Goal: Task Accomplishment & Management: Manage account settings

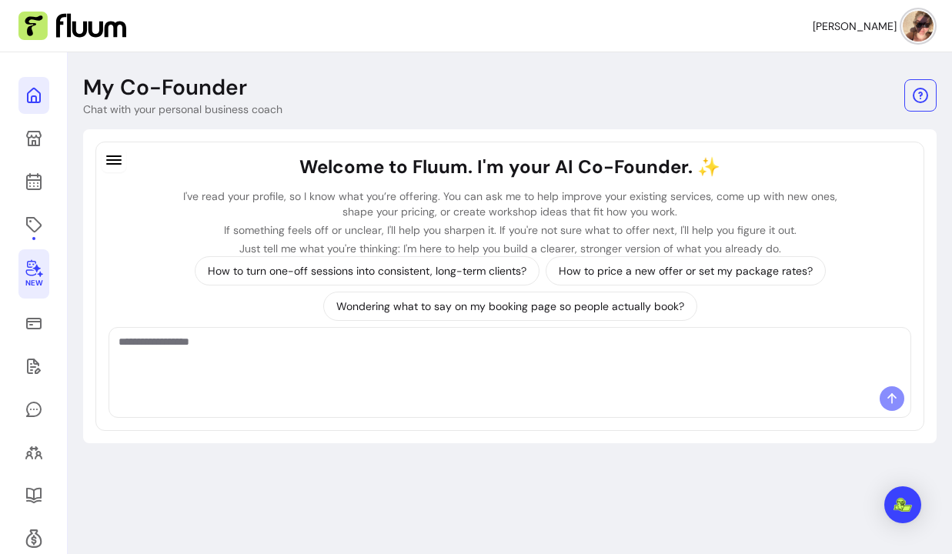
click at [21, 110] on link at bounding box center [33, 95] width 31 height 37
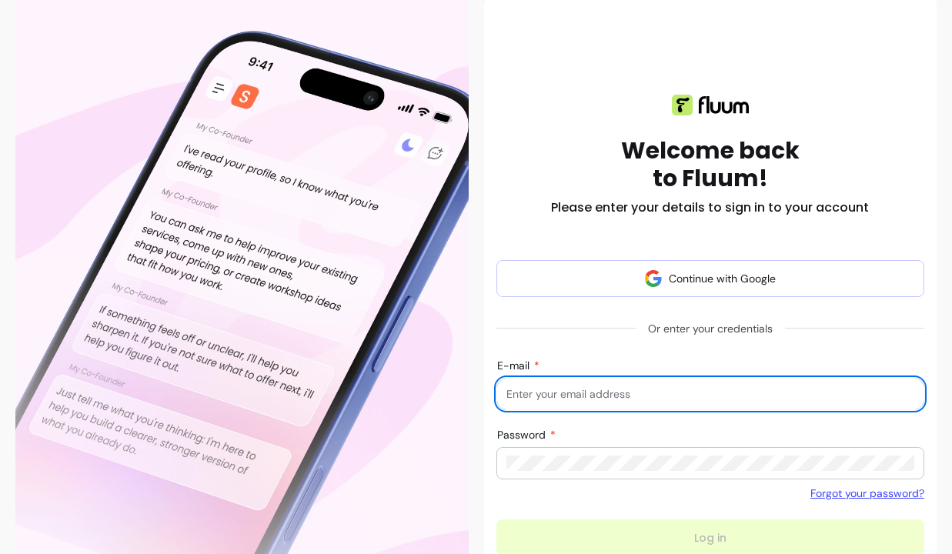
scroll to position [108, 0]
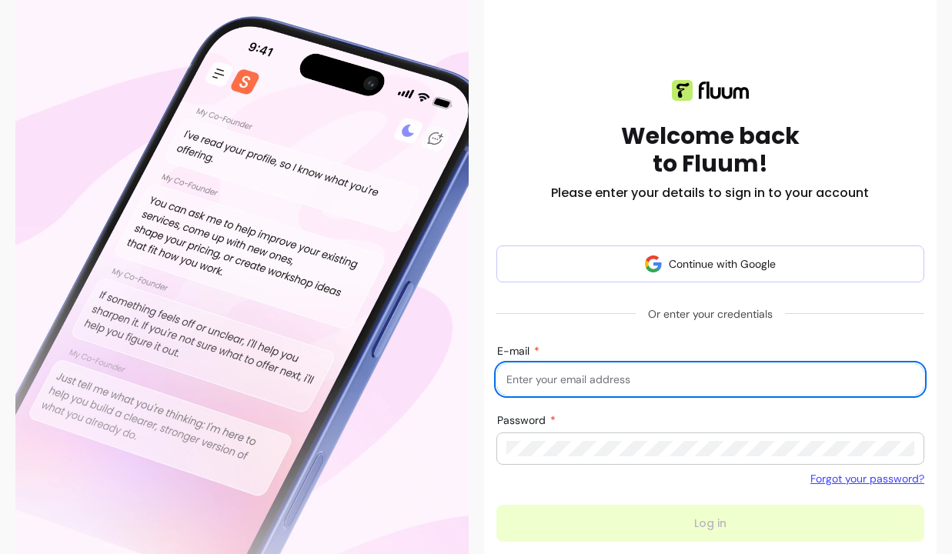
type input "nicmorgan100@gmail.com"
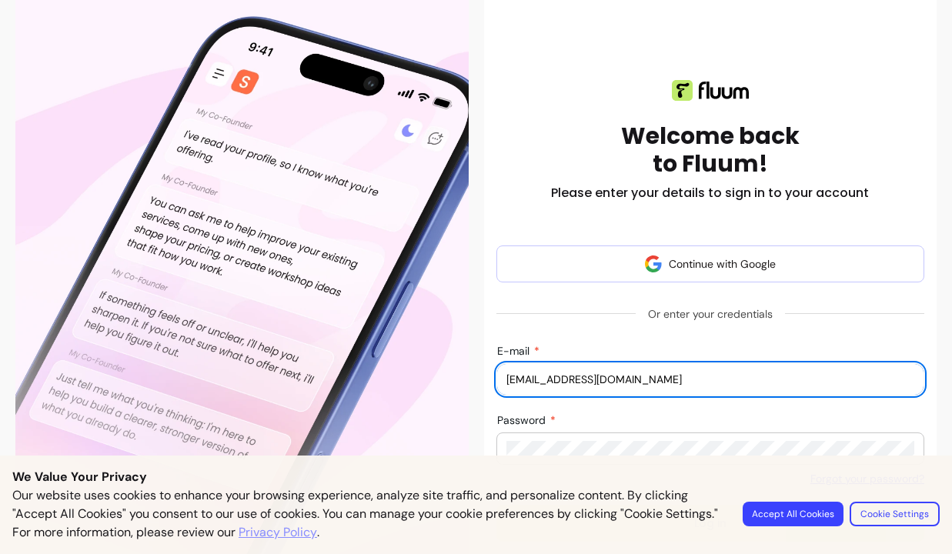
click at [665, 463] on div "We Value Your Privacy Our website uses cookies to enhance your browsing experie…" at bounding box center [476, 504] width 952 height 98
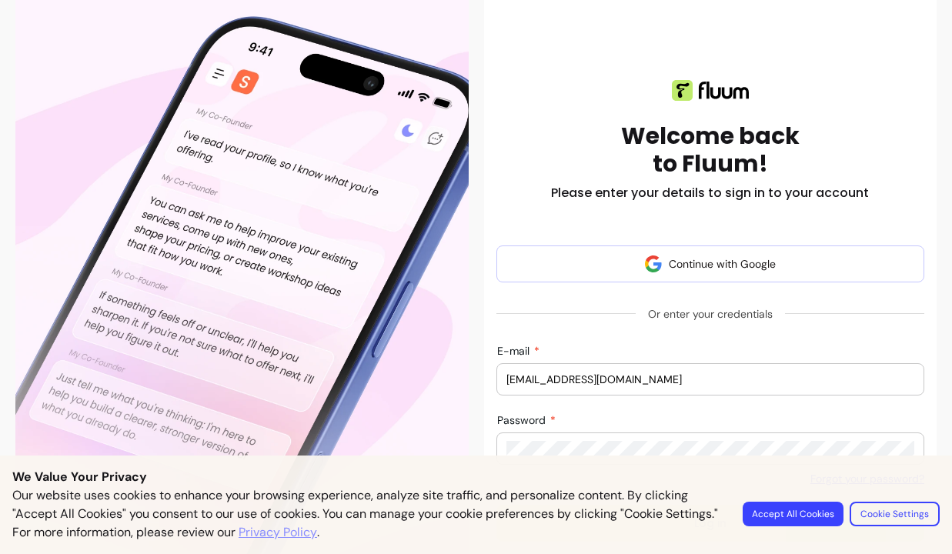
click at [824, 515] on button "Accept All Cookies" at bounding box center [792, 514] width 101 height 25
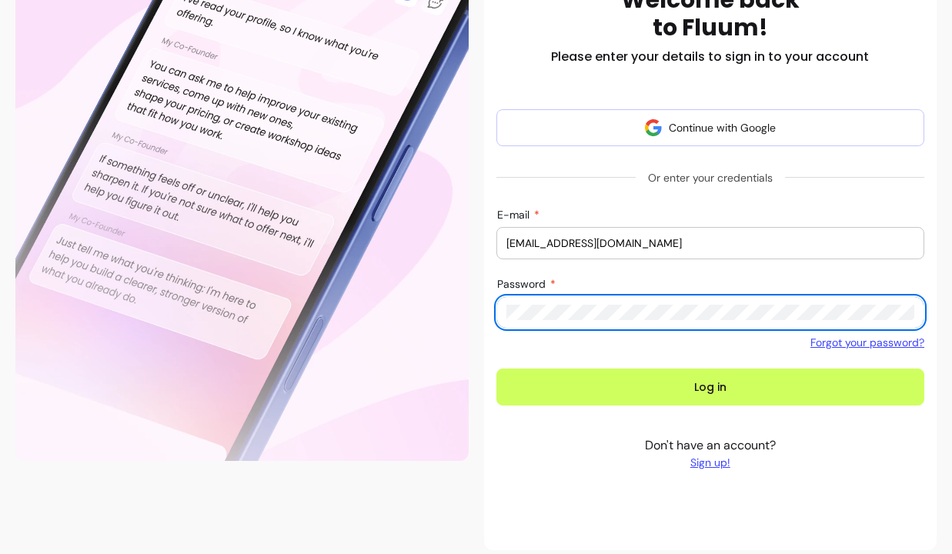
scroll to position [246, 0]
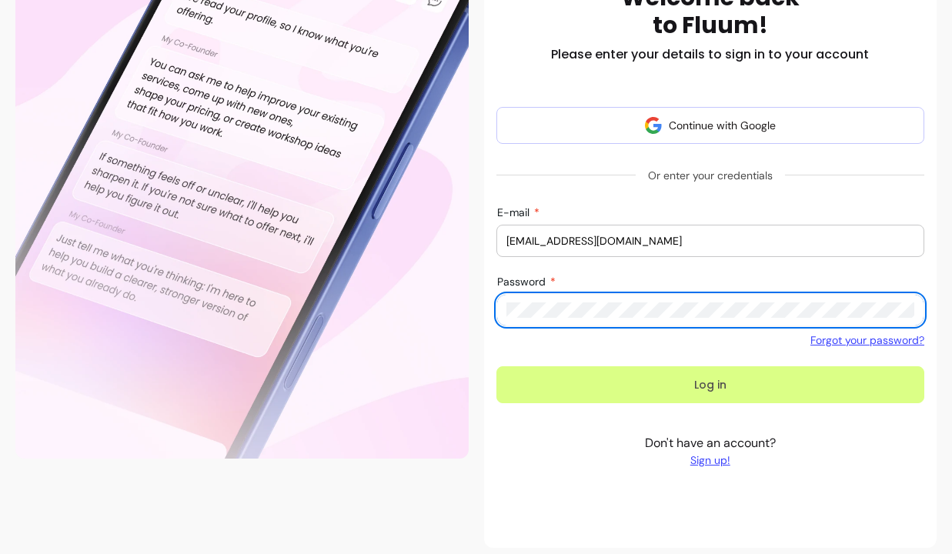
click at [642, 382] on button "Log in" at bounding box center [710, 384] width 428 height 37
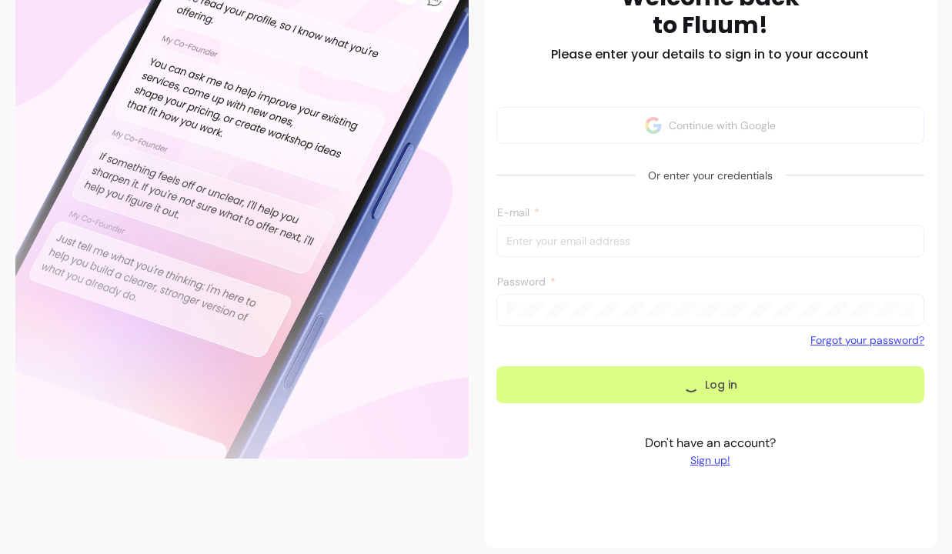
scroll to position [163, 0]
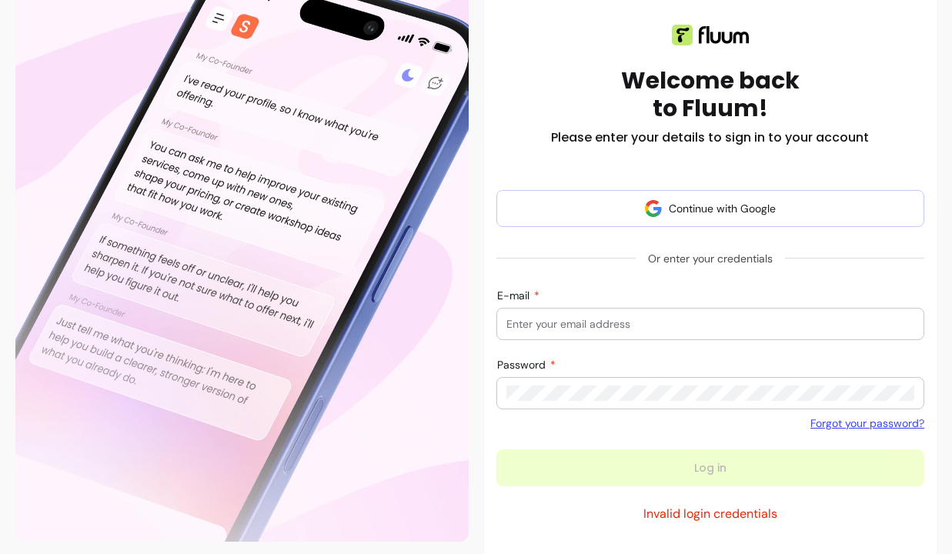
click at [744, 324] on input "E-mail" at bounding box center [710, 323] width 408 height 15
type input "nicmorgan100@gmail.com"
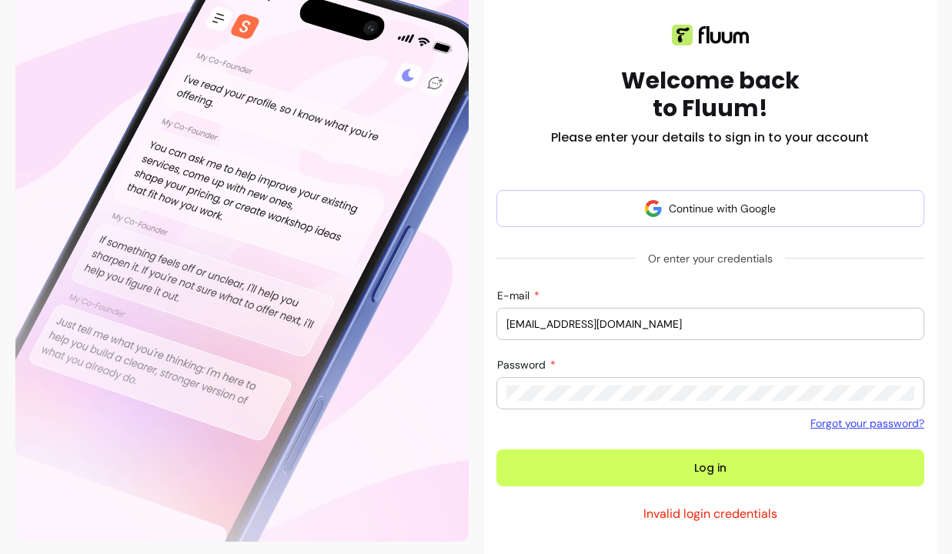
click at [709, 468] on button "Log in" at bounding box center [710, 467] width 428 height 37
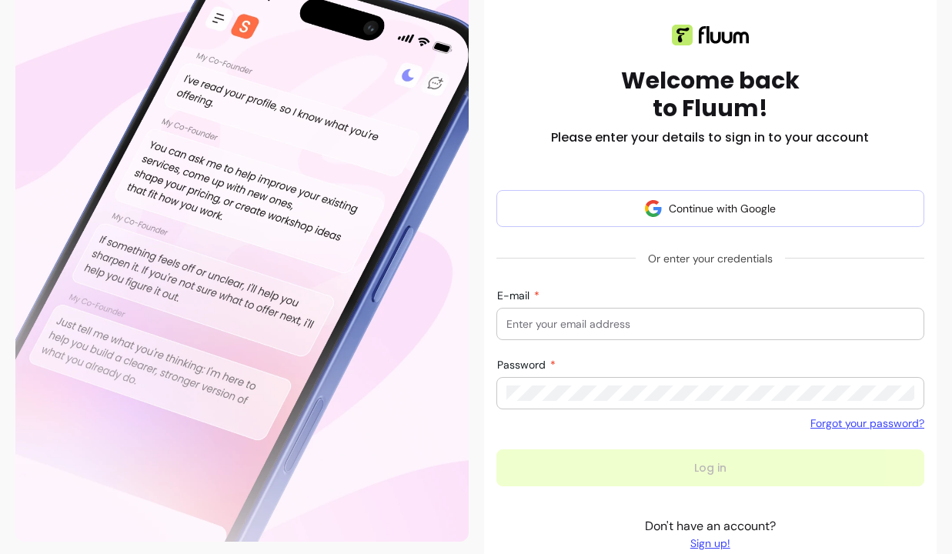
click at [862, 422] on link "Forgot your password?" at bounding box center [867, 422] width 114 height 15
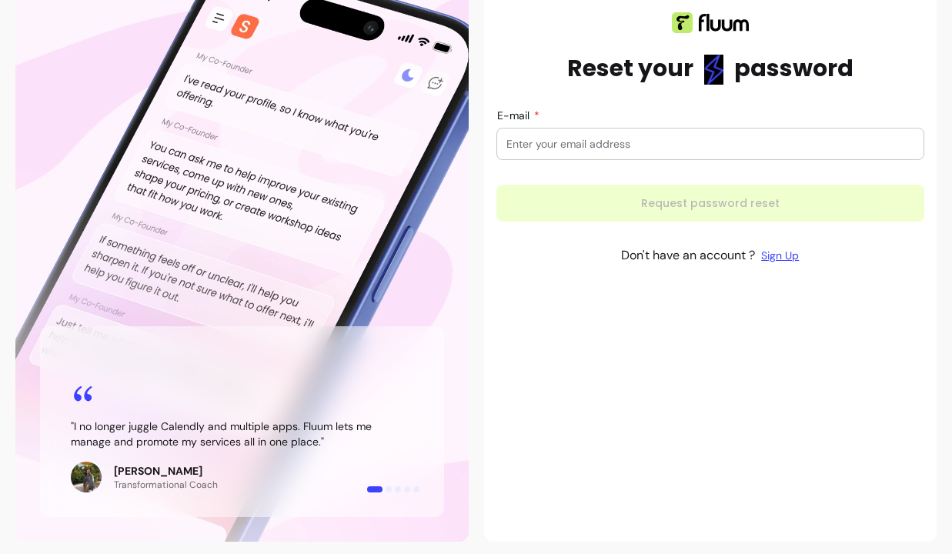
click at [698, 150] on input "E-mail" at bounding box center [710, 143] width 408 height 15
type input "nicmorgan100@gmail.com"
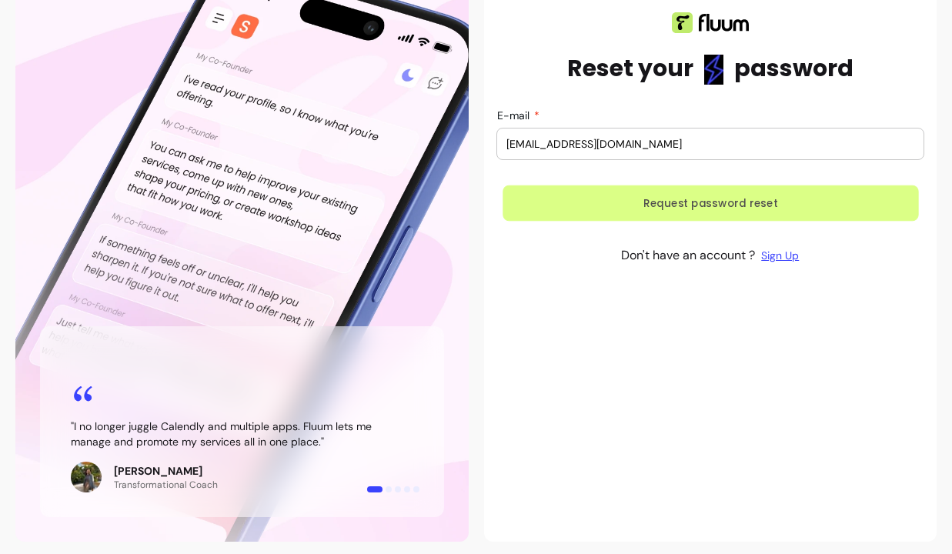
click at [684, 199] on button "Request password reset" at bounding box center [709, 203] width 415 height 36
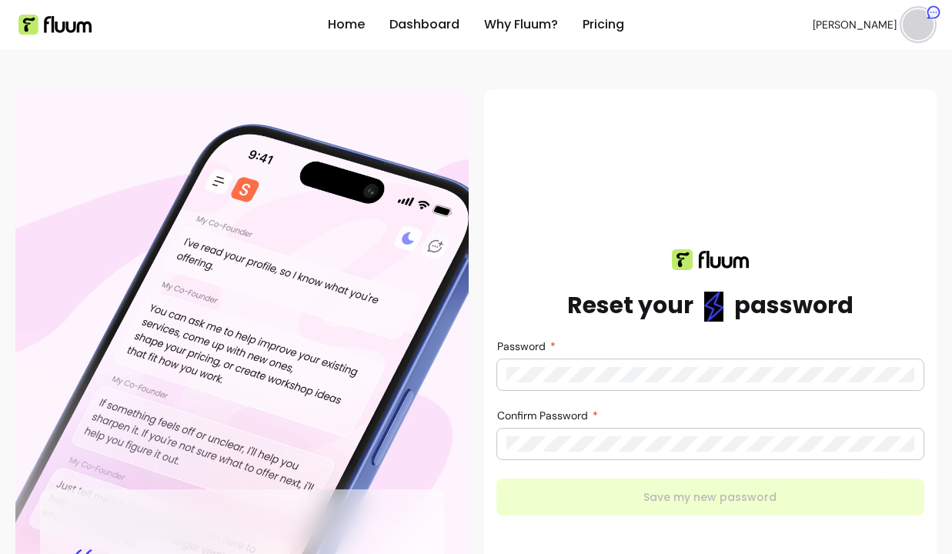
click at [549, 365] on div at bounding box center [710, 374] width 408 height 31
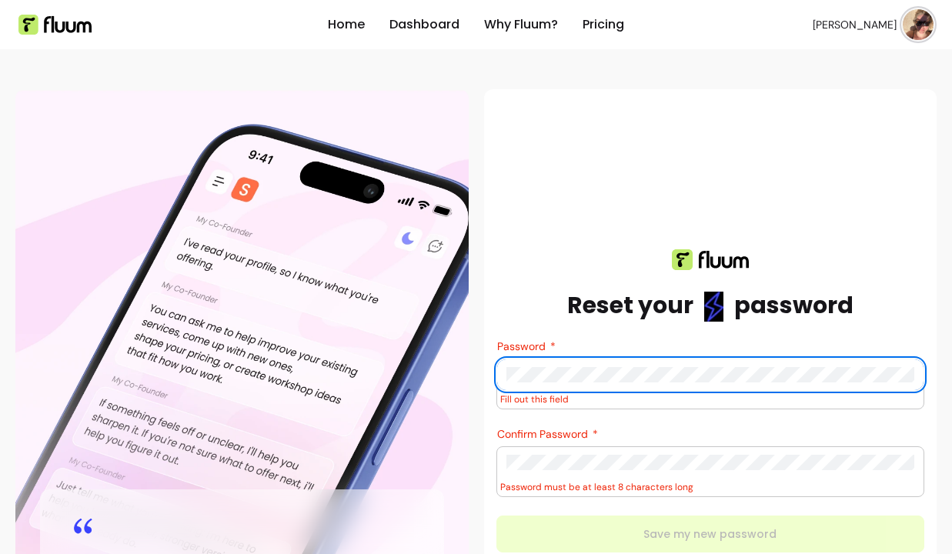
click at [535, 470] on div "Confirm Password Password must be at least 8 characters long" at bounding box center [710, 471] width 428 height 51
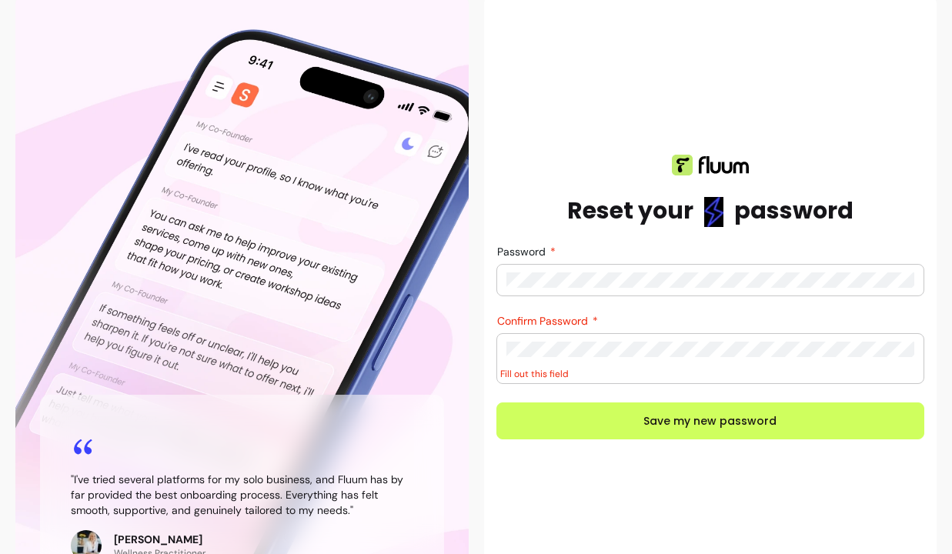
scroll to position [147, 0]
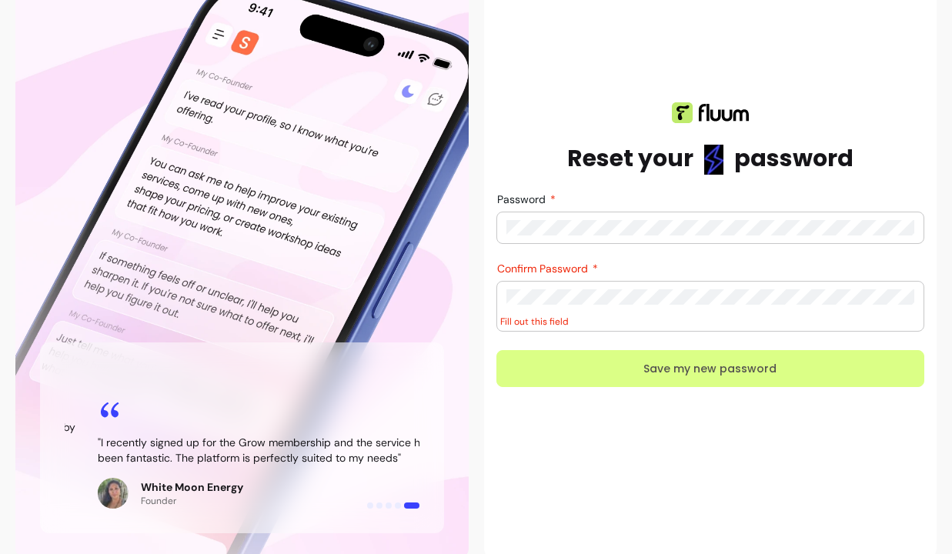
click at [642, 362] on button "Save my new password" at bounding box center [710, 368] width 428 height 37
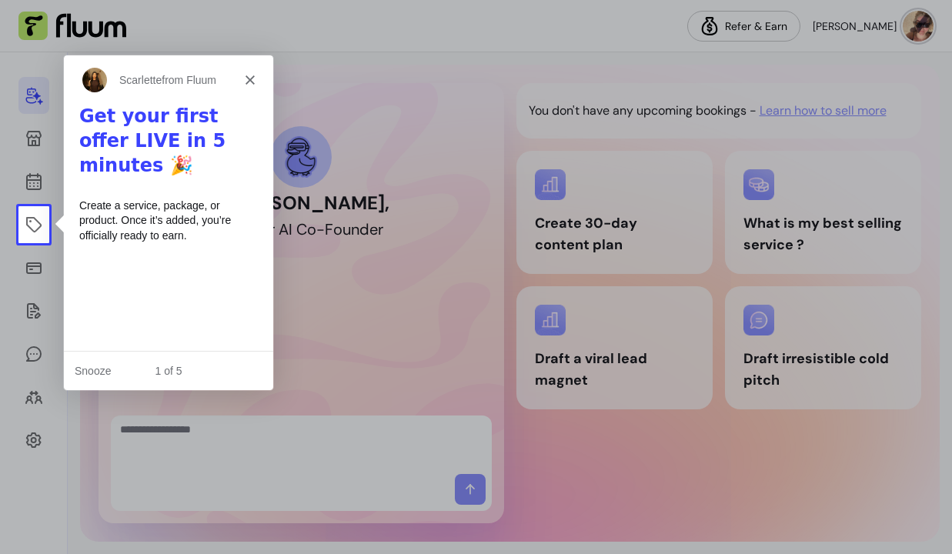
click at [252, 78] on icon "Close" at bounding box center [249, 78] width 9 height 9
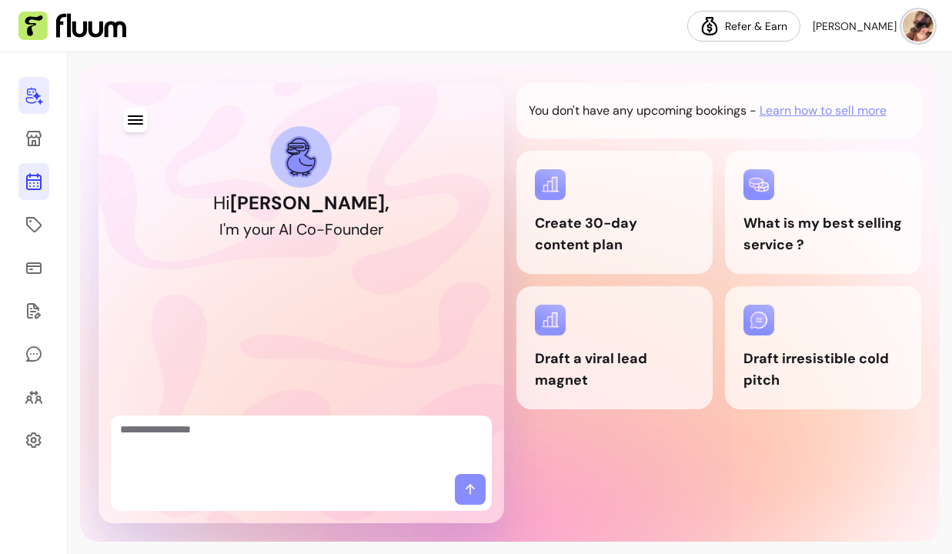
click at [38, 178] on icon at bounding box center [34, 120] width 261 height 219
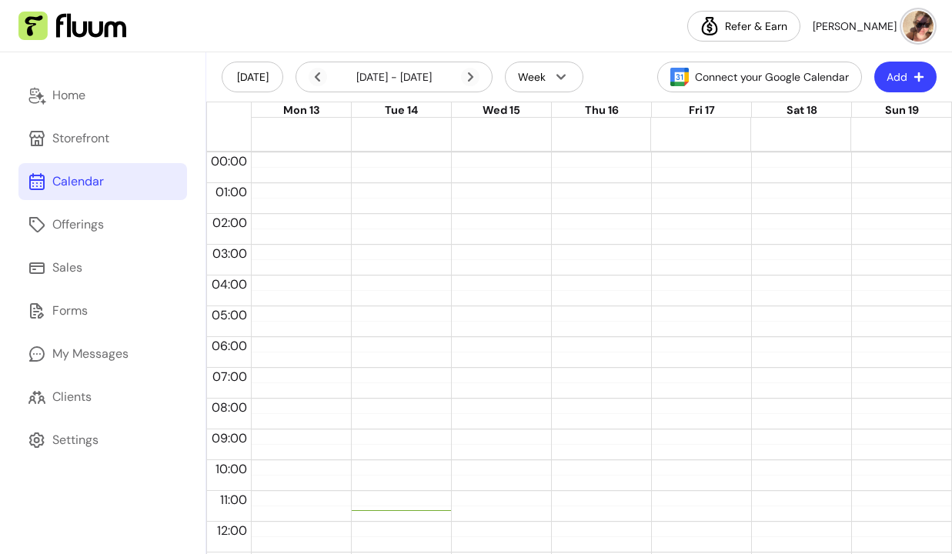
click at [303, 191] on div at bounding box center [297, 521] width 92 height 738
click at [911, 75] on button "Add" at bounding box center [905, 77] width 62 height 31
click at [564, 286] on div at bounding box center [597, 521] width 92 height 738
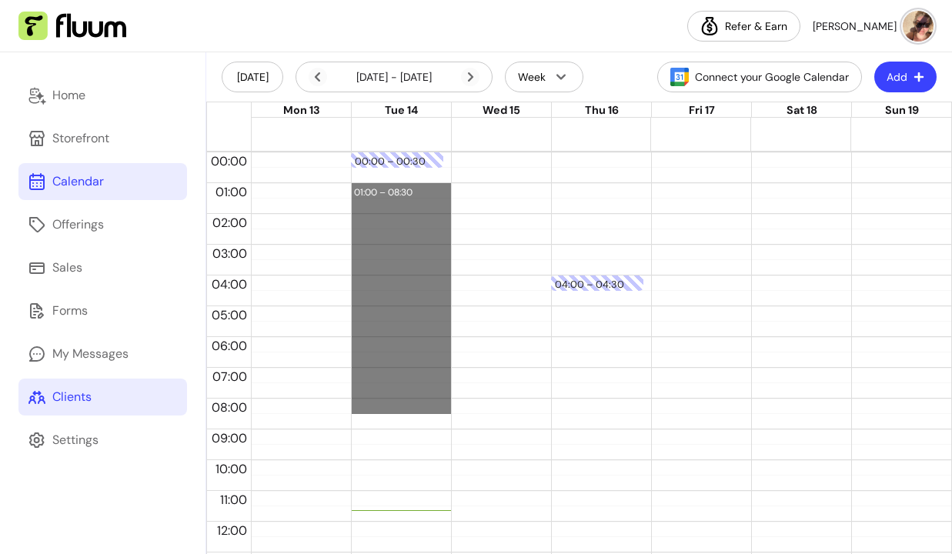
click at [105, 412] on link "Clients" at bounding box center [102, 396] width 168 height 37
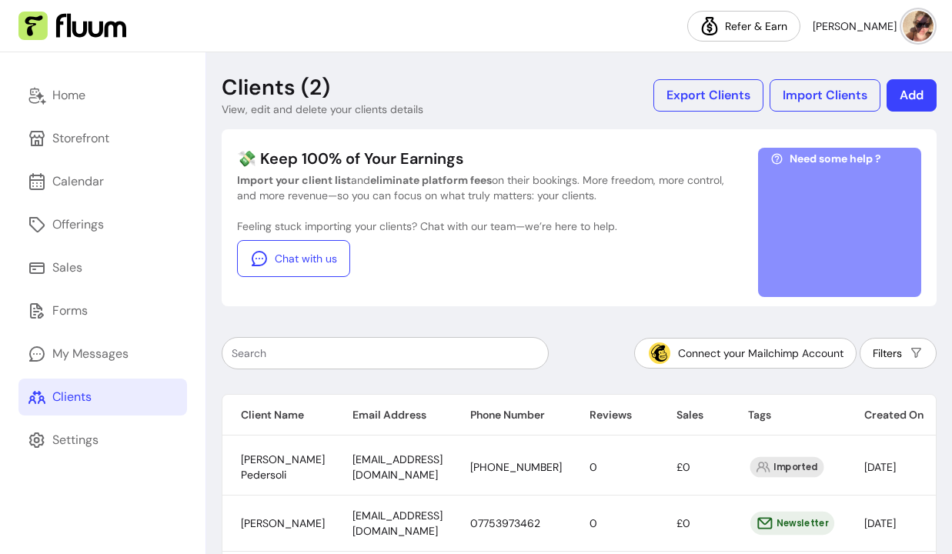
click at [809, 236] on div at bounding box center [839, 226] width 138 height 115
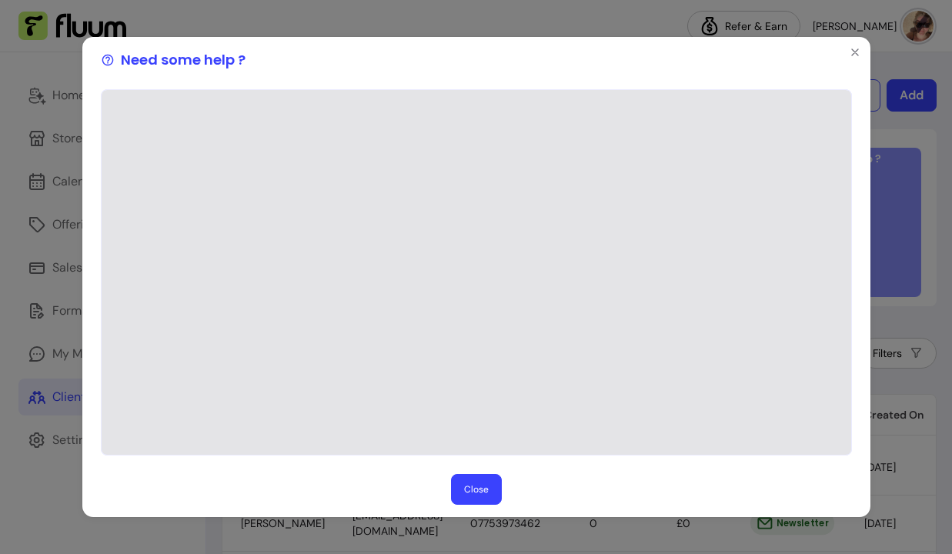
click at [482, 493] on button "Close" at bounding box center [476, 489] width 51 height 31
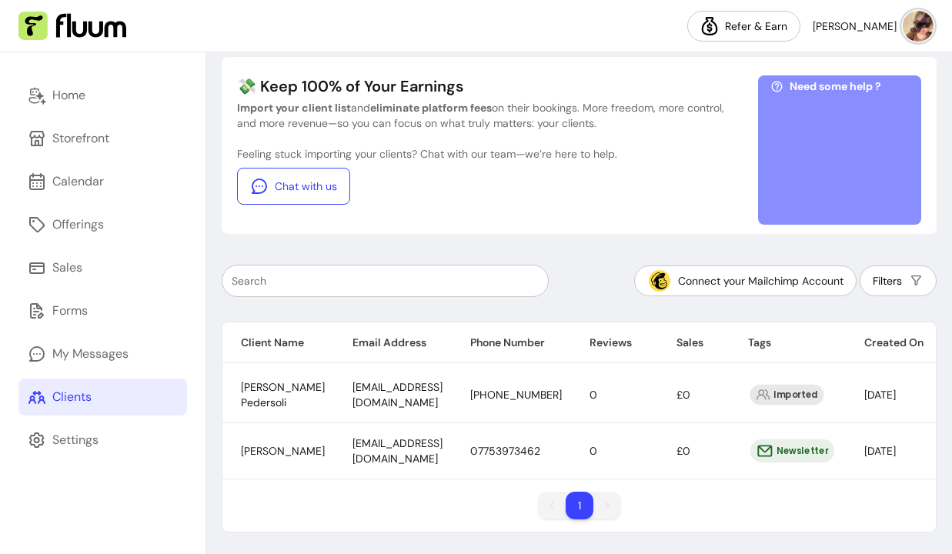
scroll to position [0, 1]
click at [54, 432] on div "Settings" at bounding box center [75, 440] width 46 height 18
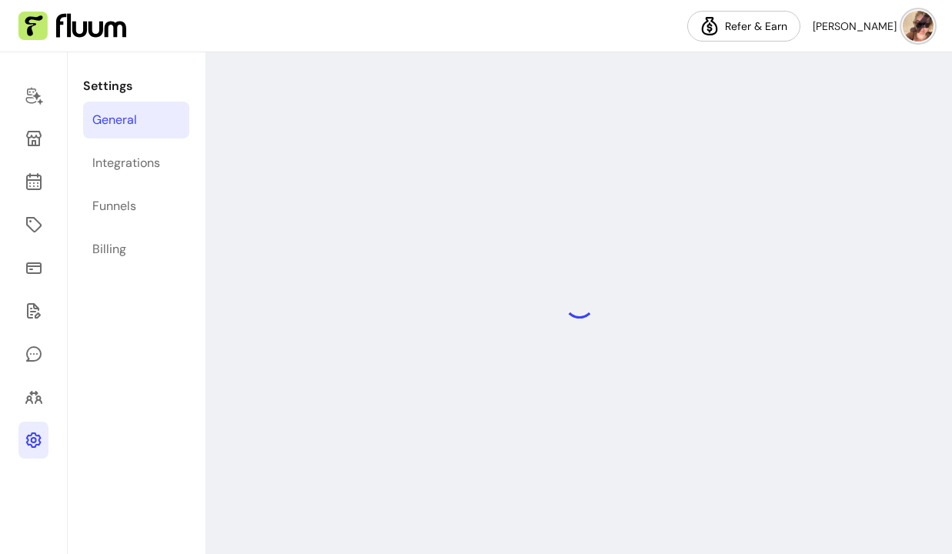
select select "**********"
select select "***"
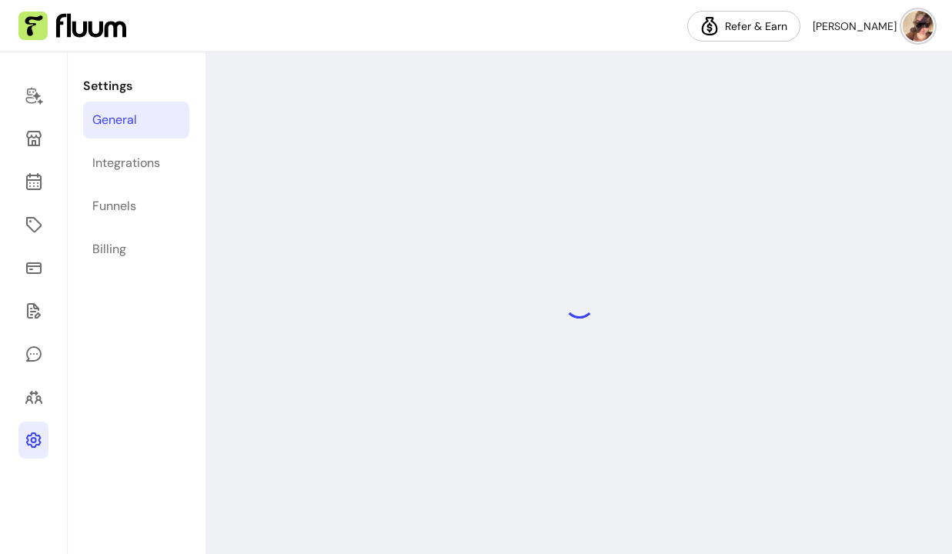
select select "***"
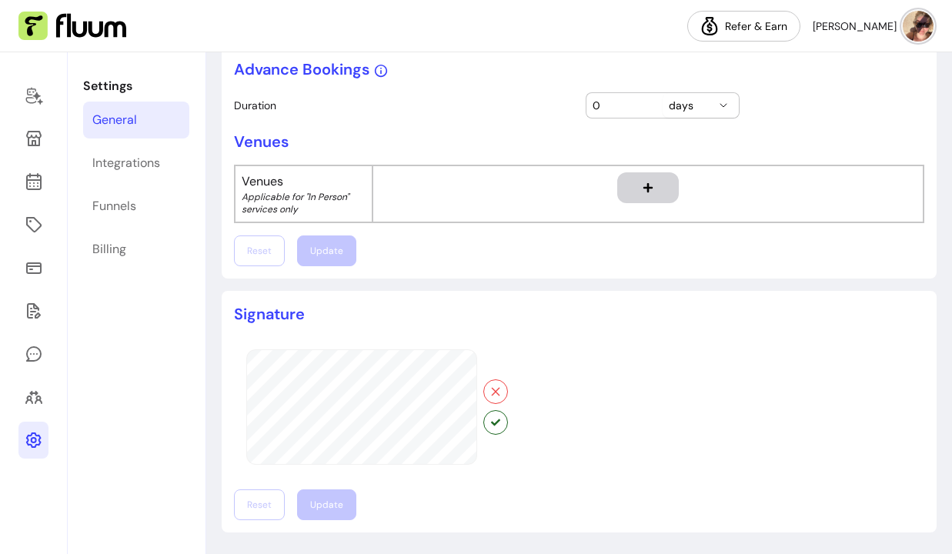
scroll to position [828, 0]
click at [37, 146] on icon at bounding box center [33, 138] width 15 height 15
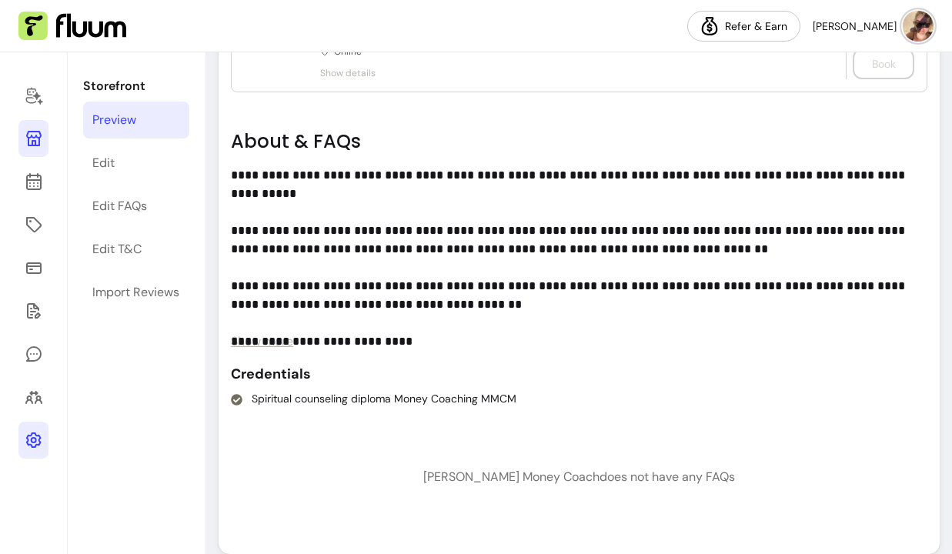
scroll to position [868, 0]
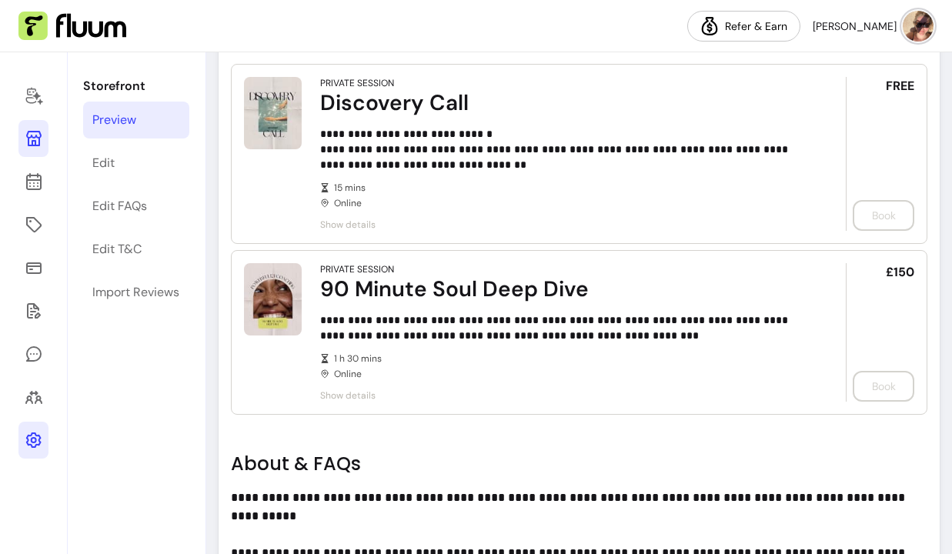
click at [899, 213] on div "FREE Book" at bounding box center [879, 154] width 68 height 154
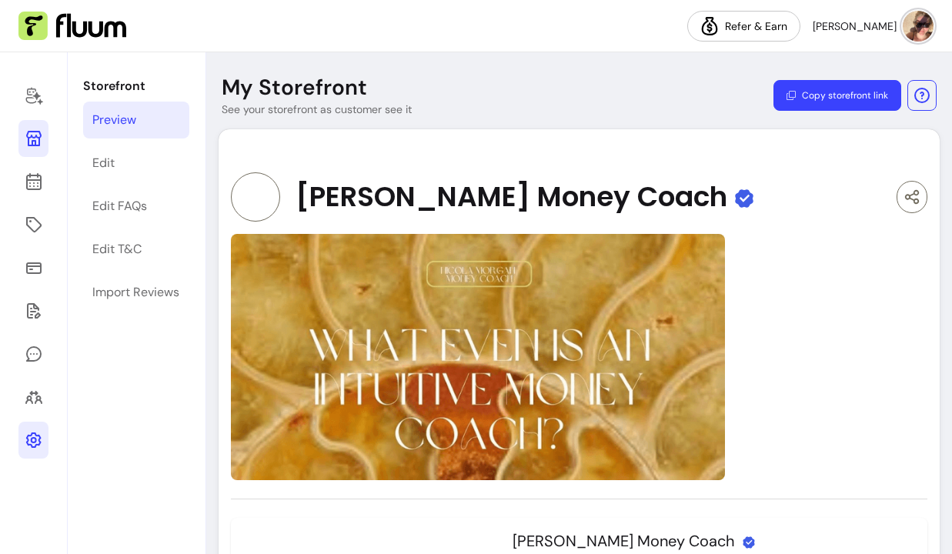
scroll to position [0, 0]
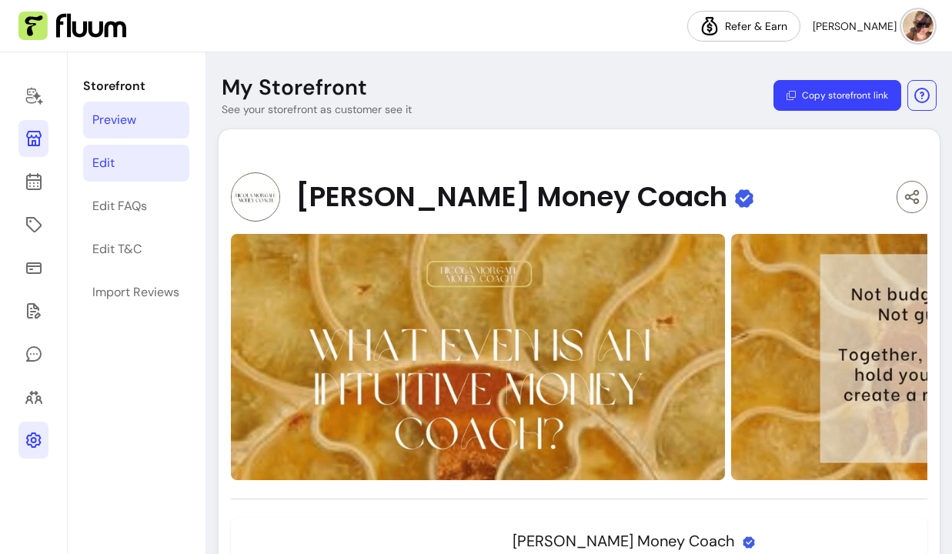
click at [152, 158] on link "Edit" at bounding box center [136, 163] width 106 height 37
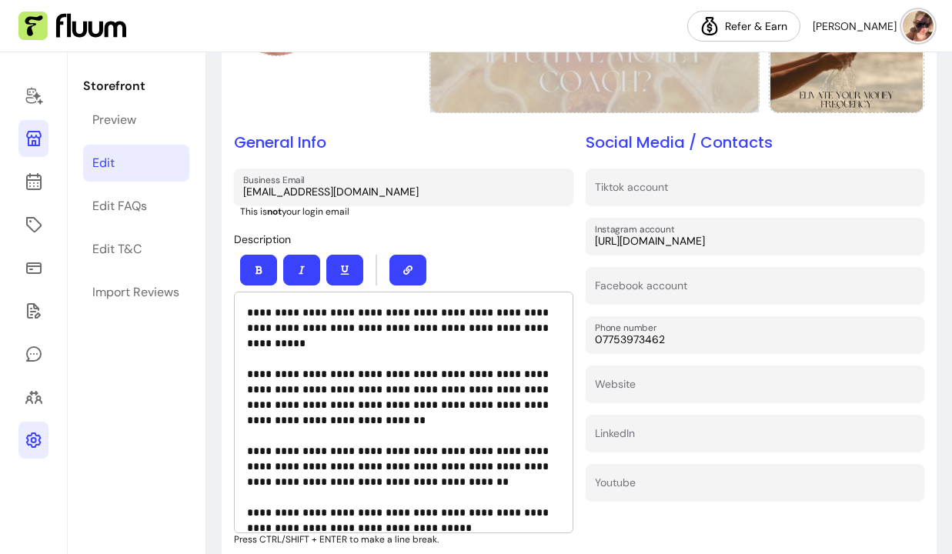
scroll to position [243, 0]
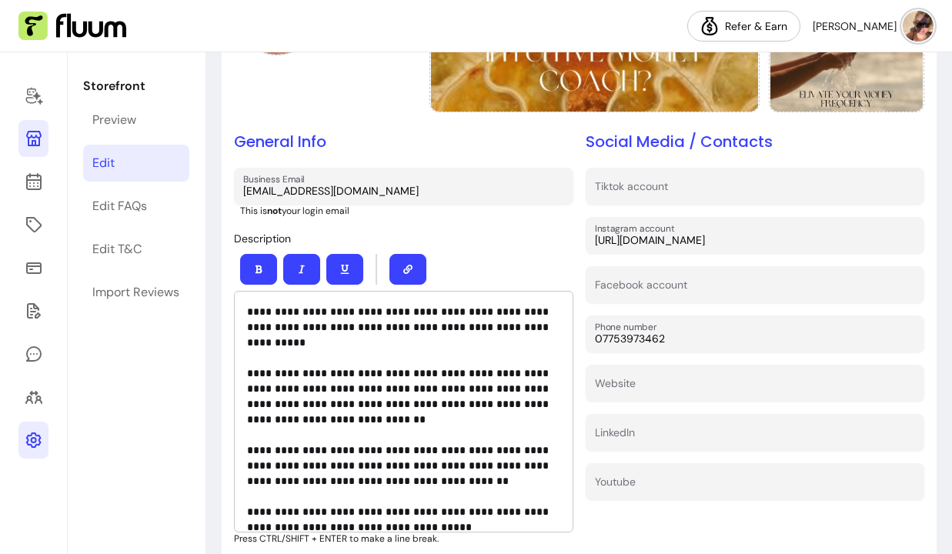
click at [417, 316] on p "**********" at bounding box center [403, 411] width 313 height 215
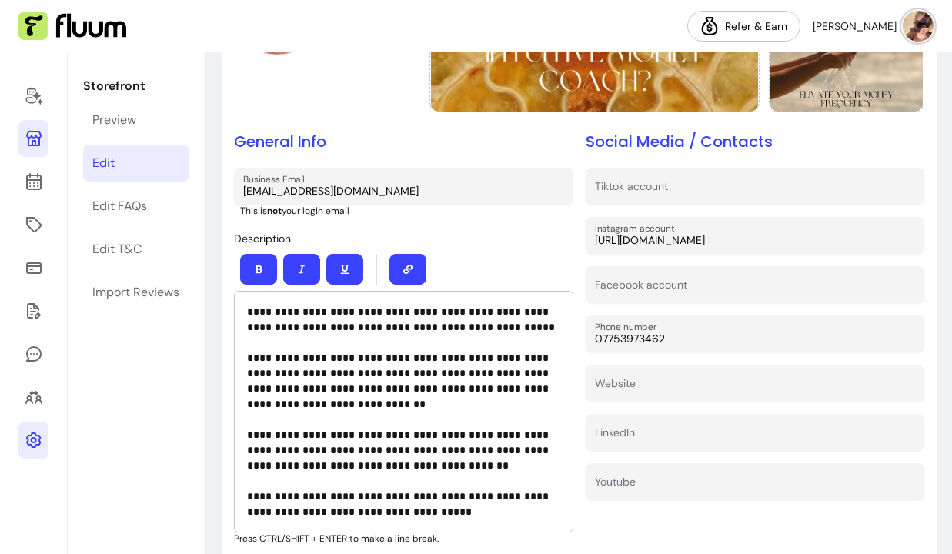
click at [350, 311] on p "**********" at bounding box center [403, 411] width 313 height 215
click at [368, 314] on p "**********" at bounding box center [403, 411] width 313 height 215
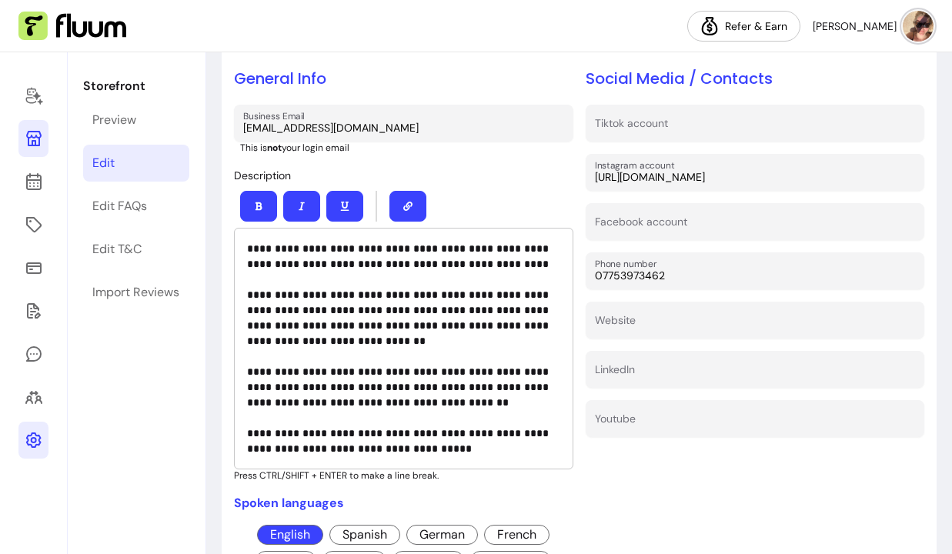
scroll to position [307, 0]
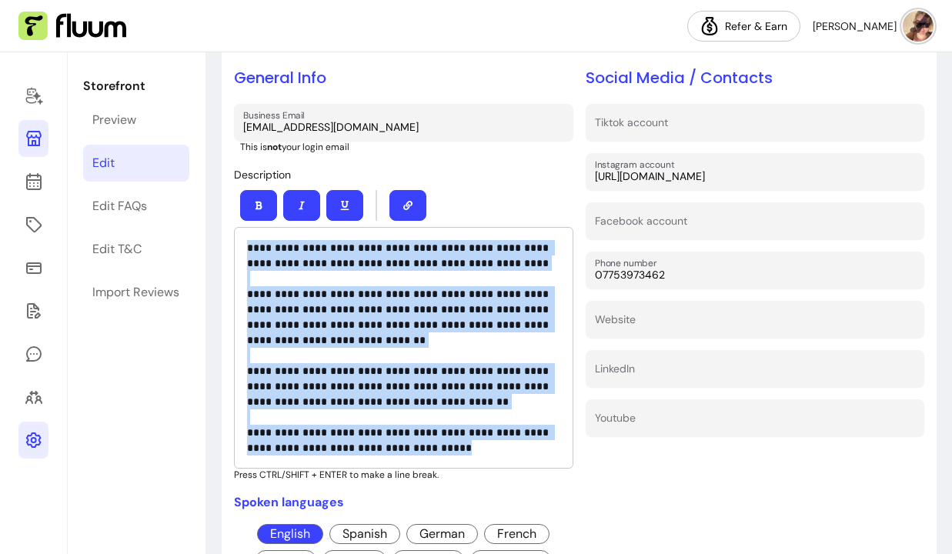
drag, startPoint x: 419, startPoint y: 453, endPoint x: 238, endPoint y: 255, distance: 268.5
click at [238, 255] on div "**********" at bounding box center [403, 348] width 339 height 242
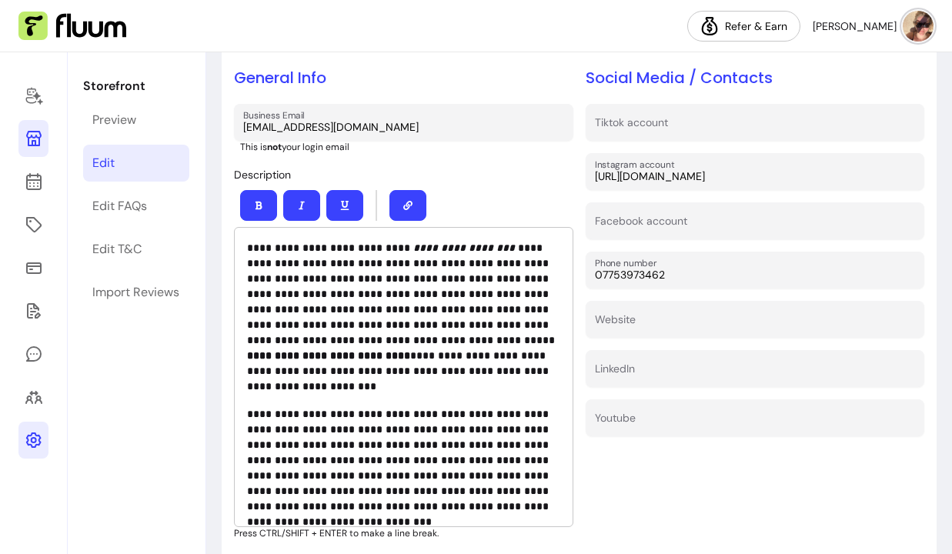
click at [307, 252] on p "**********" at bounding box center [403, 317] width 313 height 154
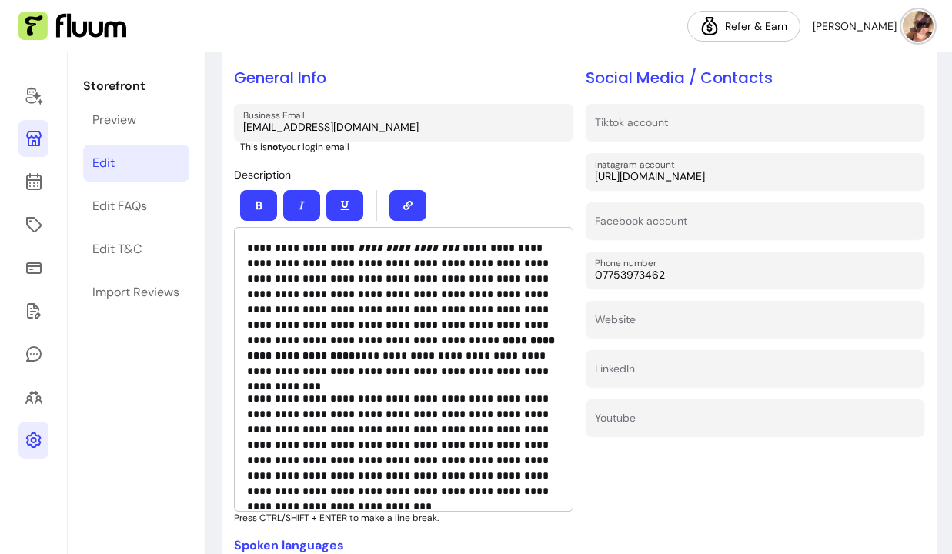
click at [432, 344] on strong "**********" at bounding box center [402, 348] width 311 height 26
click at [505, 345] on strong "**********" at bounding box center [402, 348] width 311 height 26
click at [422, 342] on strong "**********" at bounding box center [402, 348] width 311 height 26
click at [446, 338] on strong "**********" at bounding box center [402, 348] width 311 height 26
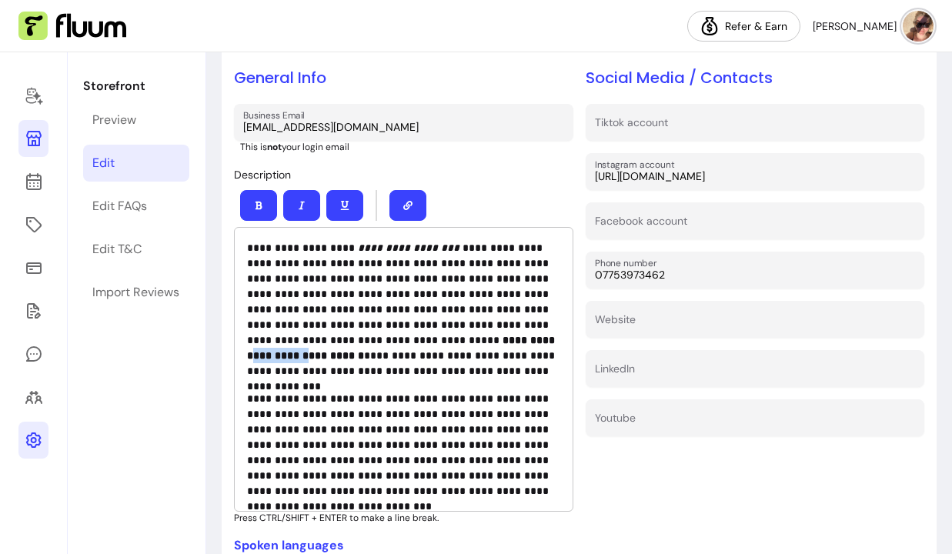
click at [446, 338] on strong "**********" at bounding box center [402, 348] width 311 height 26
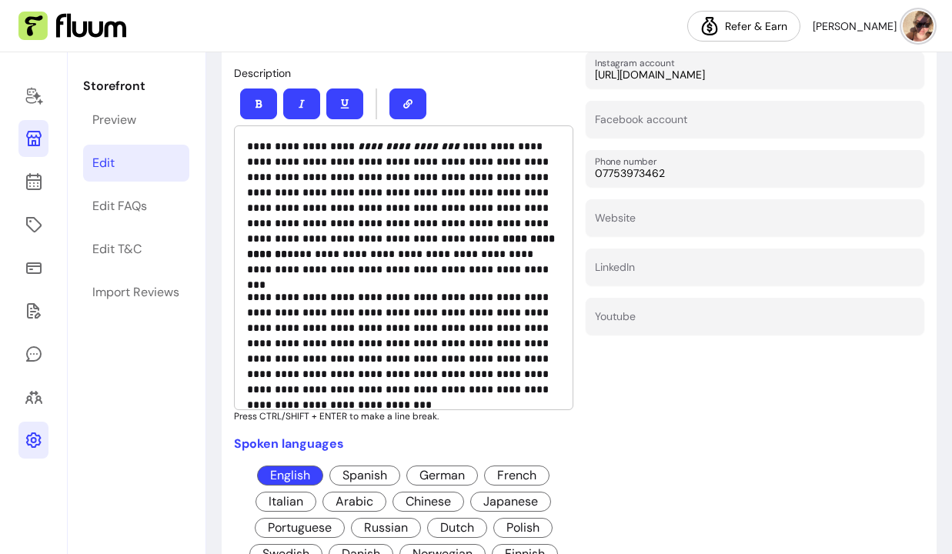
scroll to position [419, 0]
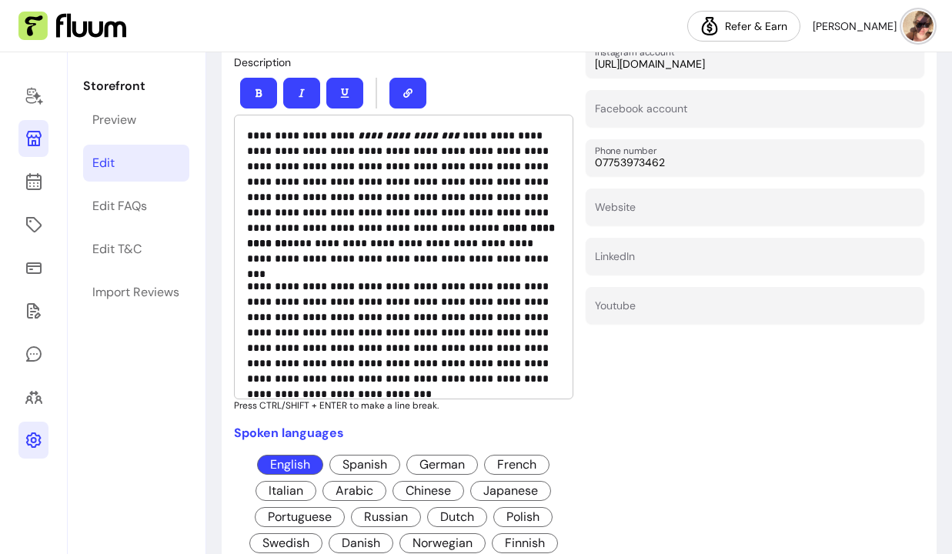
click at [416, 382] on p "**********" at bounding box center [403, 332] width 313 height 108
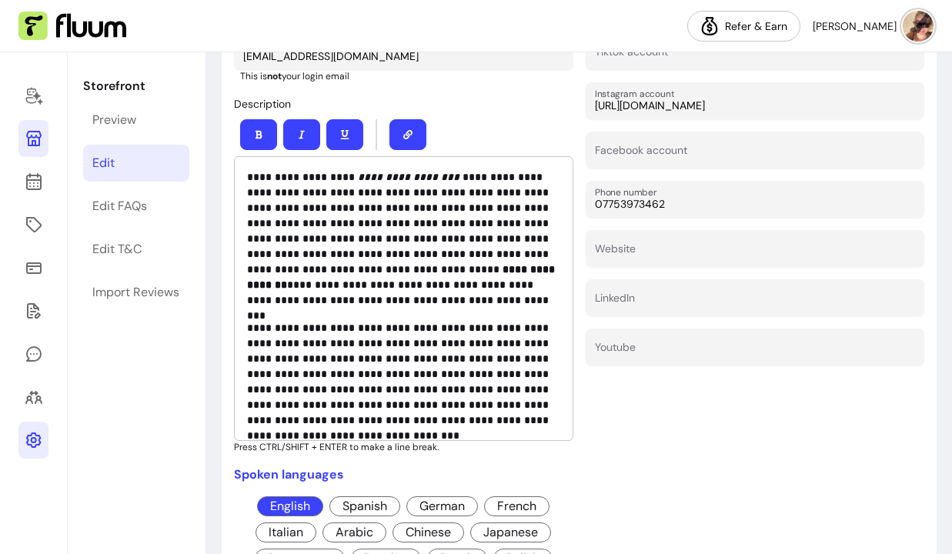
click at [358, 181] on em "**********" at bounding box center [409, 177] width 102 height 11
click at [460, 345] on p "**********" at bounding box center [403, 374] width 313 height 108
click at [455, 345] on p "**********" at bounding box center [403, 374] width 313 height 108
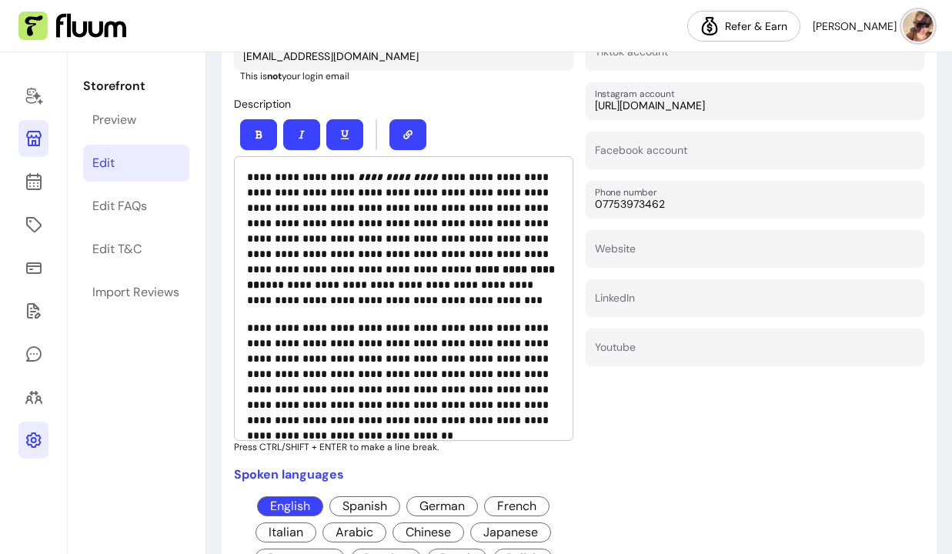
scroll to position [398, 0]
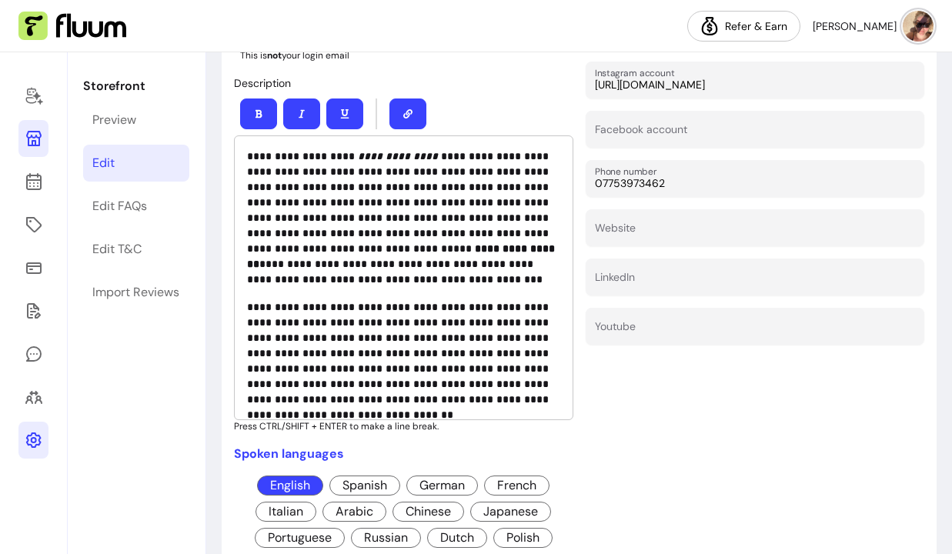
click at [398, 348] on p "**********" at bounding box center [403, 353] width 313 height 108
click at [487, 358] on p "**********" at bounding box center [403, 353] width 313 height 108
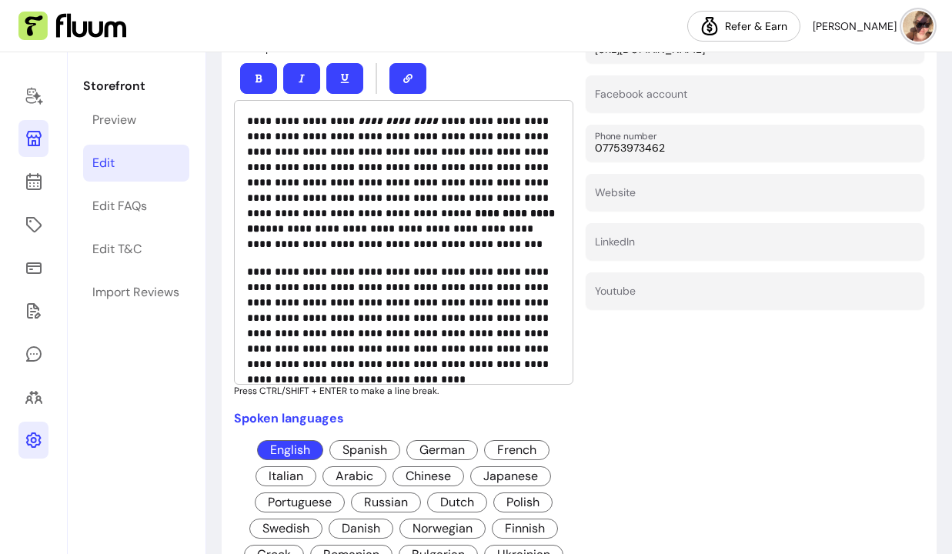
click at [645, 438] on div "Social Media / Contacts Tiktok account Instagram account https://www.instagram.…" at bounding box center [754, 254] width 339 height 628
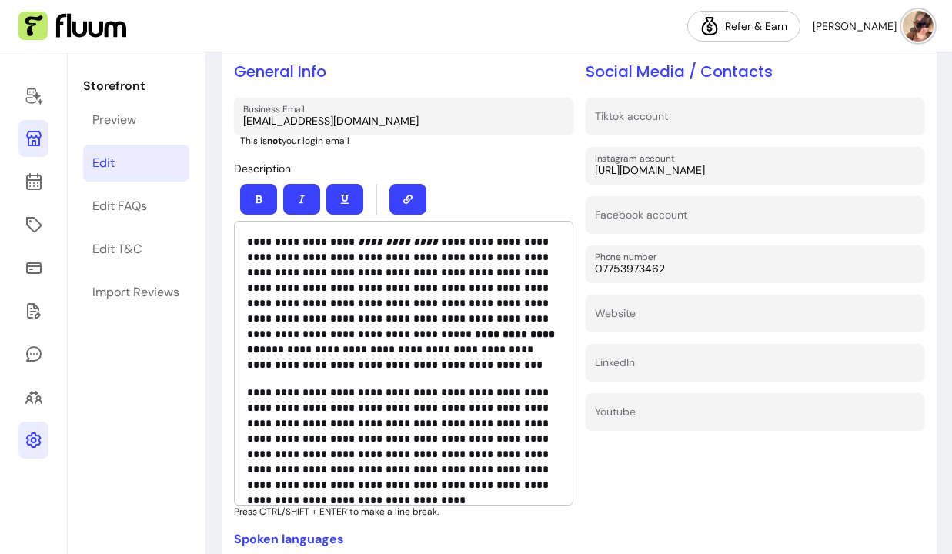
scroll to position [318, 0]
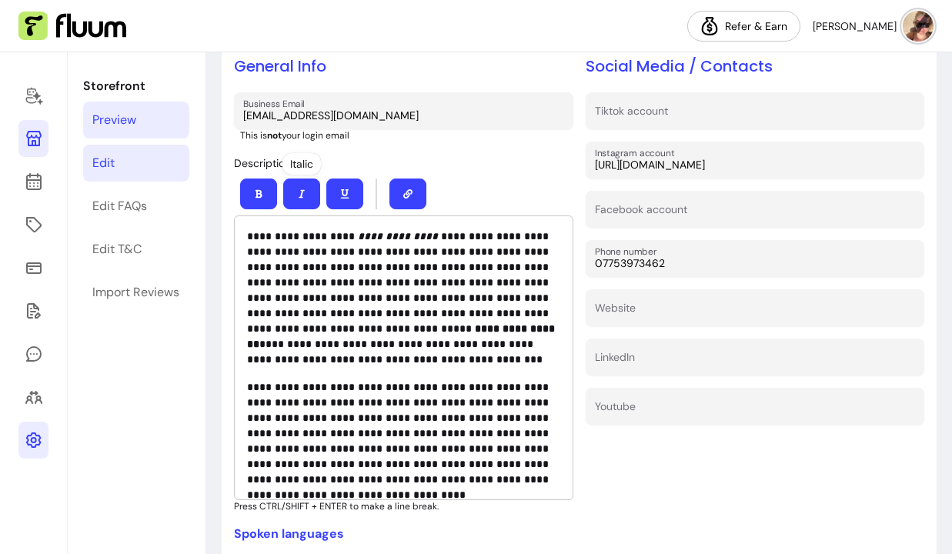
click at [140, 127] on link "Preview" at bounding box center [136, 120] width 106 height 37
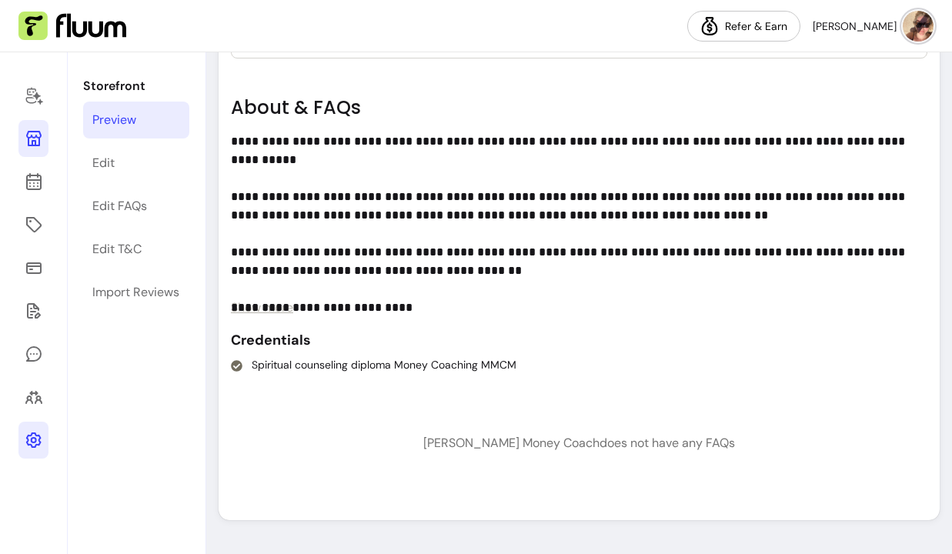
scroll to position [1224, 0]
click at [132, 155] on link "Edit" at bounding box center [136, 163] width 106 height 37
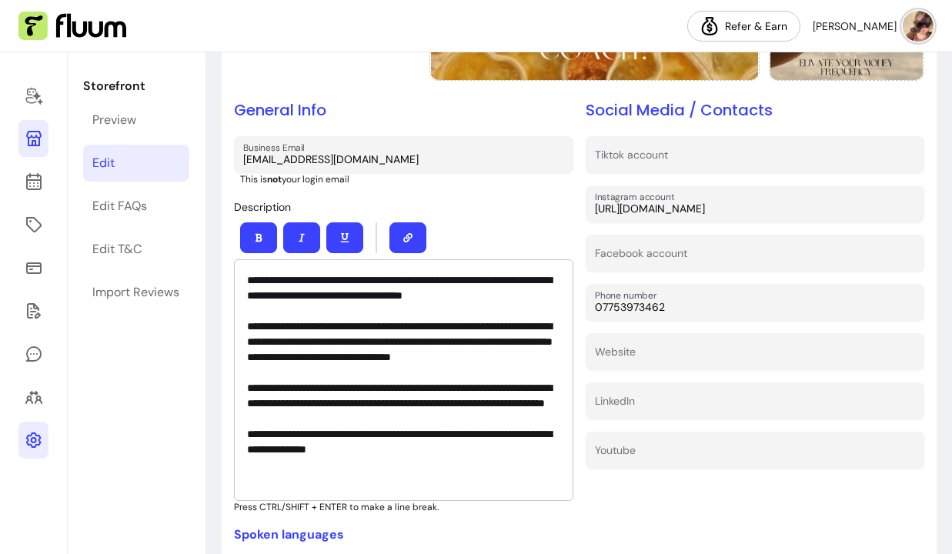
scroll to position [302, 0]
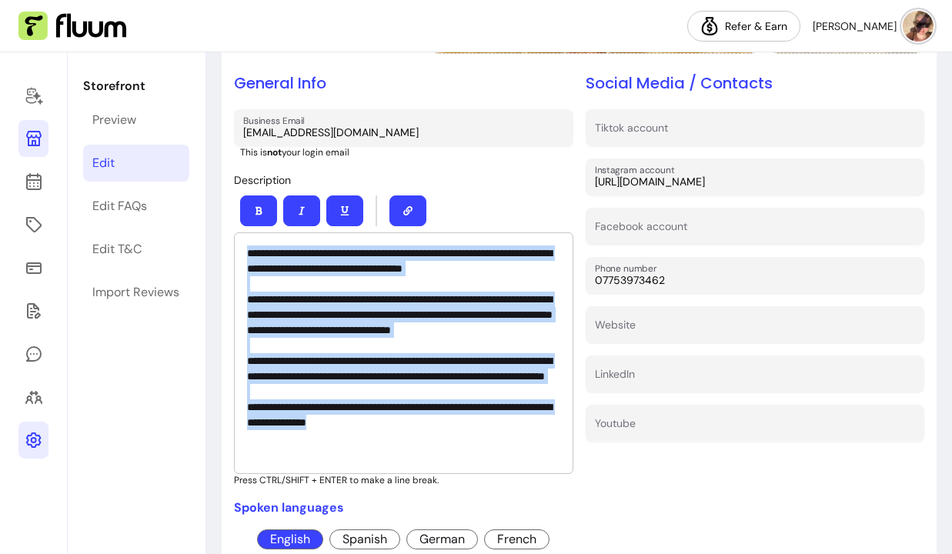
drag, startPoint x: 246, startPoint y: 252, endPoint x: 512, endPoint y: 532, distance: 386.3
click at [512, 532] on div "**********" at bounding box center [403, 364] width 339 height 585
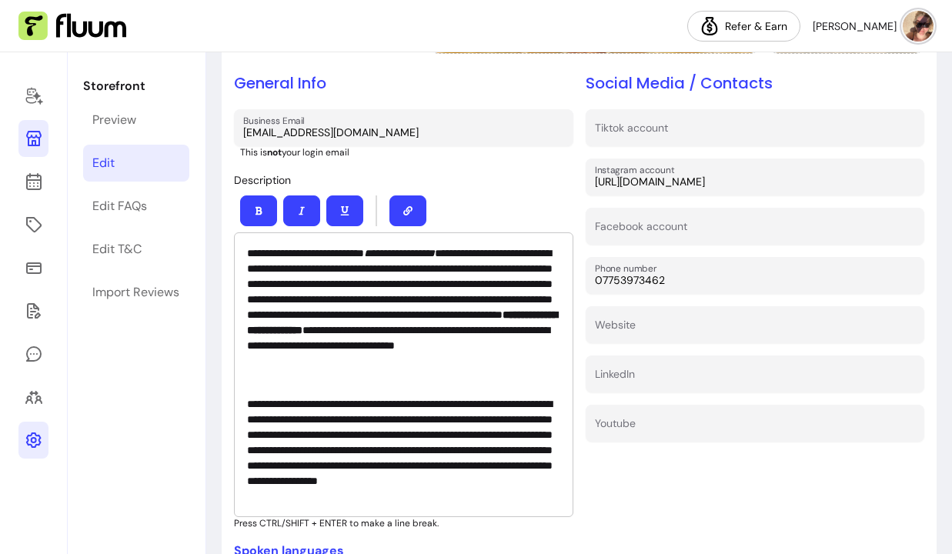
click at [611, 492] on div "Social Media / Contacts Tiktok account Instagram account https://www.instagram.…" at bounding box center [754, 386] width 339 height 628
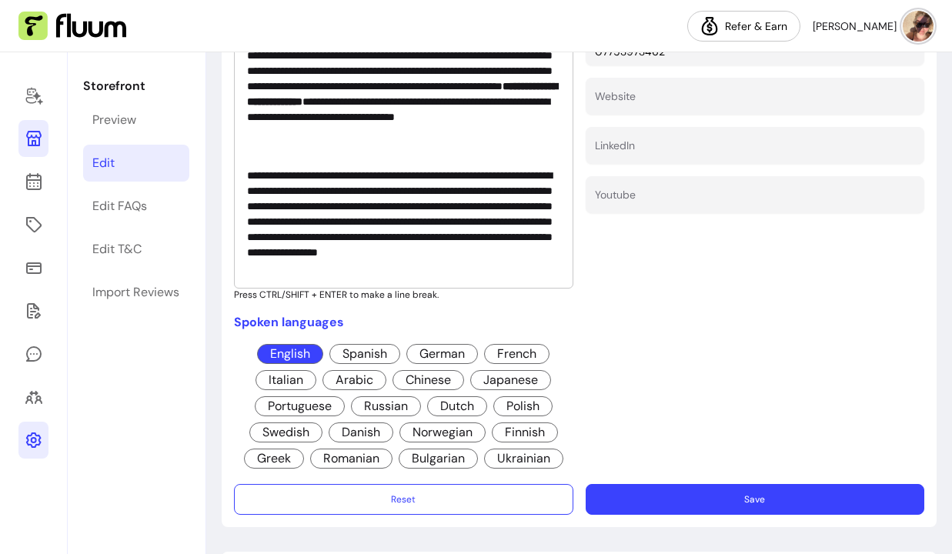
scroll to position [534, 0]
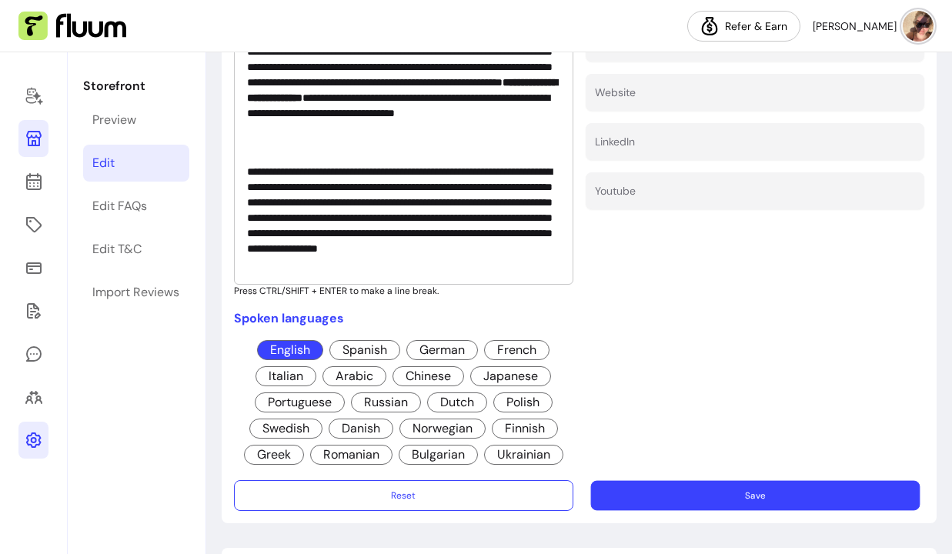
click at [628, 494] on button "Save" at bounding box center [754, 496] width 328 height 30
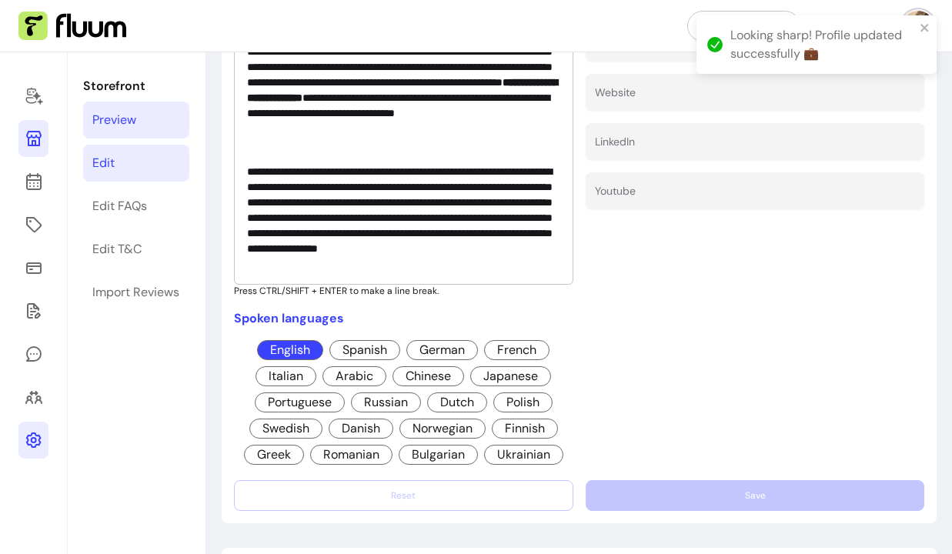
click at [118, 122] on div "Preview" at bounding box center [114, 120] width 44 height 18
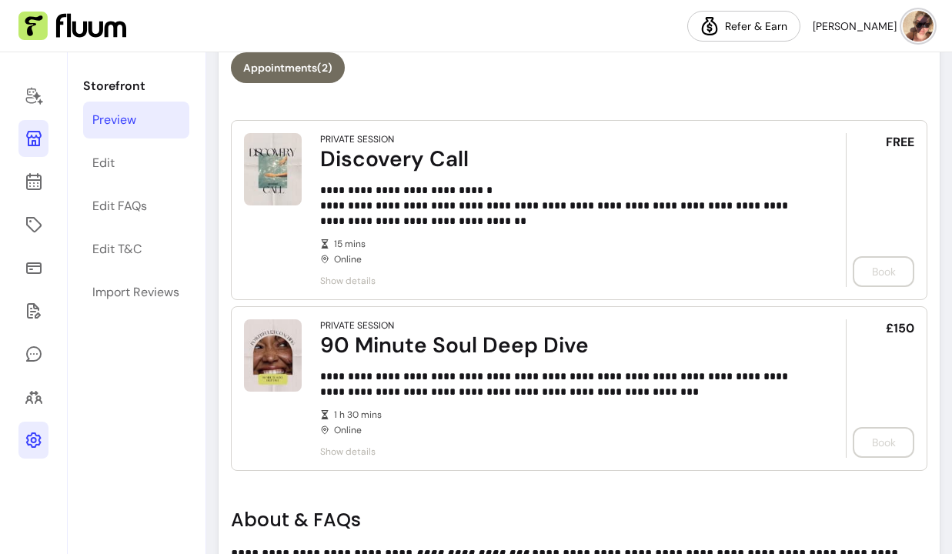
scroll to position [786, 0]
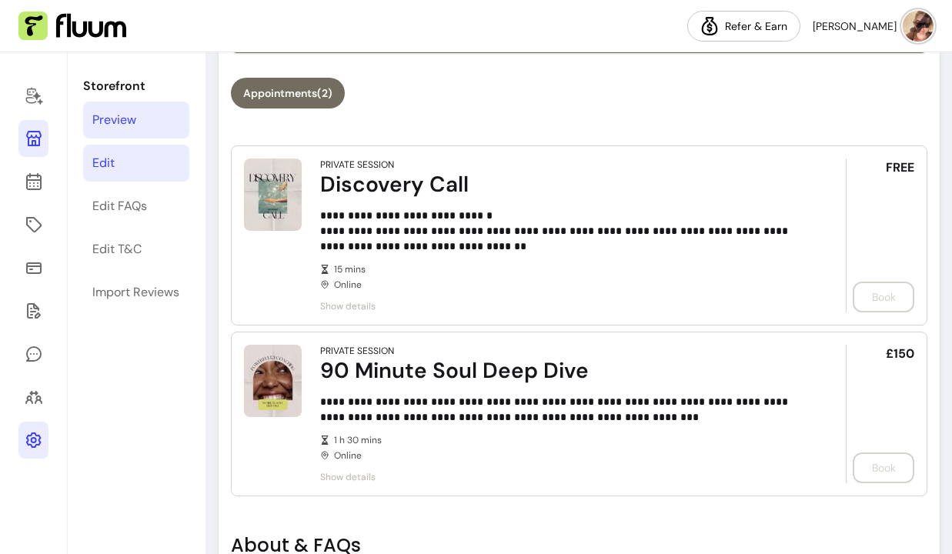
click at [119, 164] on link "Edit" at bounding box center [136, 163] width 106 height 37
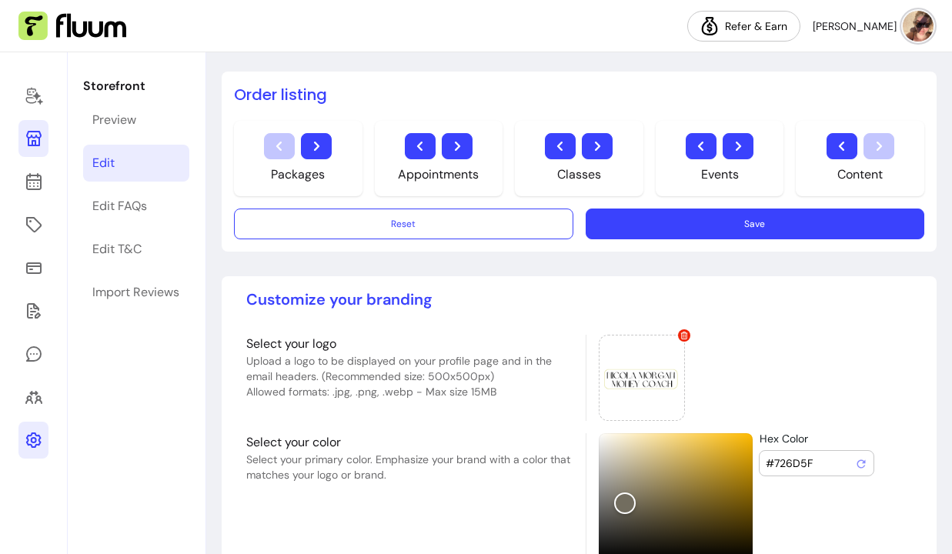
scroll to position [1025, 0]
click at [324, 150] on icon "button" at bounding box center [317, 147] width 18 height 18
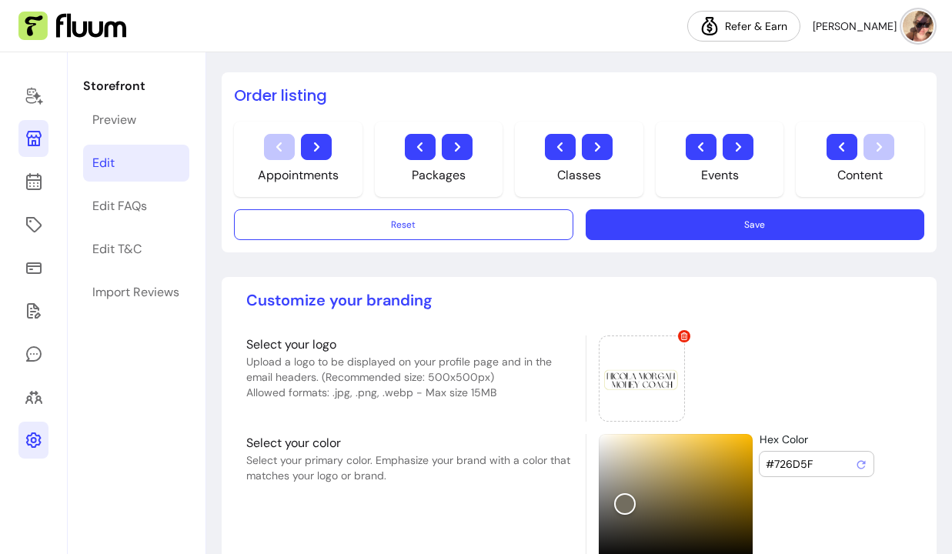
click at [324, 179] on div "Appointments" at bounding box center [298, 175] width 81 height 18
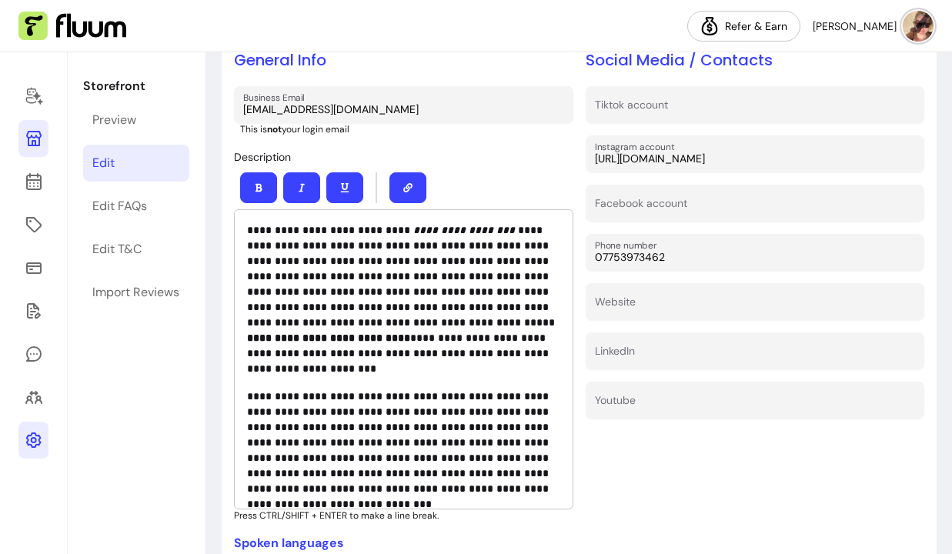
scroll to position [138, 0]
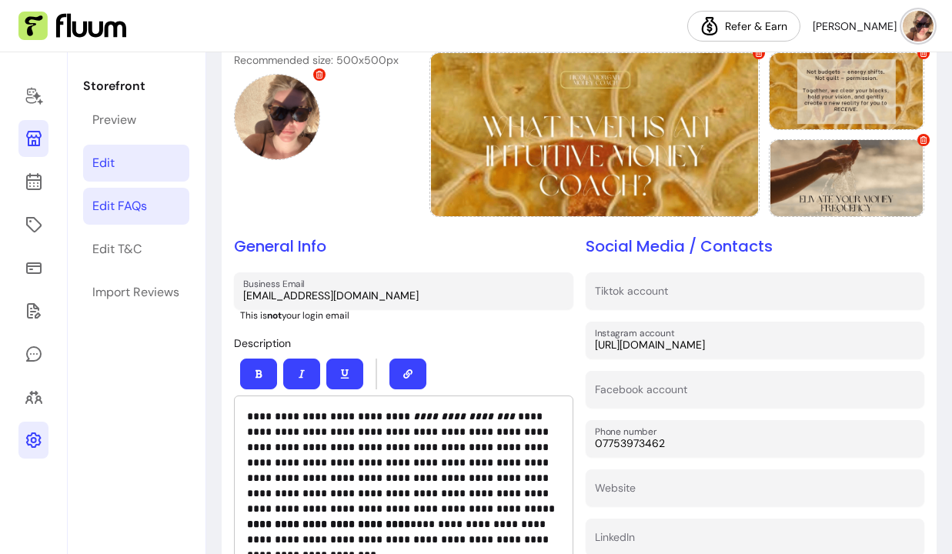
click at [122, 204] on div "Edit FAQs" at bounding box center [119, 206] width 55 height 18
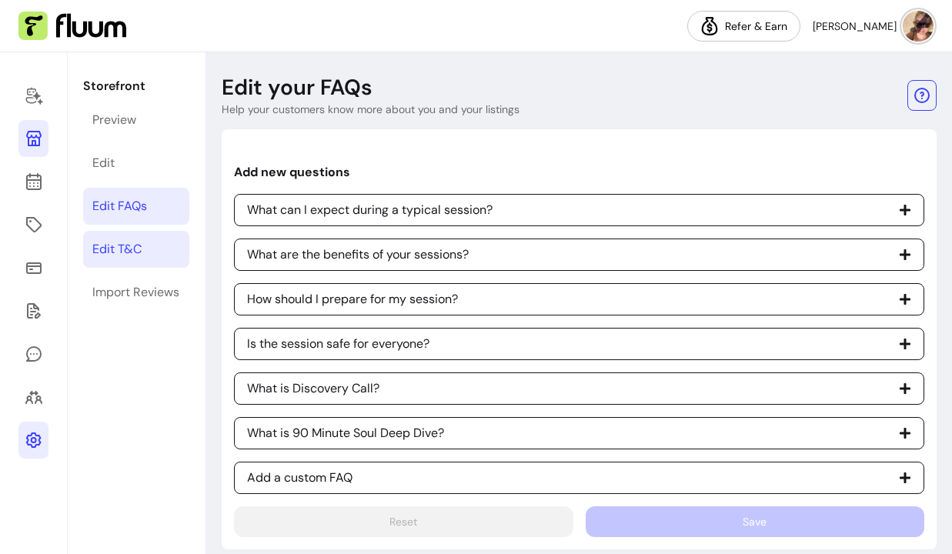
click at [117, 254] on div "Edit T&C" at bounding box center [116, 249] width 49 height 18
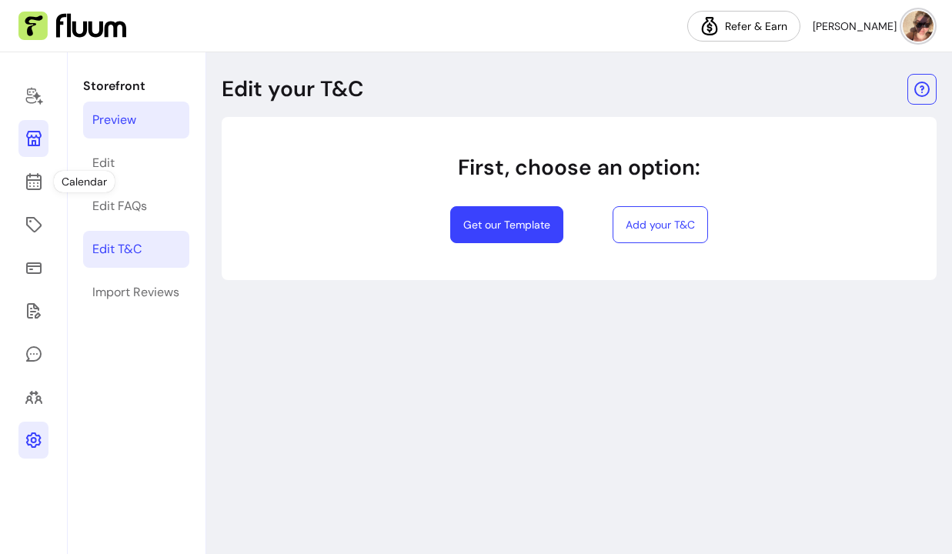
click at [118, 124] on div "Preview" at bounding box center [114, 120] width 44 height 18
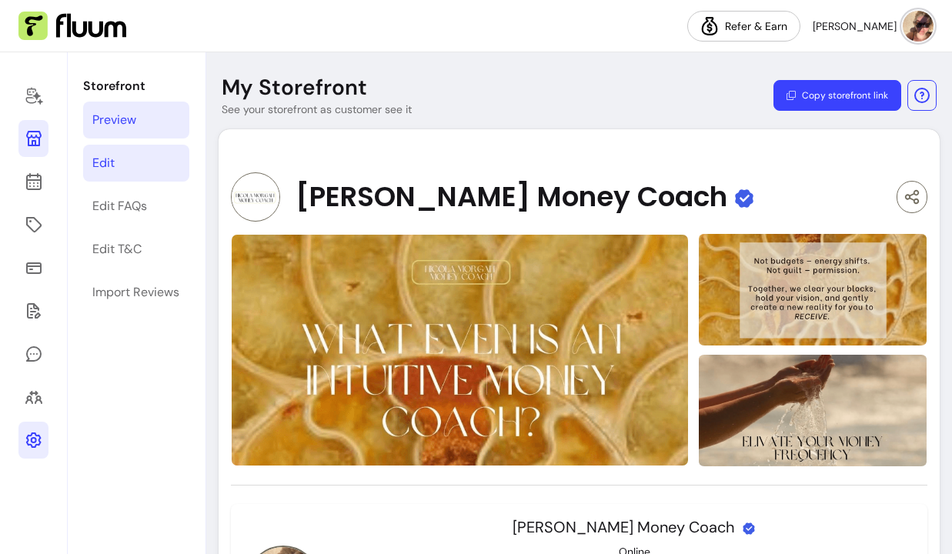
click at [118, 163] on link "Edit" at bounding box center [136, 163] width 106 height 37
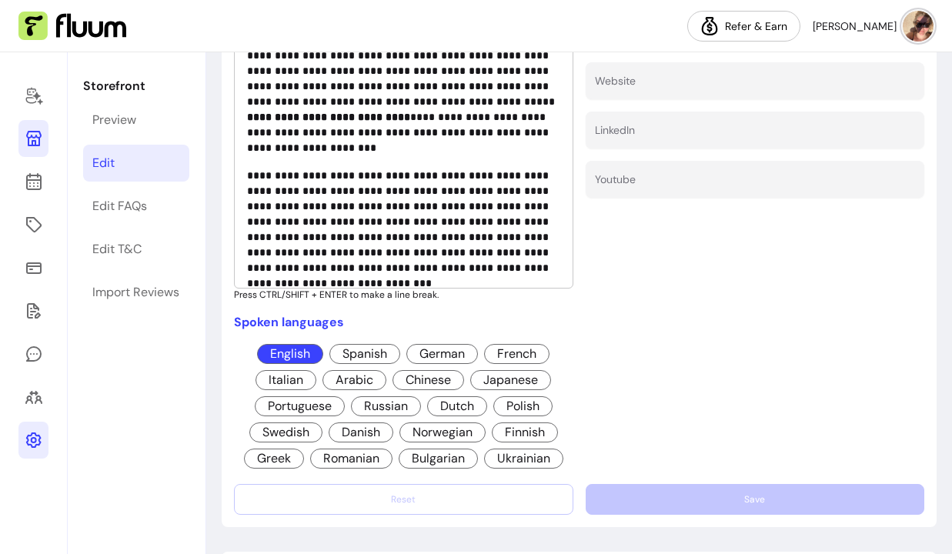
scroll to position [498, 0]
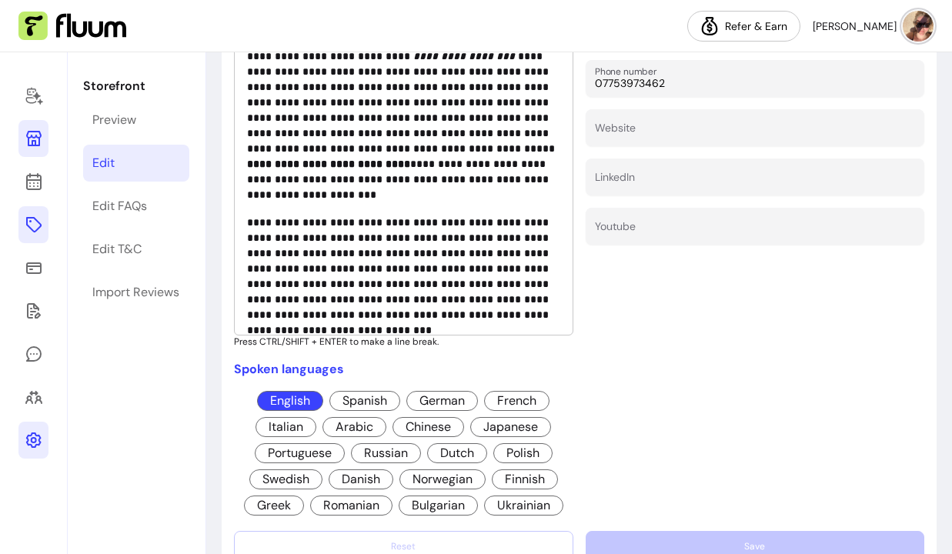
click at [31, 228] on icon at bounding box center [34, 224] width 18 height 18
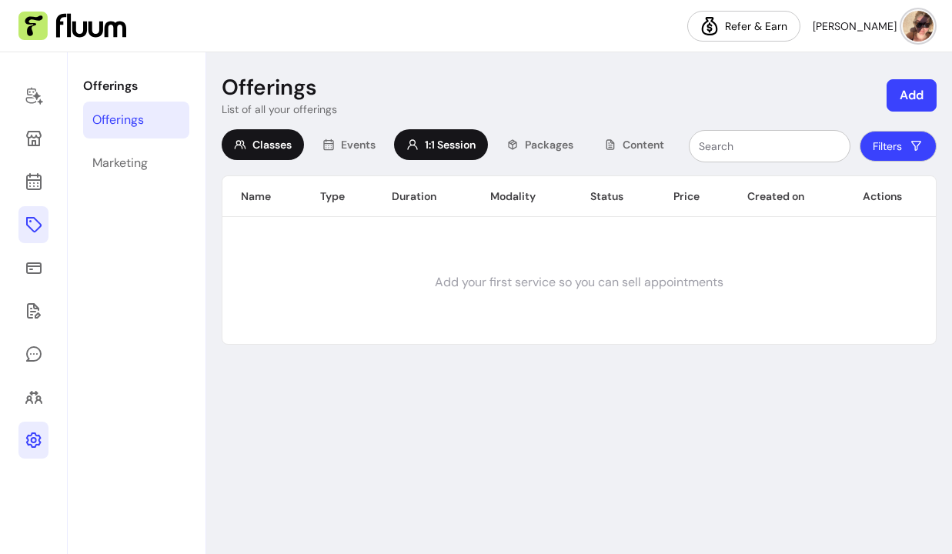
click at [458, 142] on span "1:1 Session" at bounding box center [450, 144] width 51 height 15
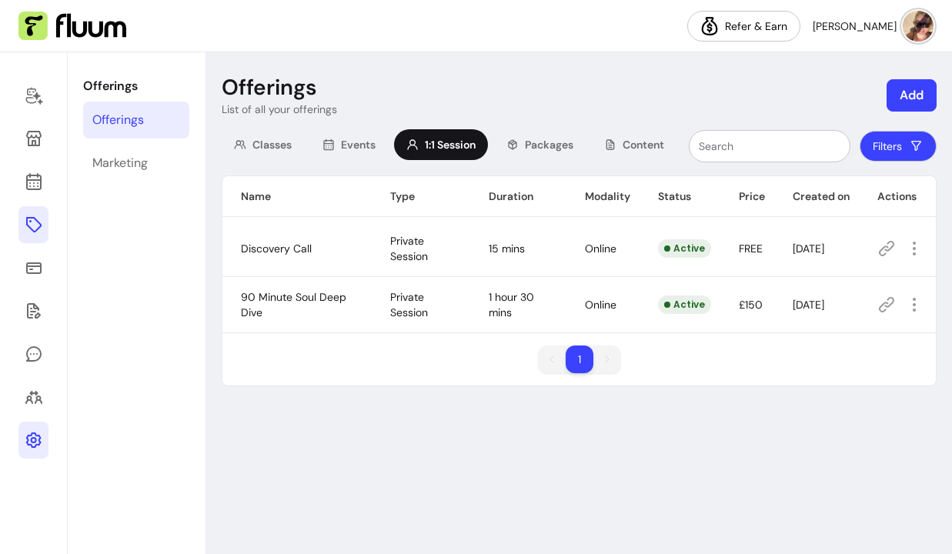
click at [313, 248] on td "Discovery Call" at bounding box center [296, 249] width 149 height 56
click at [298, 248] on span "Discovery Call" at bounding box center [276, 249] width 71 height 14
click at [908, 244] on icon "button" at bounding box center [914, 248] width 18 height 18
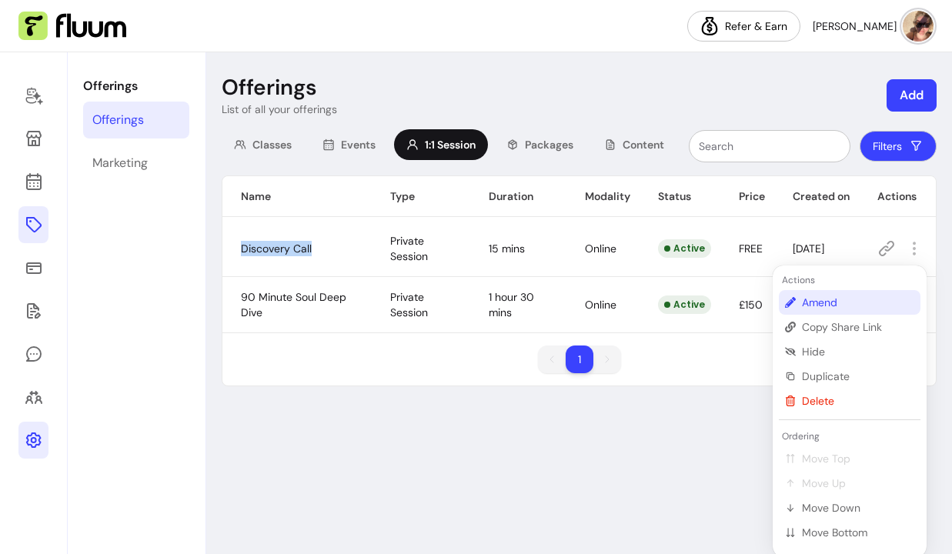
click at [858, 299] on span "Amend" at bounding box center [858, 302] width 112 height 15
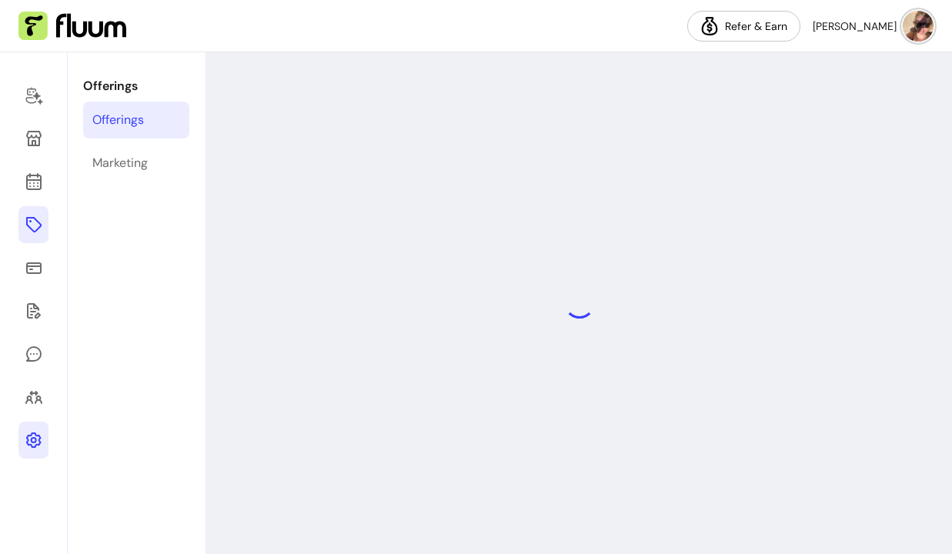
select select "**"
select select "***"
select select "******"
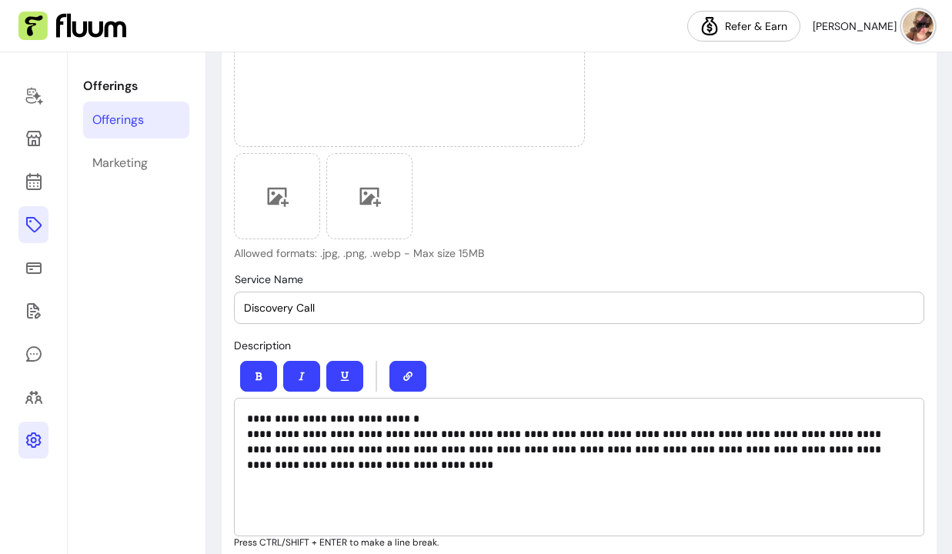
scroll to position [390, 0]
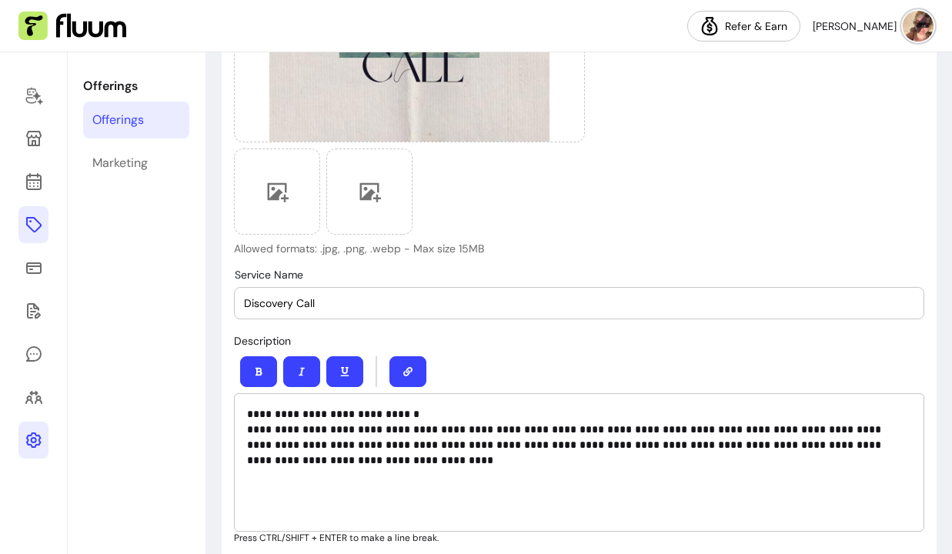
click at [275, 303] on input "Discovery Call" at bounding box center [579, 302] width 670 height 15
click at [340, 305] on input "Market Research Call" at bounding box center [579, 302] width 670 height 15
click at [378, 304] on input "Market Research Call" at bounding box center [579, 302] width 670 height 15
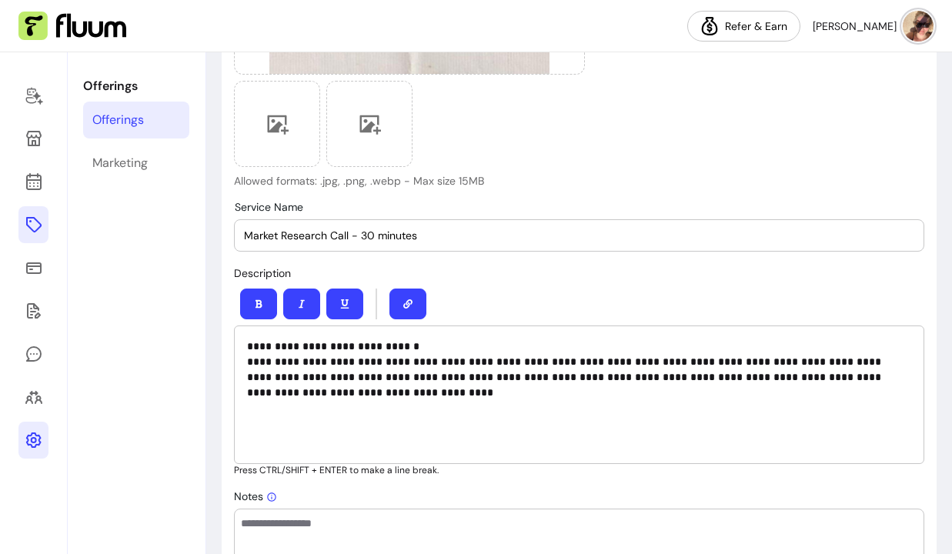
type input "Market Research Call - 30 minutes"
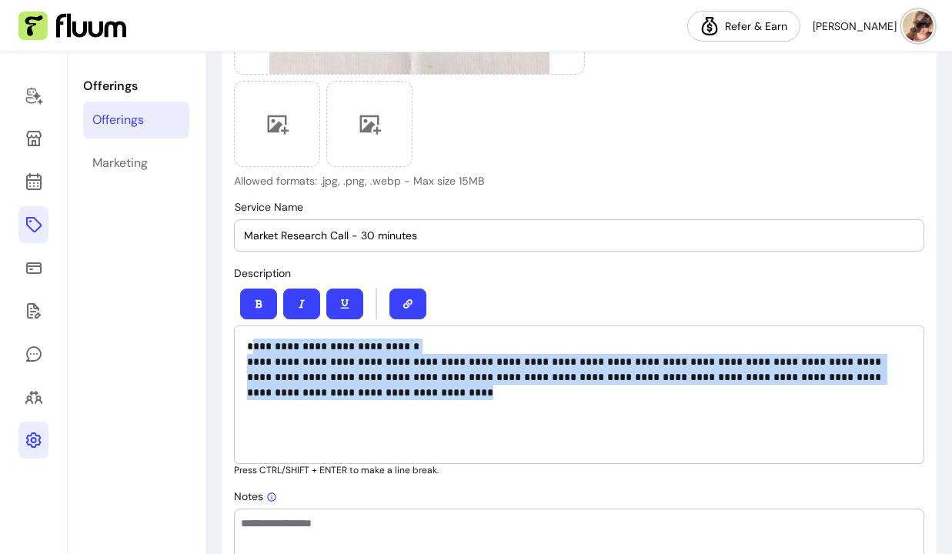
drag, startPoint x: 302, startPoint y: 403, endPoint x: 258, endPoint y: 348, distance: 71.1
click at [258, 348] on div "**********" at bounding box center [579, 394] width 690 height 138
click at [281, 366] on p "**********" at bounding box center [579, 369] width 664 height 62
drag, startPoint x: 295, startPoint y: 390, endPoint x: 252, endPoint y: 341, distance: 65.4
click at [252, 341] on p "**********" at bounding box center [579, 369] width 664 height 62
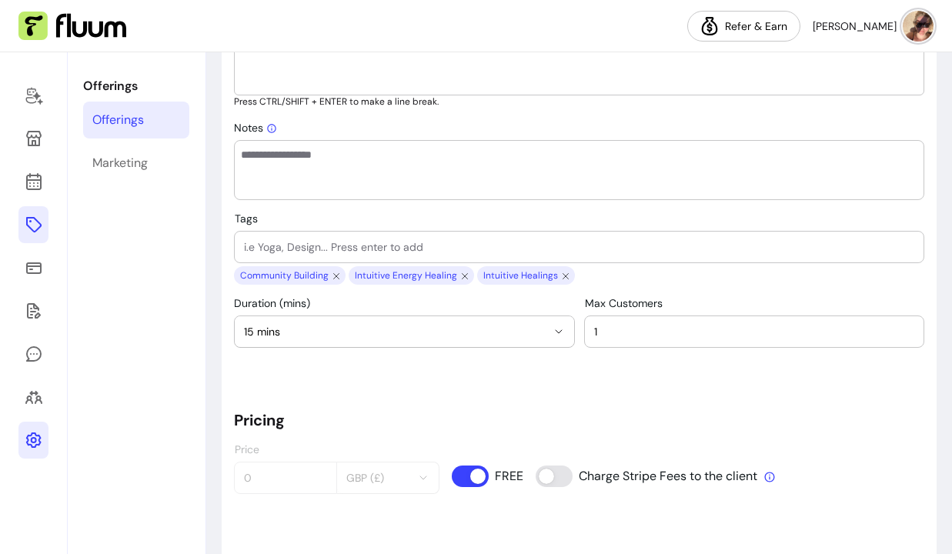
scroll to position [829, 0]
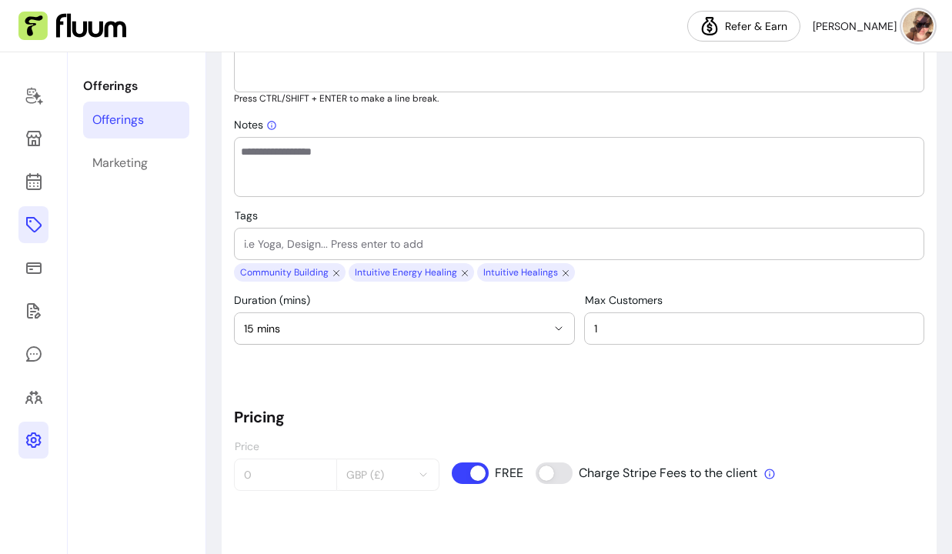
click at [554, 332] on icon "button" at bounding box center [558, 328] width 12 height 12
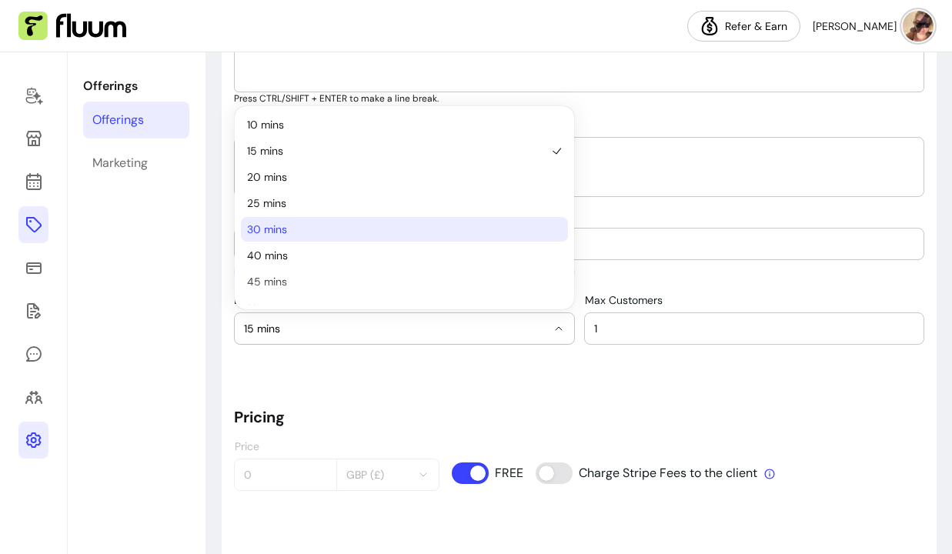
click at [372, 225] on span "30 mins" at bounding box center [396, 229] width 299 height 15
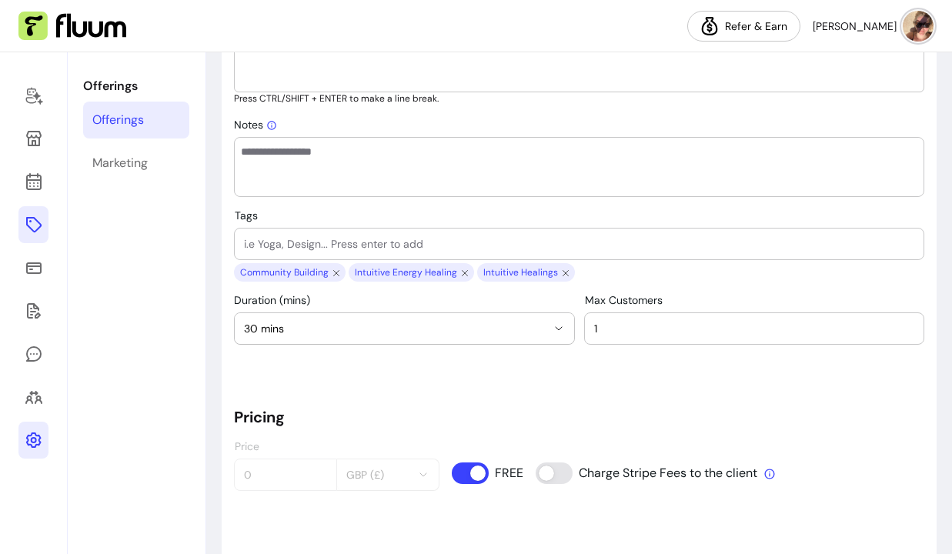
click at [561, 332] on icon "button" at bounding box center [558, 328] width 12 height 12
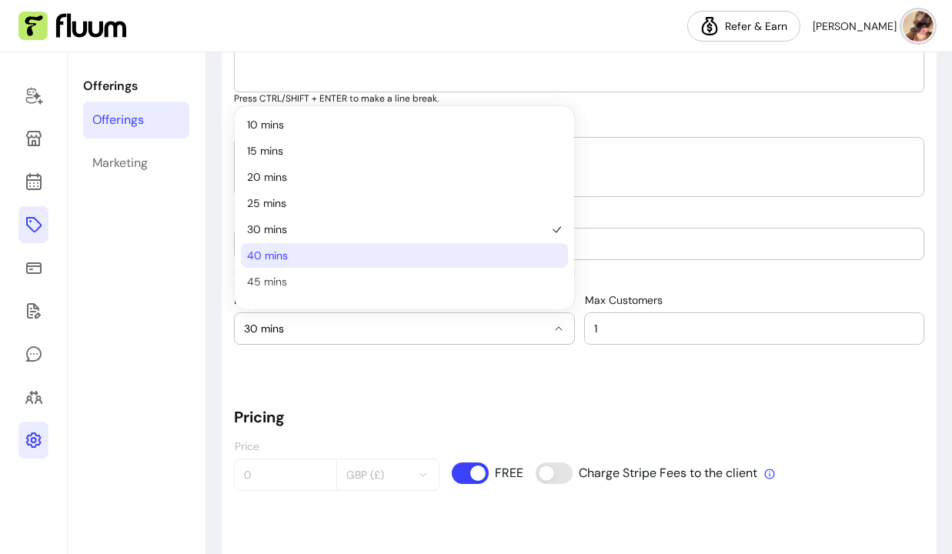
click at [419, 249] on span "40 mins" at bounding box center [396, 255] width 299 height 15
select select "**"
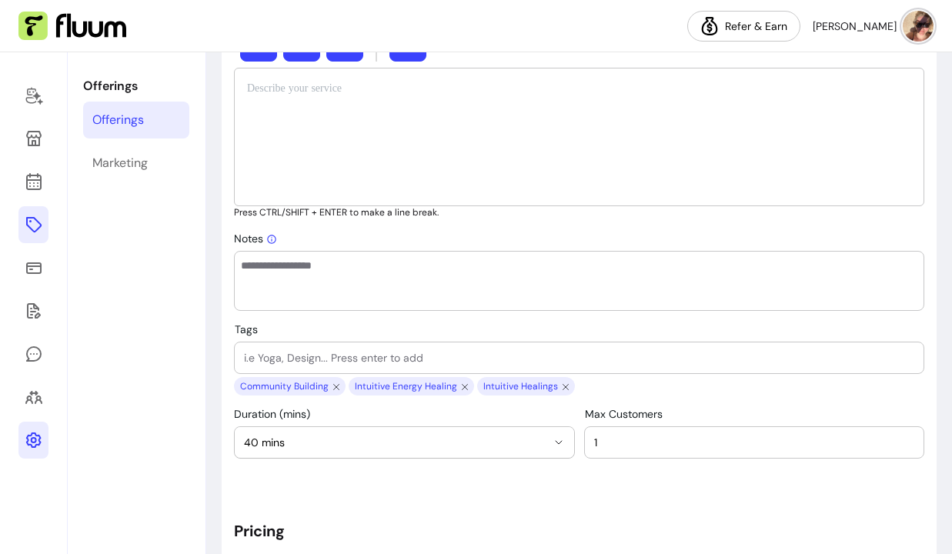
scroll to position [550, 0]
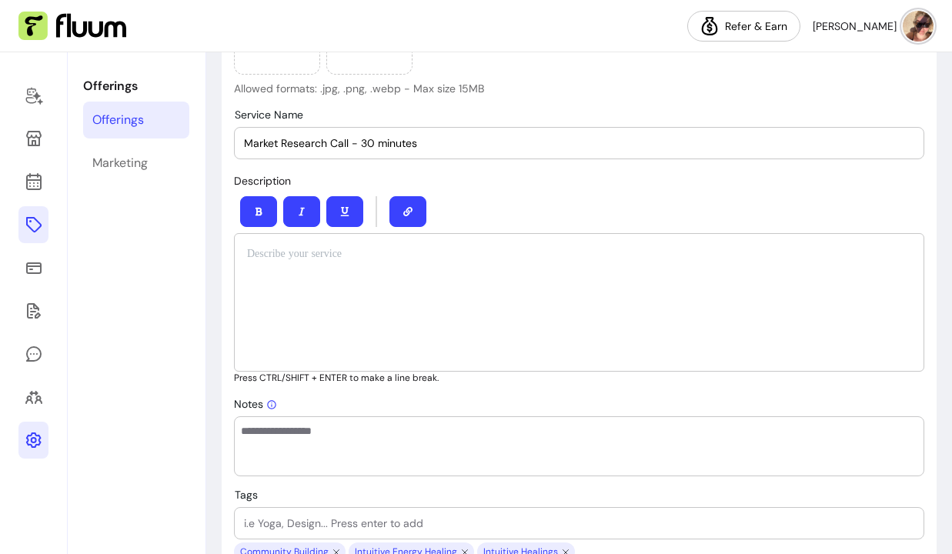
drag, startPoint x: 428, startPoint y: 141, endPoint x: 352, endPoint y: 142, distance: 76.2
click at [352, 142] on input "Market Research Call - 30 minutes" at bounding box center [579, 142] width 670 height 15
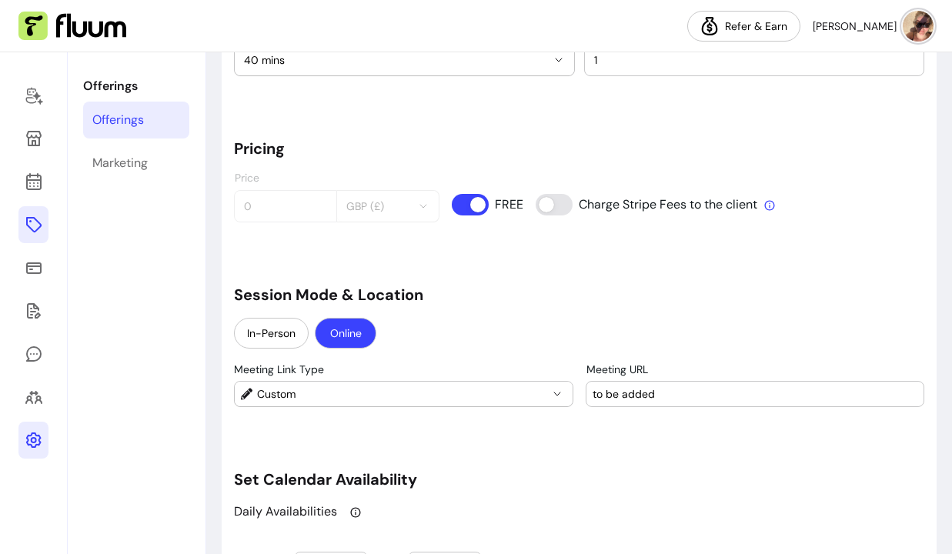
scroll to position [1099, 0]
type input "Market Research Call"
click at [358, 338] on button "Online" at bounding box center [345, 332] width 60 height 30
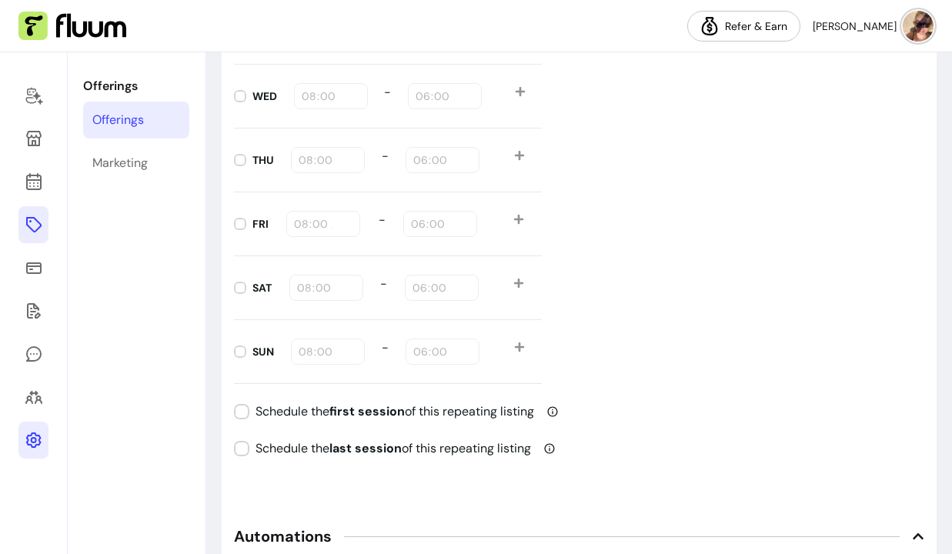
scroll to position [1640, 0]
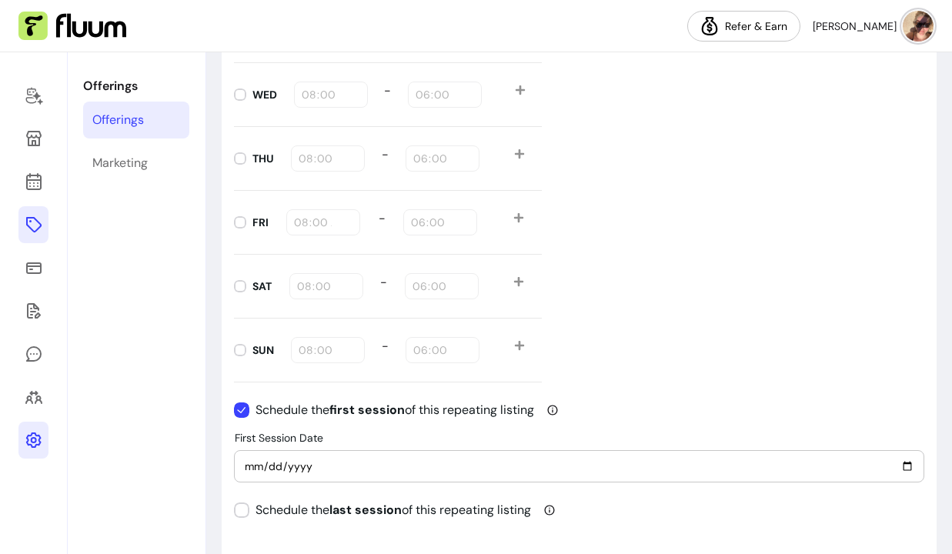
click at [343, 476] on div "2025-10-15" at bounding box center [579, 466] width 670 height 31
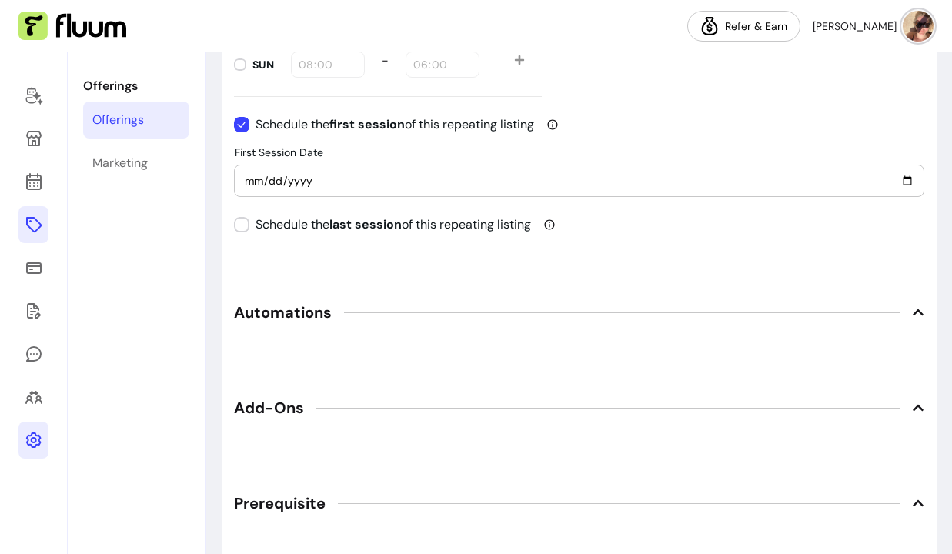
scroll to position [1926, 0]
click at [922, 312] on icon at bounding box center [918, 311] width 12 height 12
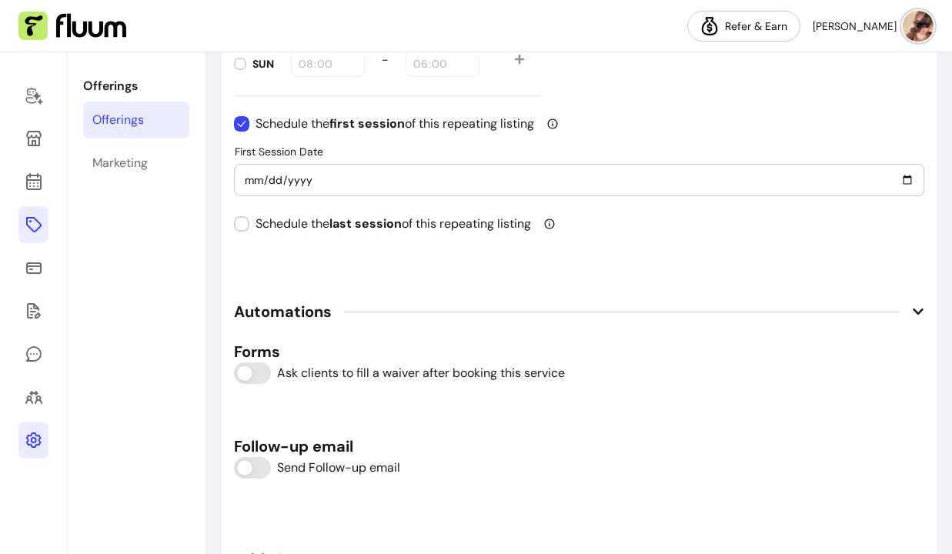
click at [922, 312] on icon at bounding box center [918, 311] width 12 height 12
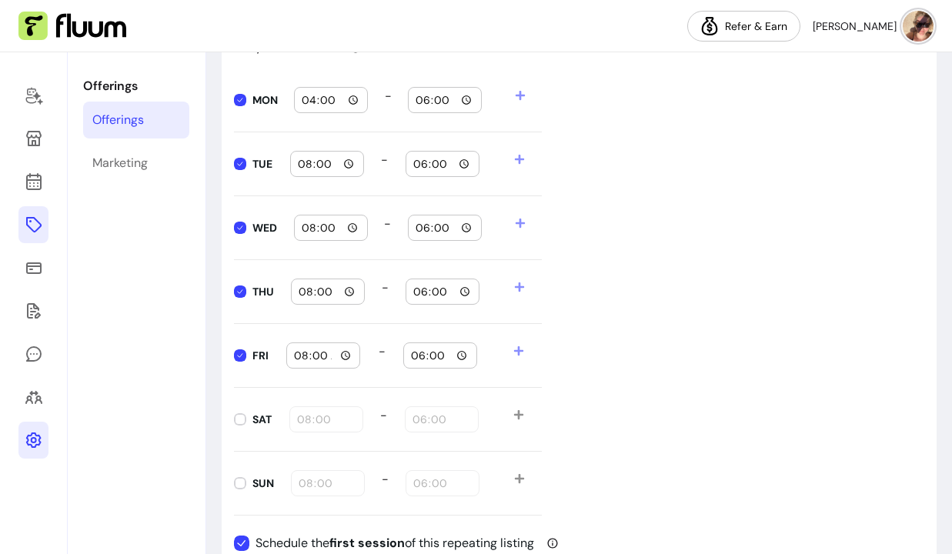
scroll to position [1405, 0]
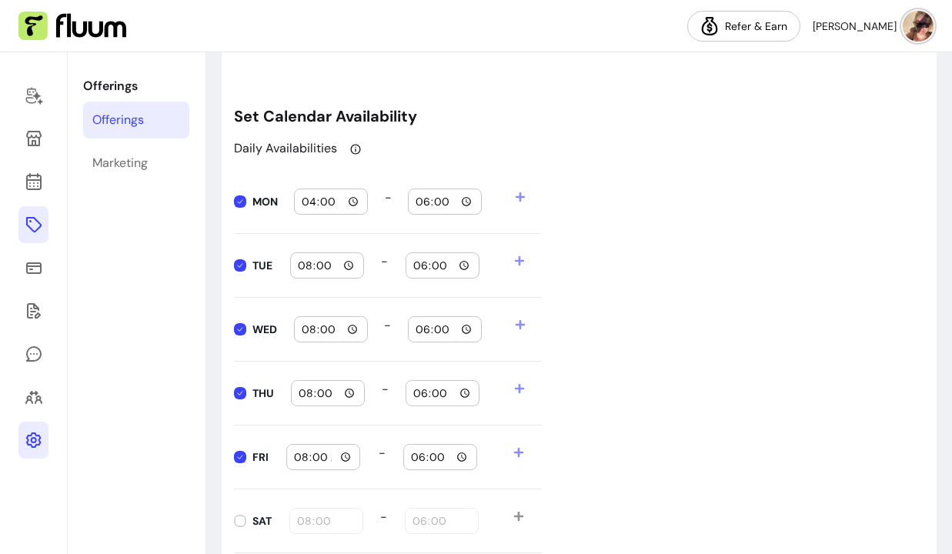
click at [353, 148] on icon at bounding box center [355, 149] width 12 height 12
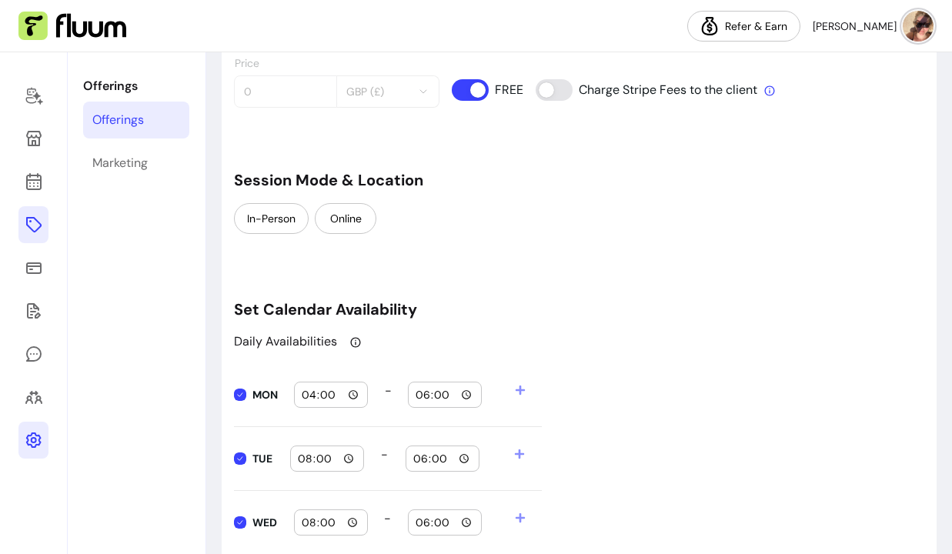
scroll to position [1212, 0]
click at [342, 222] on button "Online" at bounding box center [346, 219] width 62 height 31
select select "******"
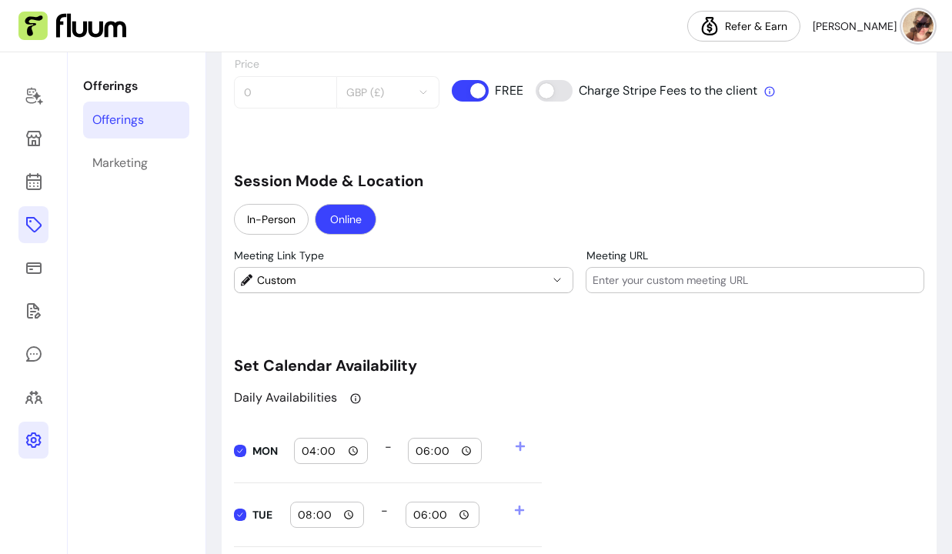
click at [558, 281] on icon "button" at bounding box center [557, 280] width 12 height 12
click at [603, 358] on h5 "Set Calendar Availability" at bounding box center [579, 366] width 690 height 22
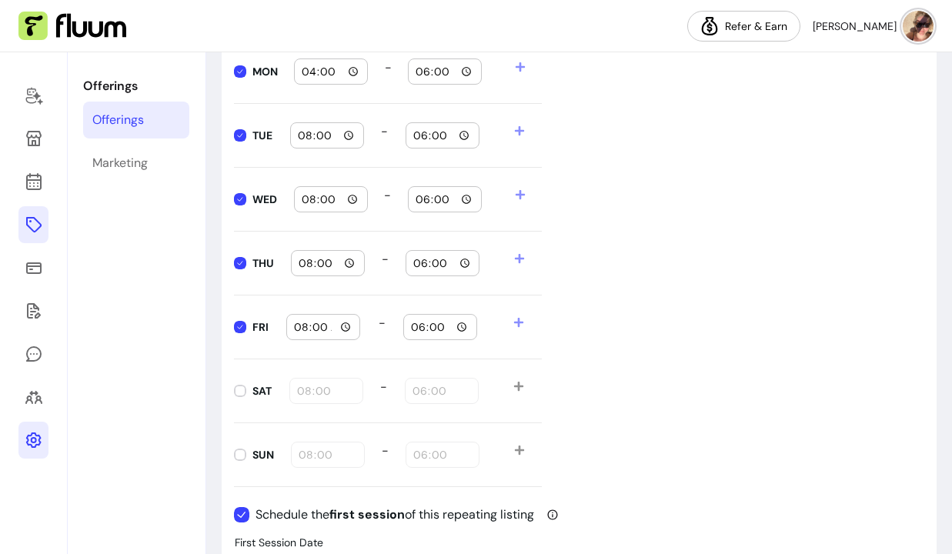
scroll to position [1589, 0]
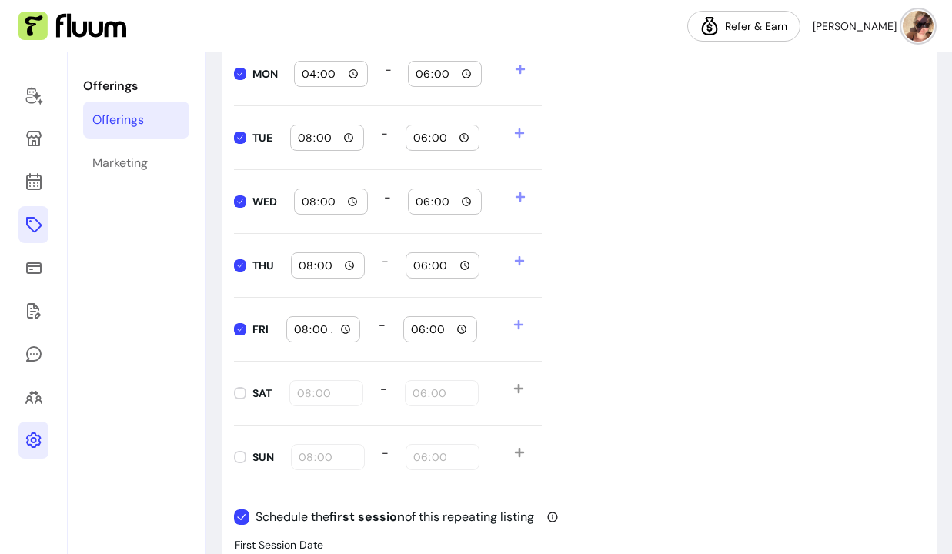
click at [315, 124] on div "TUE 08:00 - 18:00" at bounding box center [388, 138] width 308 height 64
click at [315, 142] on input "08:00" at bounding box center [327, 137] width 60 height 17
type input "09:00"
click at [305, 202] on input "08:00" at bounding box center [331, 201] width 60 height 17
type input "09:00"
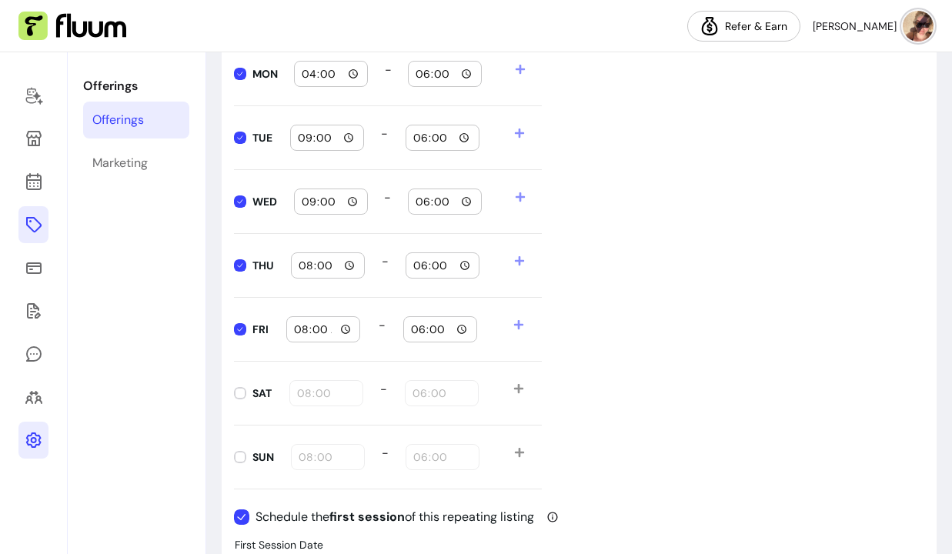
click at [307, 265] on input "08:00" at bounding box center [328, 265] width 60 height 17
type input "09:00"
click at [302, 335] on input "08:00" at bounding box center [323, 329] width 60 height 17
type input "09:00"
click at [413, 72] on div "18:00" at bounding box center [444, 74] width 72 height 25
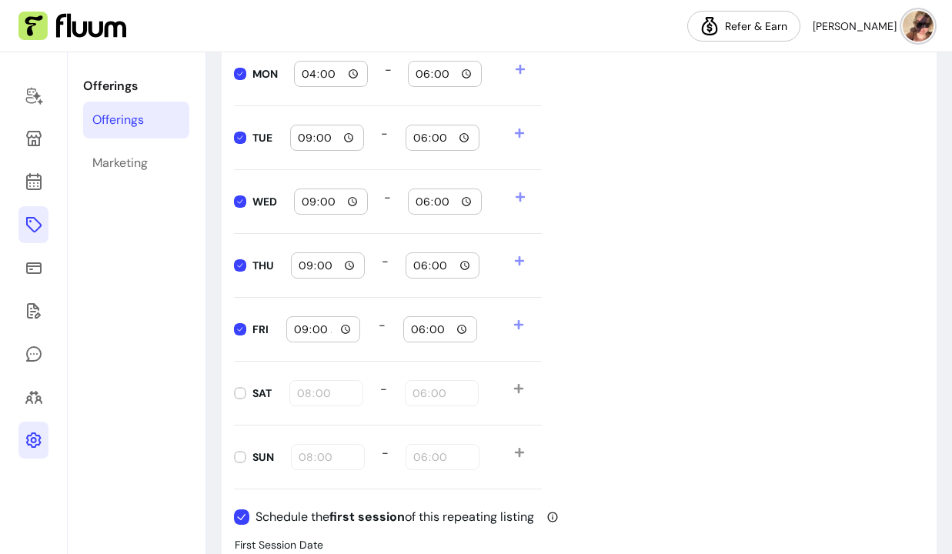
click at [309, 68] on input "16:00" at bounding box center [331, 73] width 60 height 17
type input "09:00"
click at [516, 73] on icon at bounding box center [520, 69] width 11 height 11
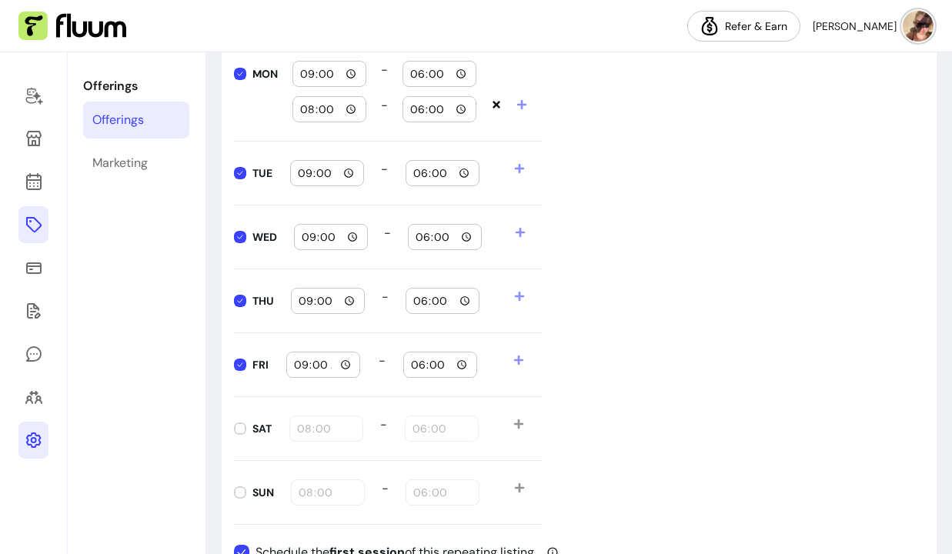
click at [418, 79] on input "18:00" at bounding box center [439, 73] width 60 height 17
type input "01:00"
click at [314, 107] on input "08:00" at bounding box center [329, 109] width 60 height 17
type input "02:00"
click at [412, 113] on input "18:00" at bounding box center [439, 109] width 60 height 17
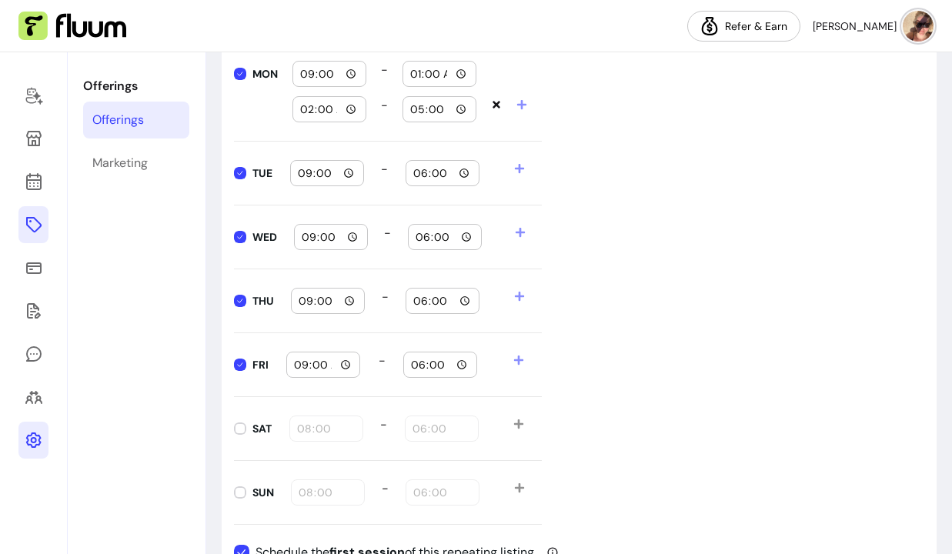
type input "17:00"
click at [578, 206] on div "Daily Availabilities MON 09:00 - 01:00 02:00 - 17:00 TUE 09:00 - 18:00 WED 09:0…" at bounding box center [579, 268] width 690 height 513
click at [520, 174] on span at bounding box center [528, 173] width 28 height 26
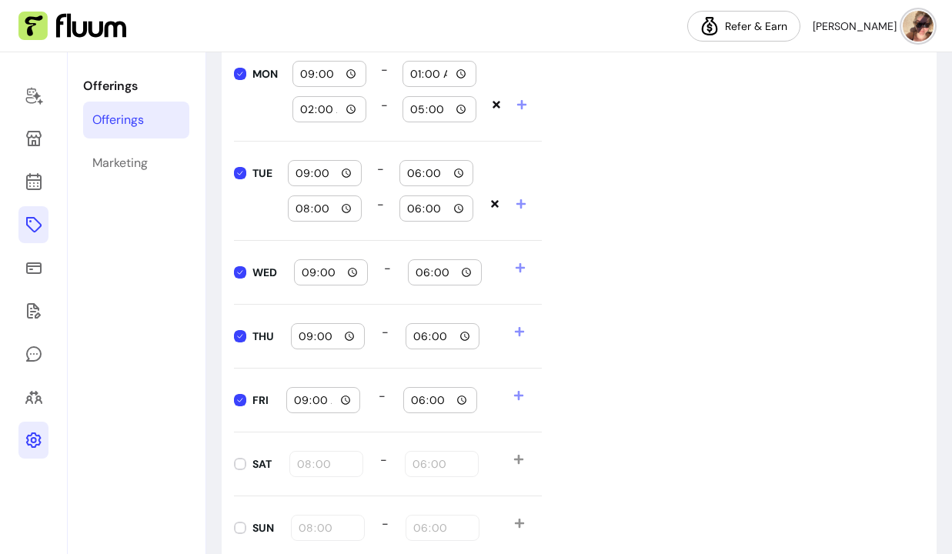
click at [523, 268] on icon at bounding box center [519, 267] width 9 height 9
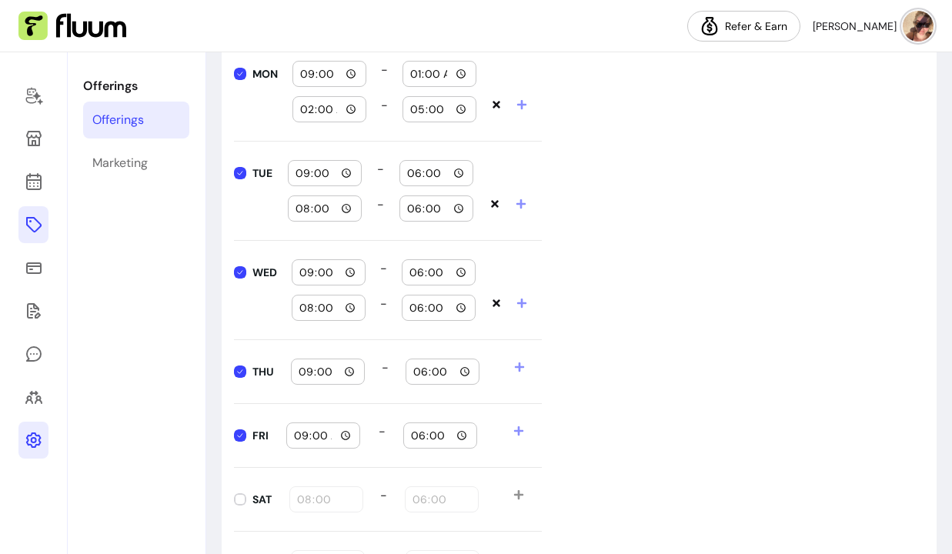
click at [514, 364] on icon at bounding box center [519, 367] width 11 height 11
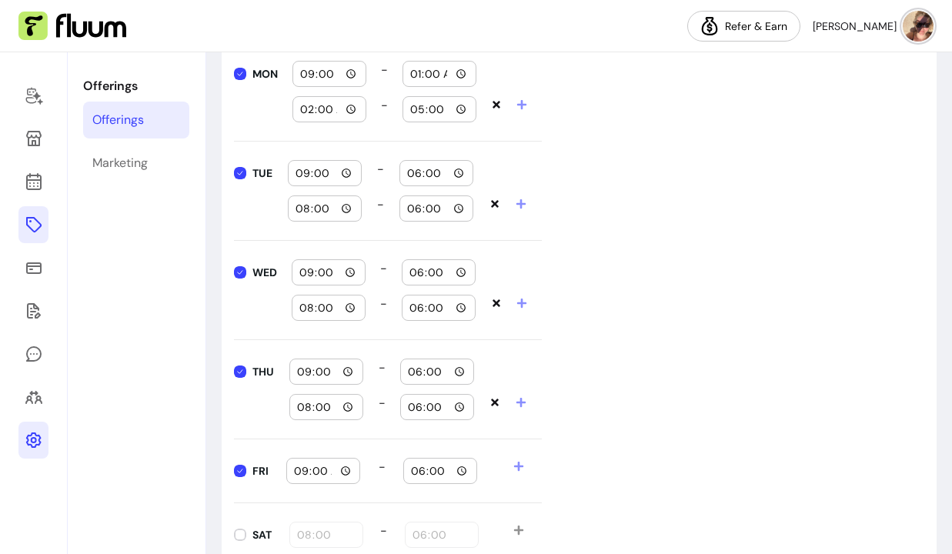
click at [515, 465] on icon at bounding box center [518, 466] width 9 height 9
click at [417, 172] on input "18:00" at bounding box center [436, 173] width 60 height 17
type input "13:00"
click at [416, 75] on input "01:00" at bounding box center [439, 73] width 60 height 17
type input "13:00"
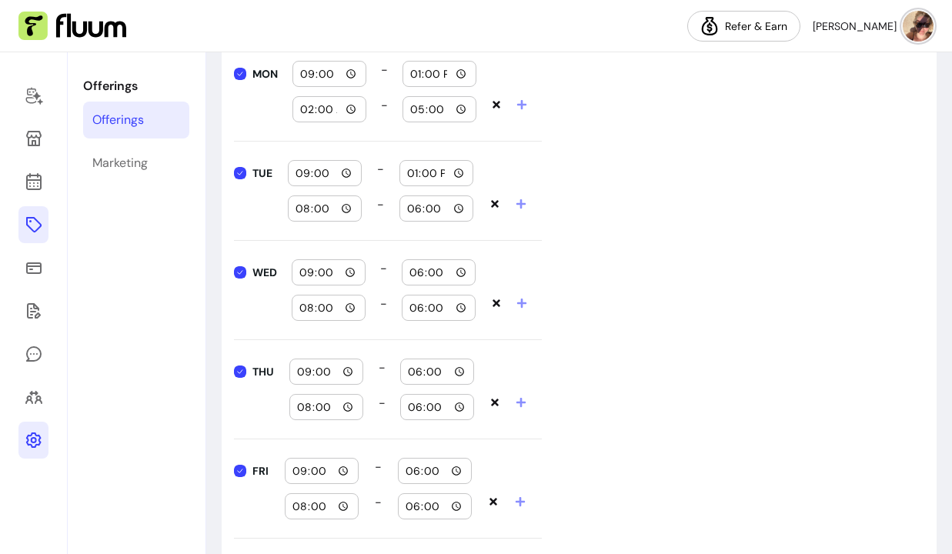
click at [301, 116] on input "02:00" at bounding box center [329, 109] width 60 height 17
type input "14:00"
click at [302, 208] on input "08:00" at bounding box center [325, 208] width 60 height 17
type input "14:00"
click at [414, 207] on input "18:00" at bounding box center [436, 208] width 60 height 17
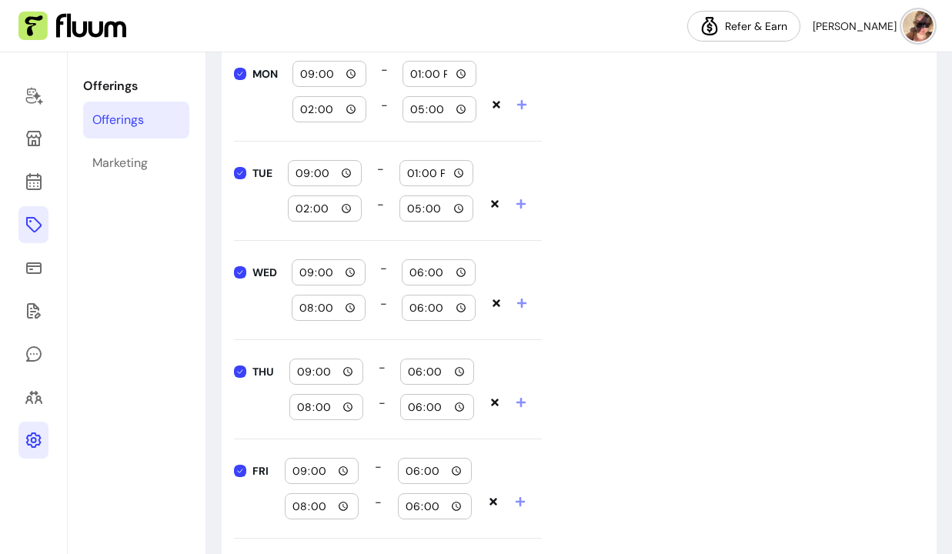
type input "17:00"
click at [416, 275] on input "18:00" at bounding box center [438, 272] width 60 height 17
type input "13:00"
click at [307, 307] on input "08:00" at bounding box center [328, 307] width 60 height 17
type input "14:00"
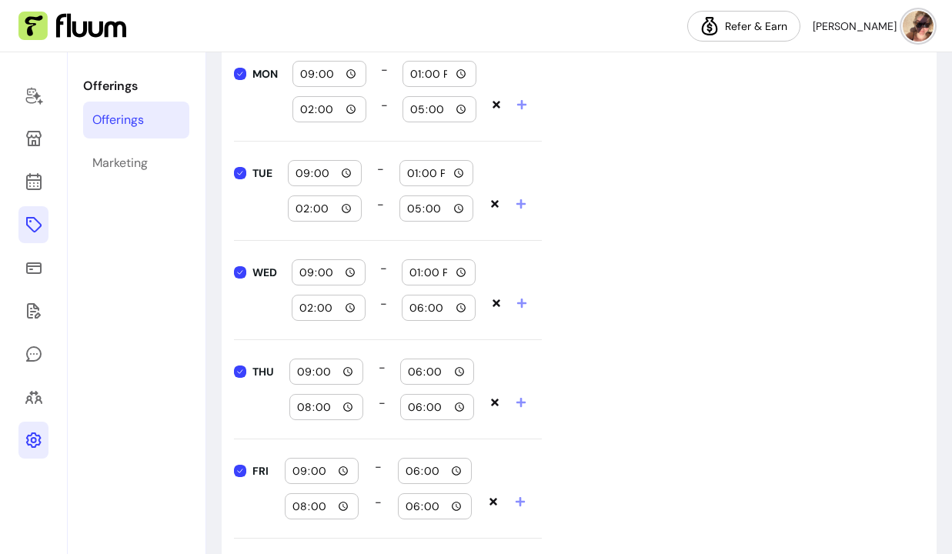
click at [424, 306] on input "18:00" at bounding box center [438, 307] width 60 height 17
type input "17:00"
click at [309, 372] on input "09:00" at bounding box center [326, 371] width 60 height 17
type input "09:00"
click at [407, 374] on input "18:00" at bounding box center [437, 371] width 60 height 17
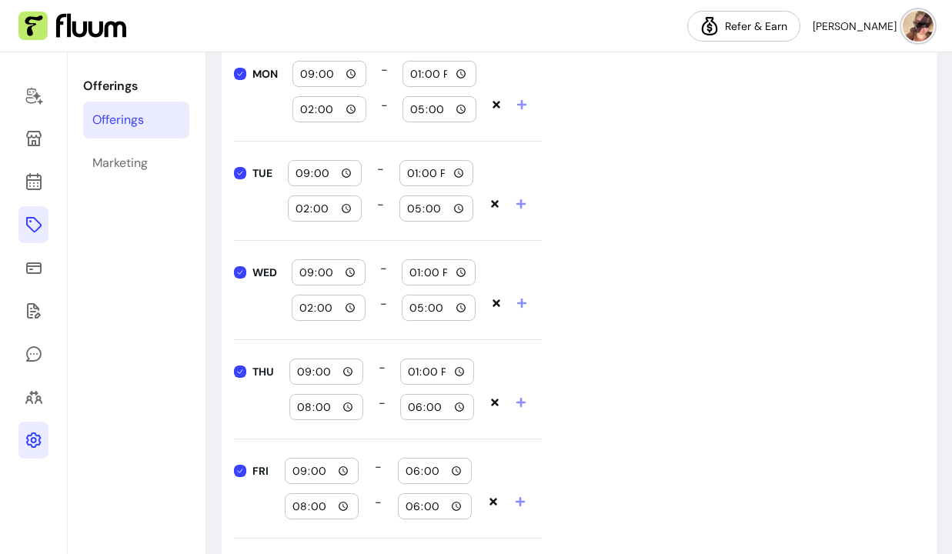
type input "13:00"
click at [302, 402] on input "08:00" at bounding box center [326, 406] width 60 height 17
type input "14:00"
click at [413, 405] on input "18:00" at bounding box center [437, 406] width 60 height 17
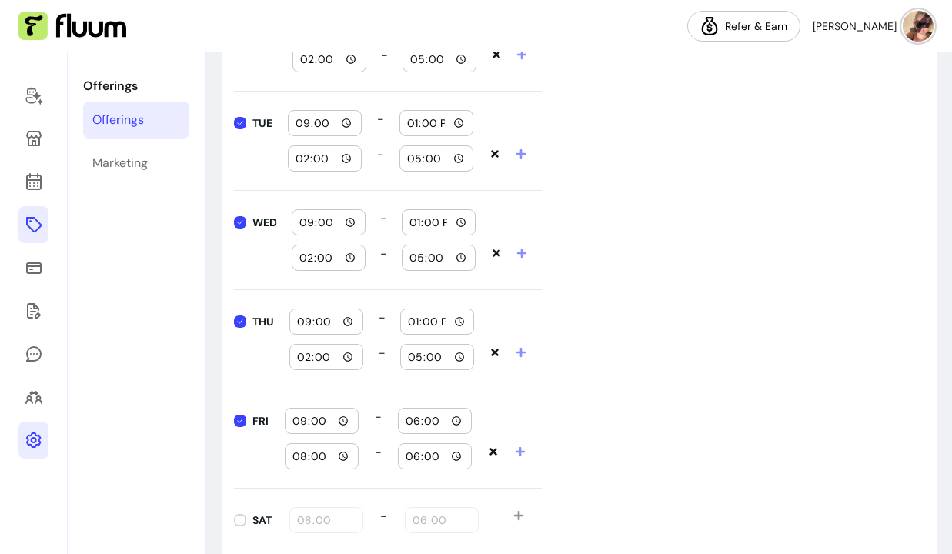
scroll to position [1646, 0]
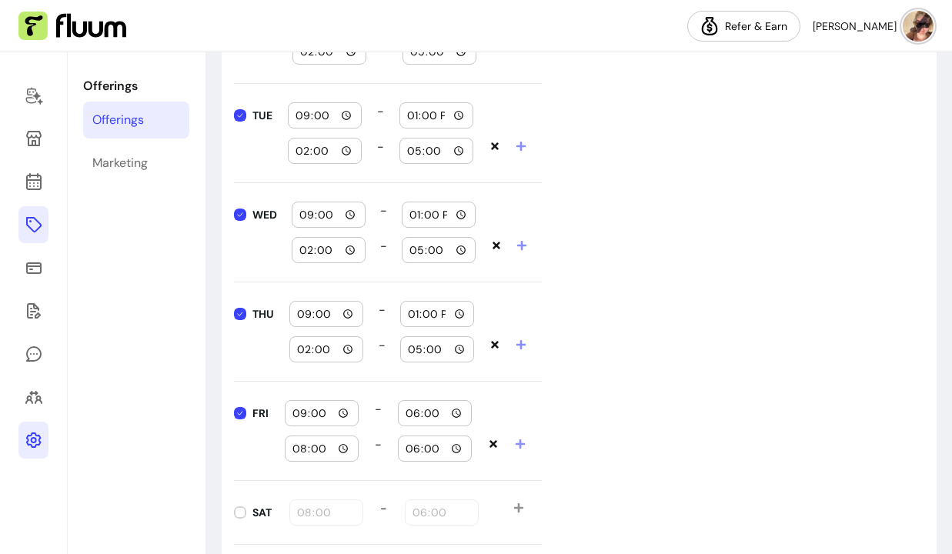
type input "17:00"
click at [412, 420] on input "18:00" at bounding box center [435, 413] width 60 height 17
type input "13:00"
click at [306, 452] on input "08:00" at bounding box center [322, 448] width 60 height 17
type input "14:00"
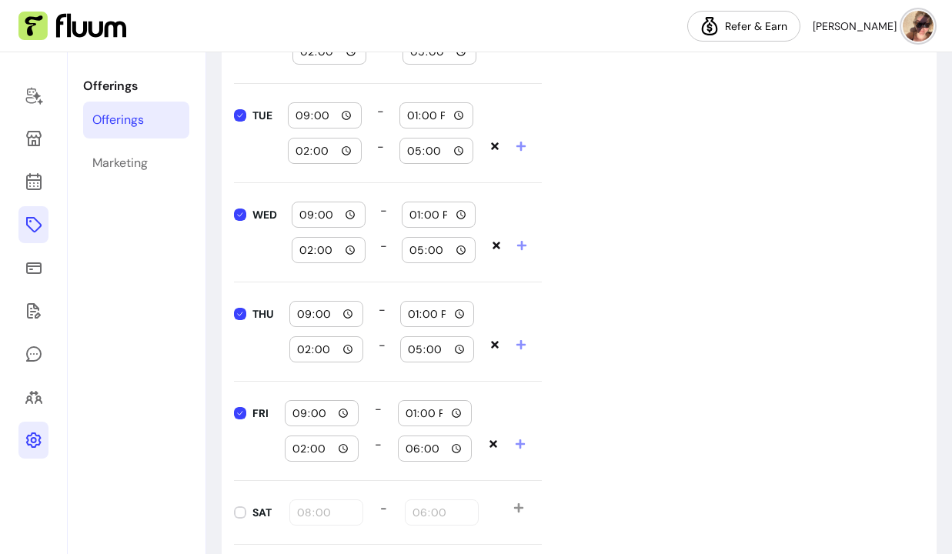
click at [412, 455] on input "18:00" at bounding box center [435, 448] width 60 height 17
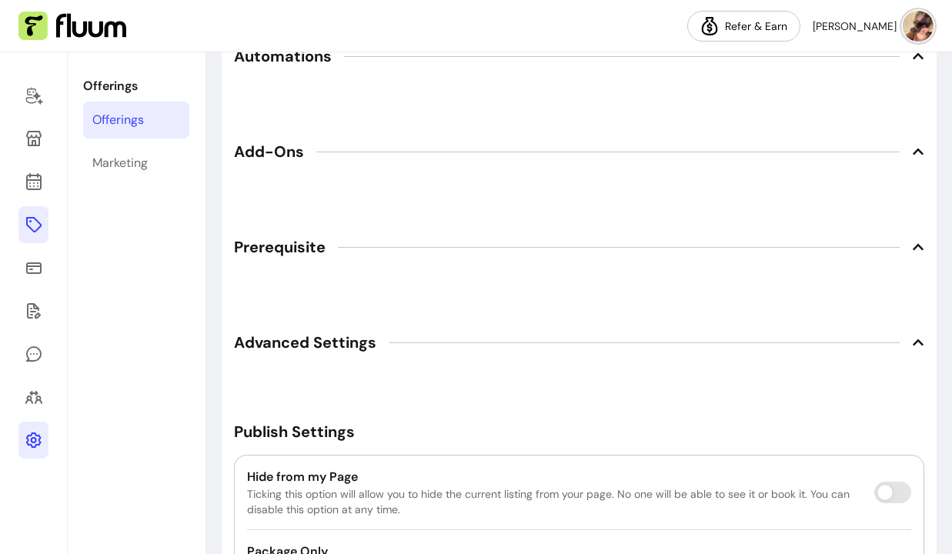
scroll to position [2415, 0]
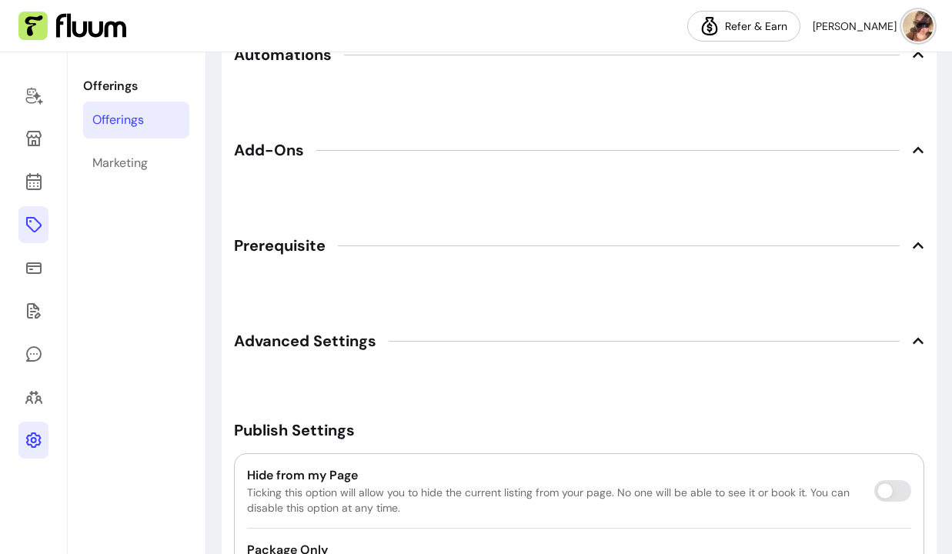
type input "17:00"
click at [922, 338] on icon at bounding box center [918, 341] width 12 height 12
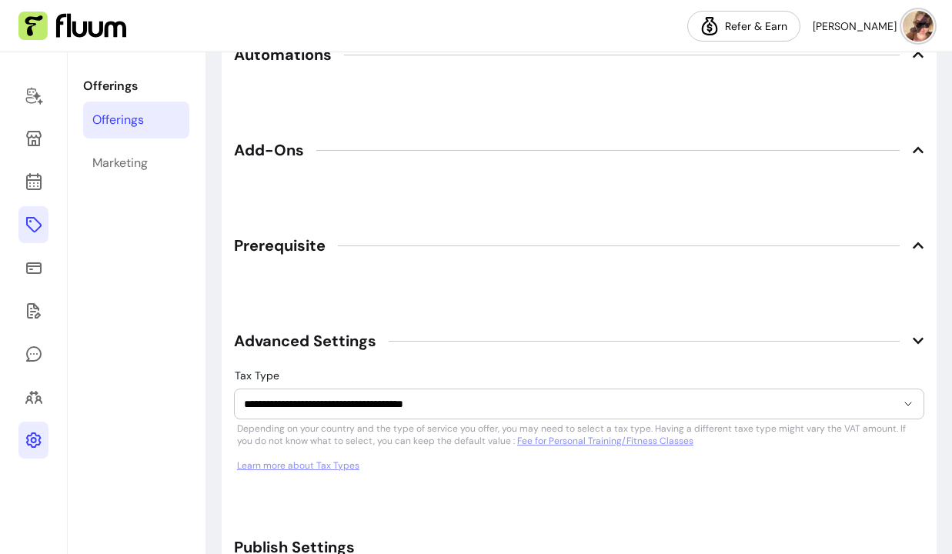
click at [922, 338] on icon at bounding box center [917, 341] width 11 height 6
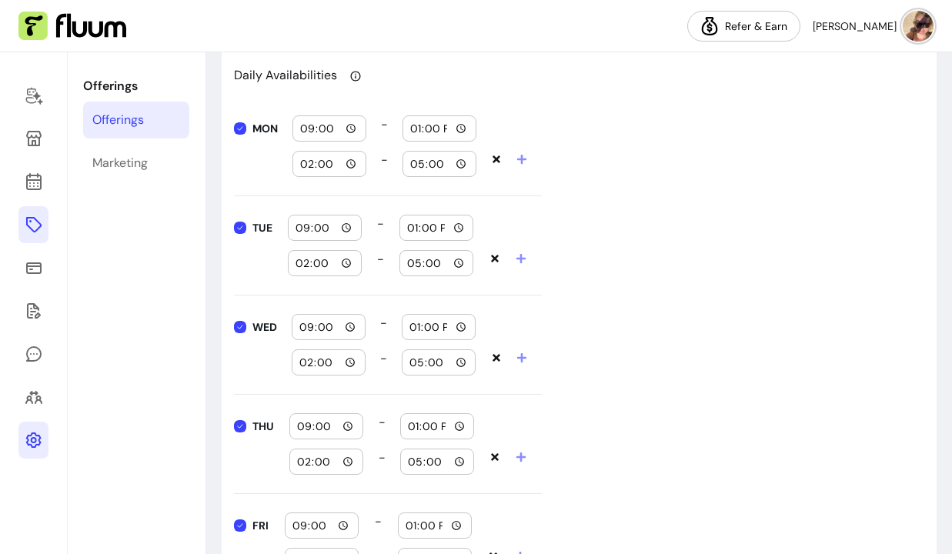
scroll to position [1524, 0]
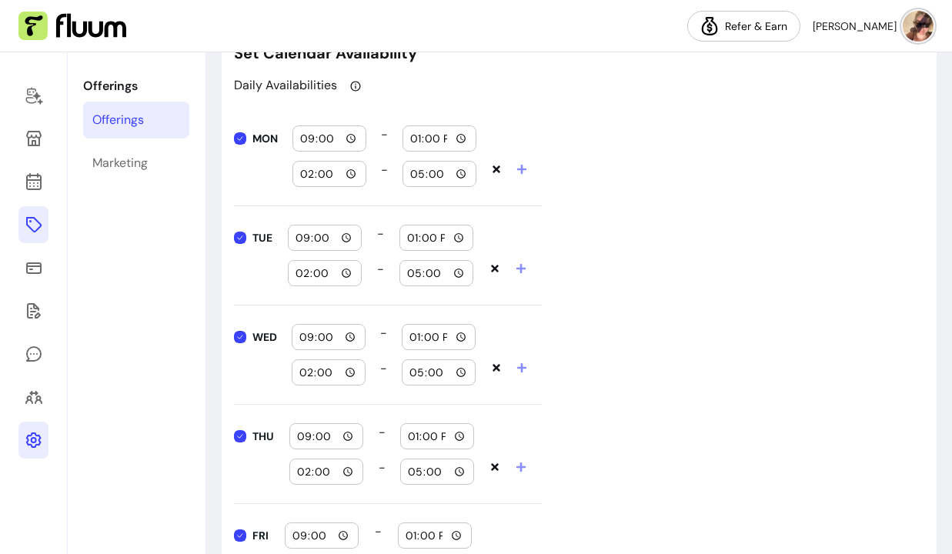
click at [617, 305] on div "Daily Availabilities MON 09:00 - 13:00 14:00 - 17:00 TUE 09:00 - 13:00 14:00 - …" at bounding box center [579, 403] width 690 height 655
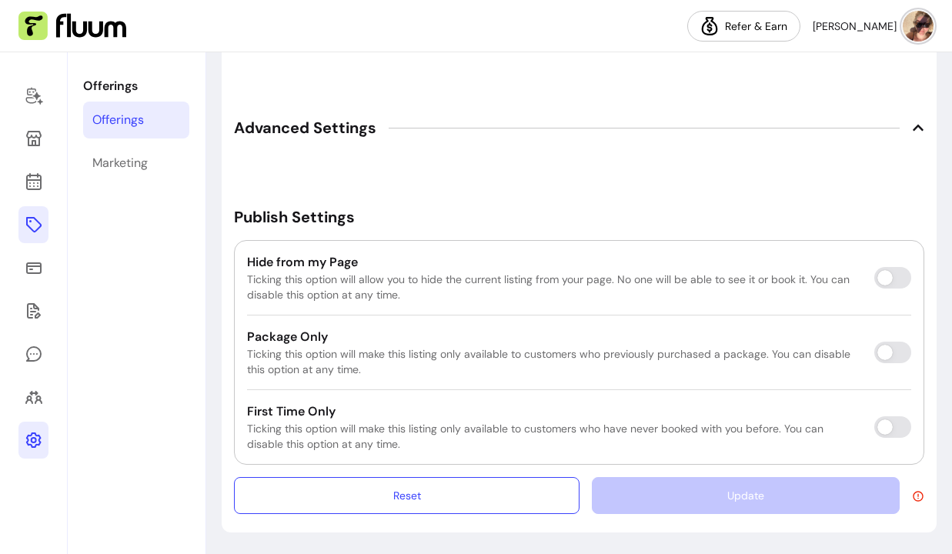
scroll to position [2629, 0]
click at [645, 484] on div "Update" at bounding box center [758, 495] width 332 height 37
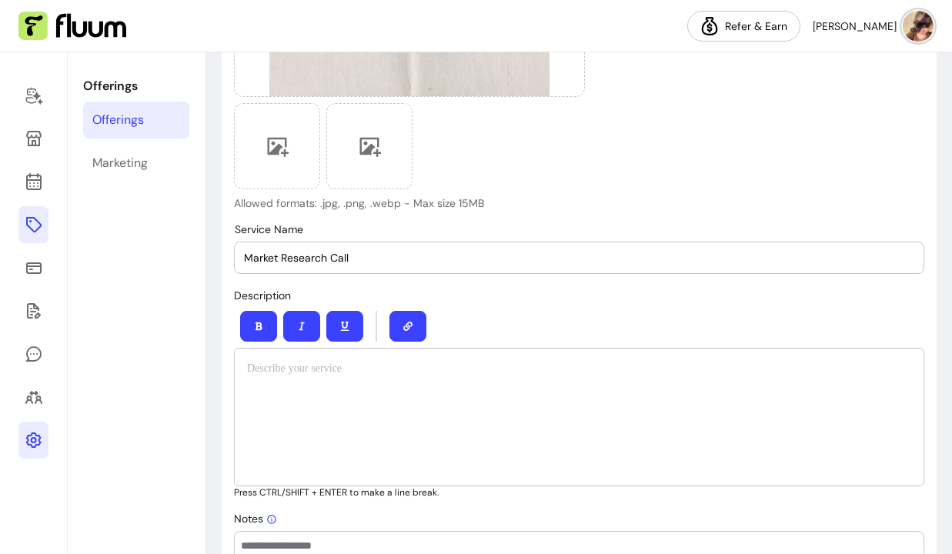
scroll to position [412, 0]
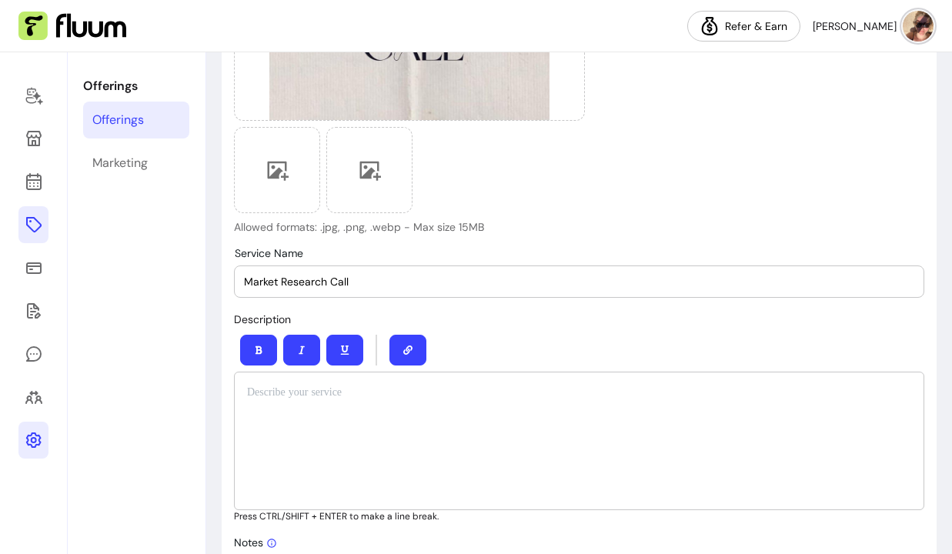
click at [486, 390] on p at bounding box center [579, 392] width 664 height 15
click at [194, 0] on nav "Refer & Earn Nicola M." at bounding box center [476, 26] width 952 height 52
click at [329, 405] on div at bounding box center [579, 441] width 690 height 138
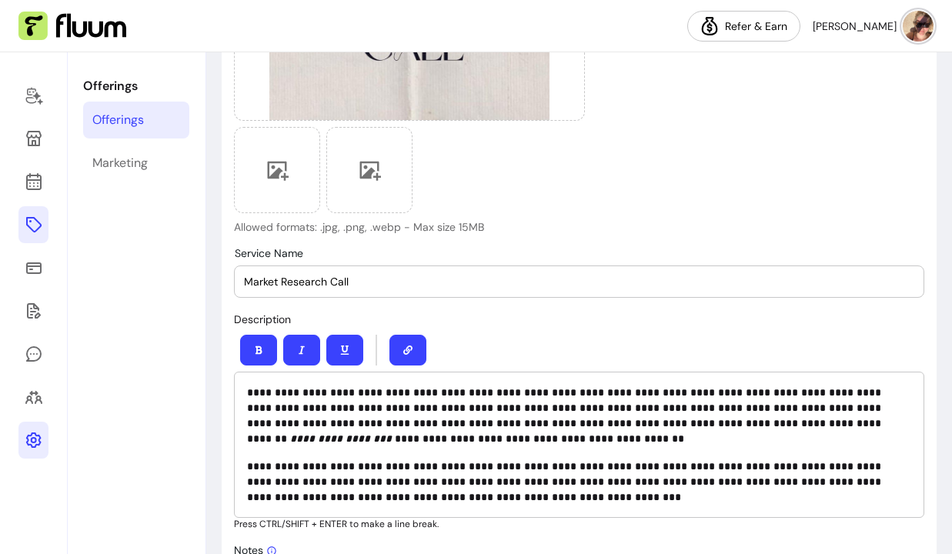
click at [402, 467] on p "**********" at bounding box center [579, 481] width 664 height 46
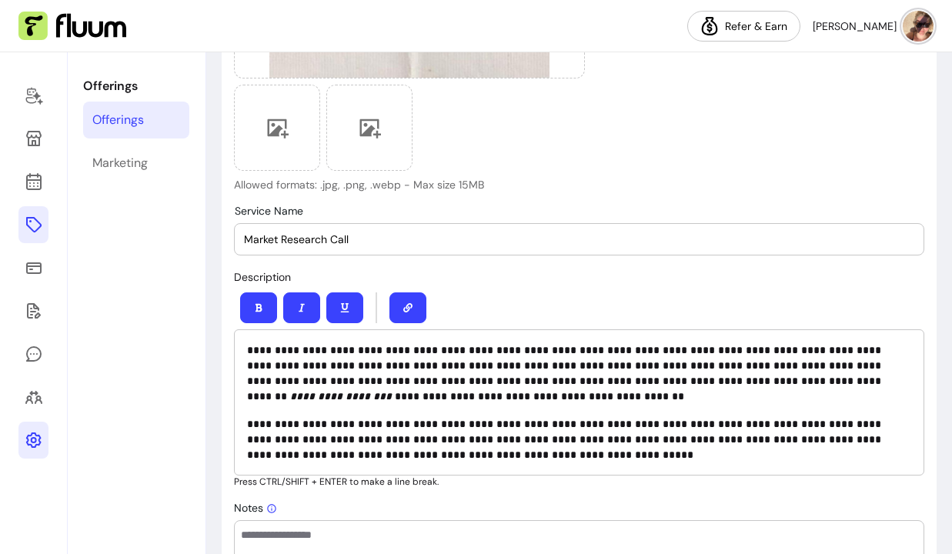
click at [847, 438] on p "**********" at bounding box center [579, 439] width 664 height 46
click at [473, 458] on p "**********" at bounding box center [579, 439] width 664 height 46
click at [258, 350] on p "**********" at bounding box center [579, 373] width 664 height 62
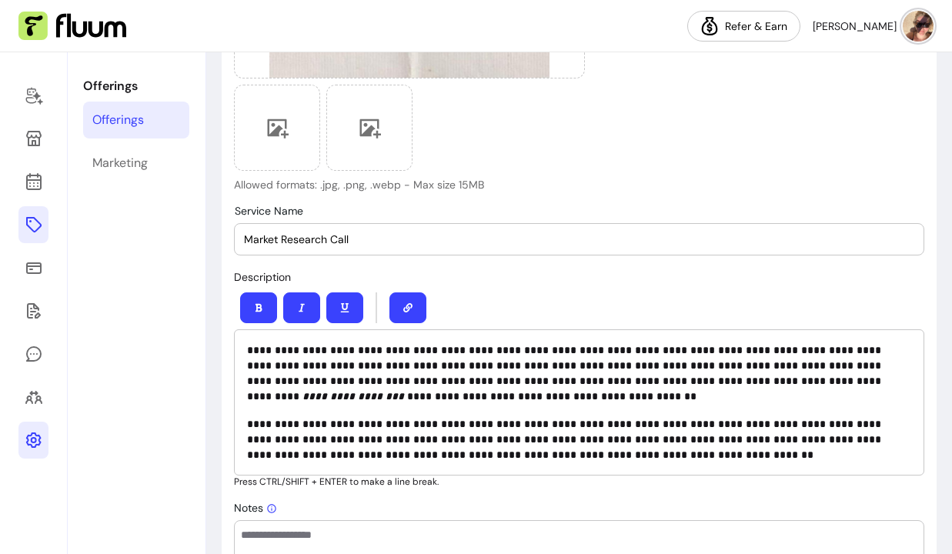
click at [369, 352] on p "**********" at bounding box center [579, 373] width 664 height 62
drag, startPoint x: 422, startPoint y: 351, endPoint x: 378, endPoint y: 352, distance: 43.1
click at [378, 352] on p "**********" at bounding box center [579, 373] width 664 height 62
click at [468, 351] on p "**********" at bounding box center [579, 373] width 664 height 62
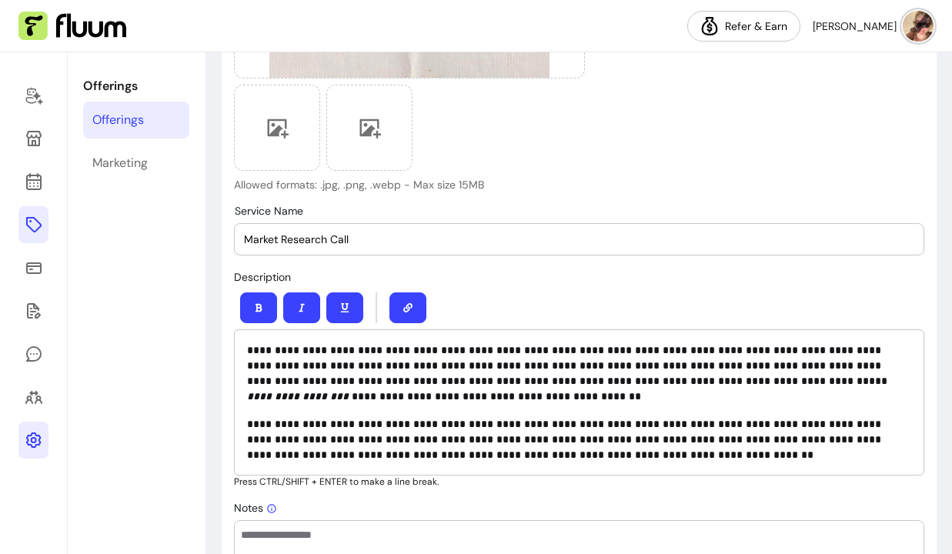
click at [348, 391] on em "**********" at bounding box center [298, 396] width 102 height 11
drag, startPoint x: 714, startPoint y: 382, endPoint x: 631, endPoint y: 385, distance: 83.1
click at [631, 385] on p "**********" at bounding box center [579, 373] width 664 height 62
click at [304, 305] on icon "button" at bounding box center [301, 307] width 9 height 9
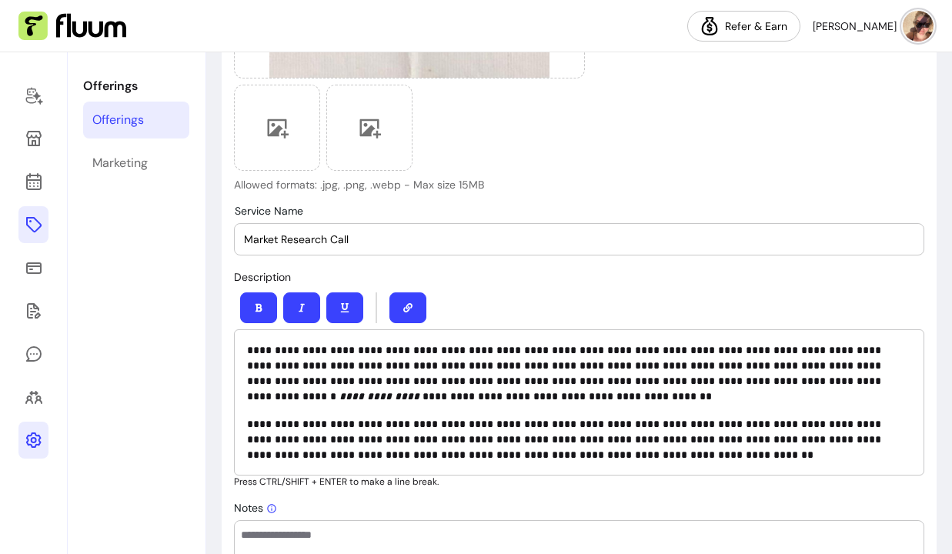
click at [652, 408] on div "**********" at bounding box center [579, 402] width 690 height 146
click at [291, 398] on p "**********" at bounding box center [579, 373] width 664 height 62
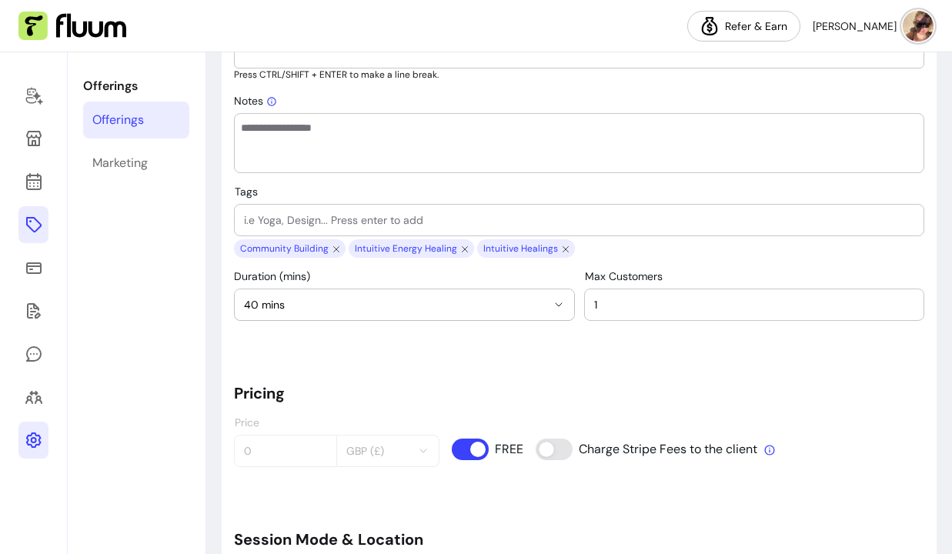
scroll to position [824, 0]
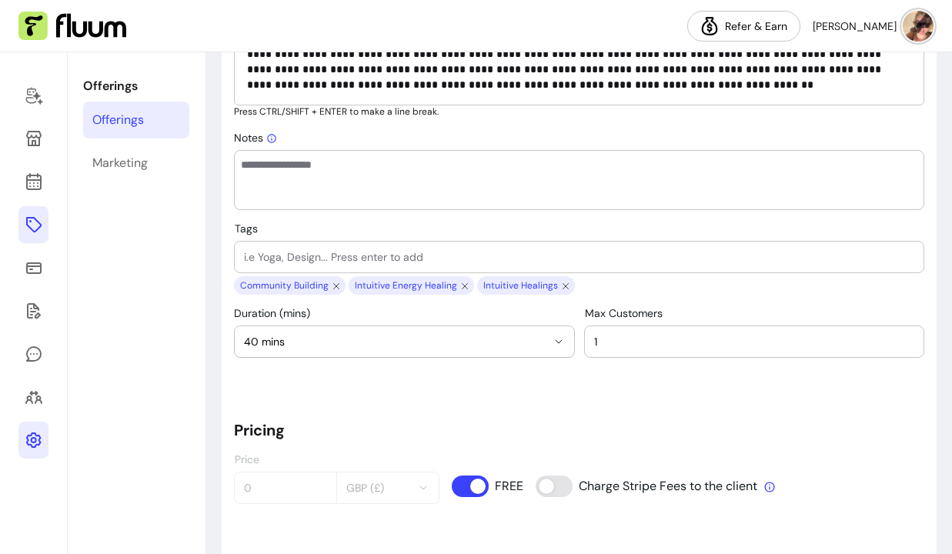
click at [622, 88] on p "**********" at bounding box center [579, 69] width 664 height 46
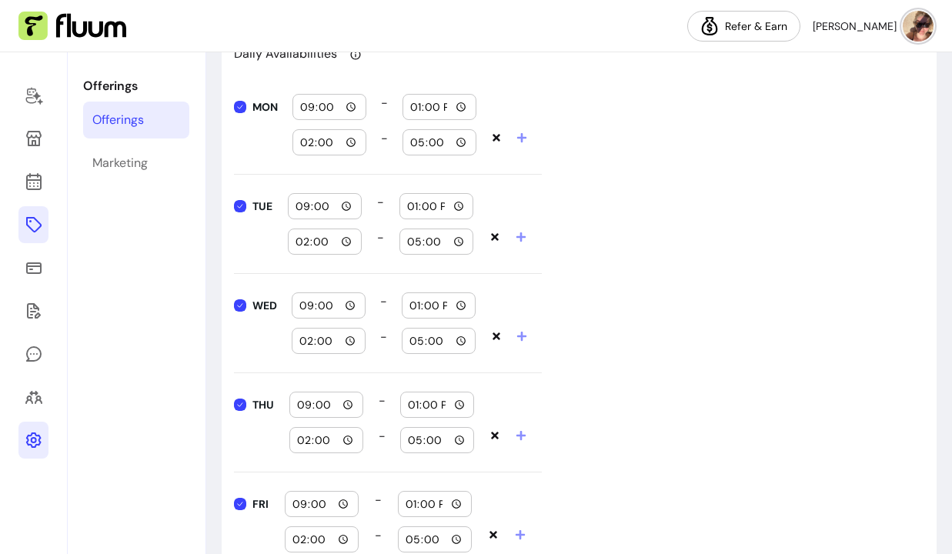
scroll to position [1124, 0]
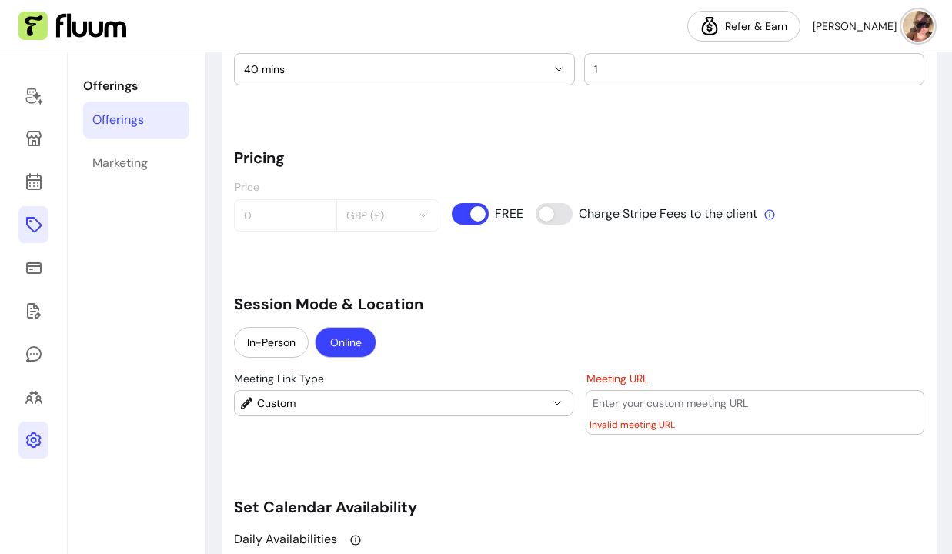
click at [675, 405] on input "Meeting URL" at bounding box center [754, 402] width 325 height 15
click at [329, 335] on button "Online" at bounding box center [346, 342] width 62 height 31
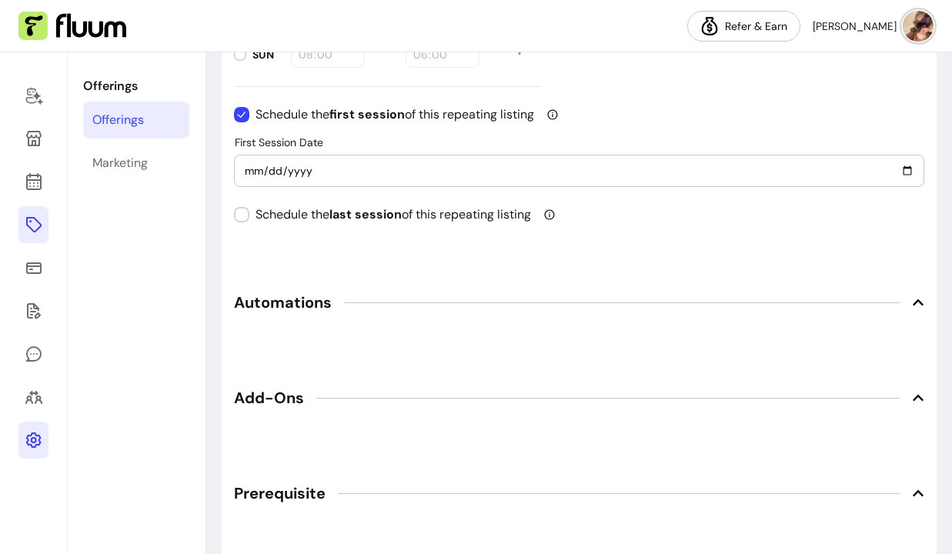
scroll to position [2156, 0]
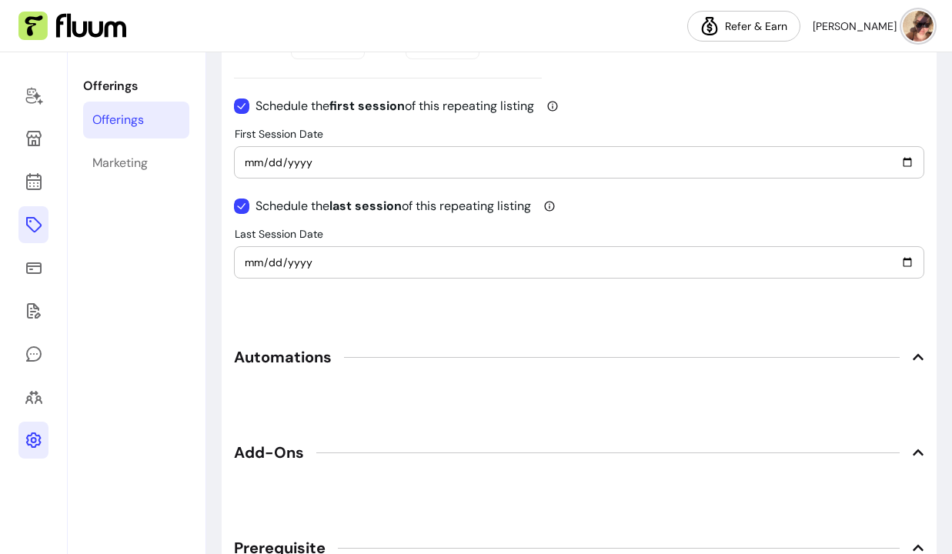
click at [252, 262] on input "2025-10-15" at bounding box center [579, 262] width 670 height 17
type input "2025-12-22"
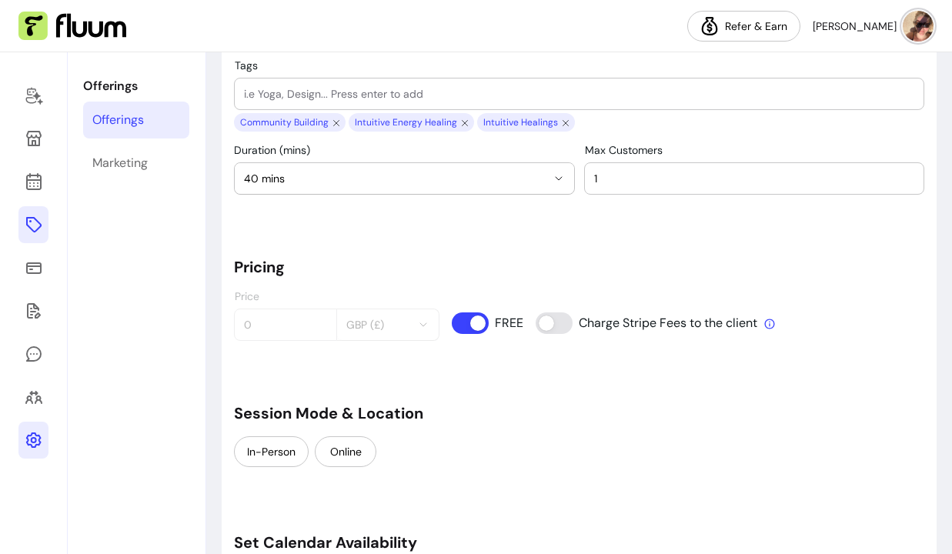
scroll to position [1079, 0]
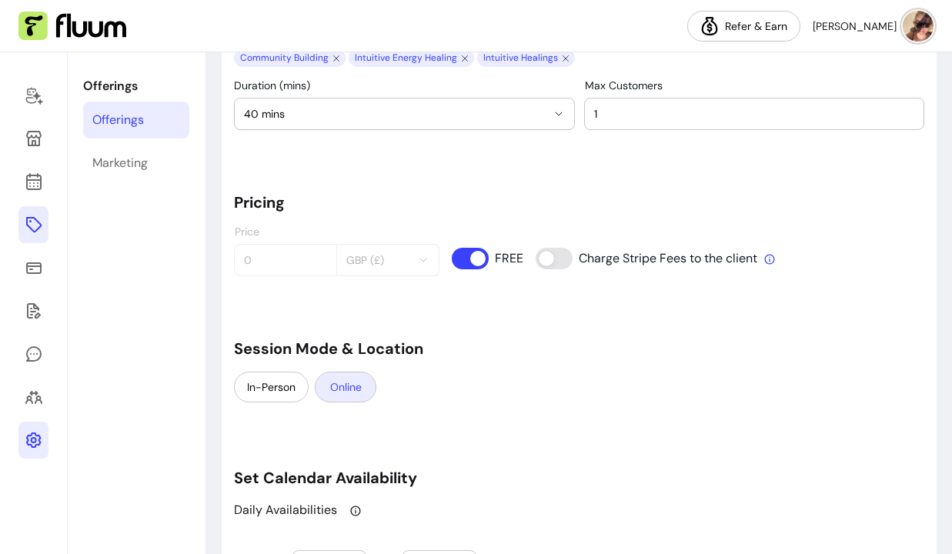
click at [354, 392] on button "Online" at bounding box center [346, 387] width 62 height 31
select select "******"
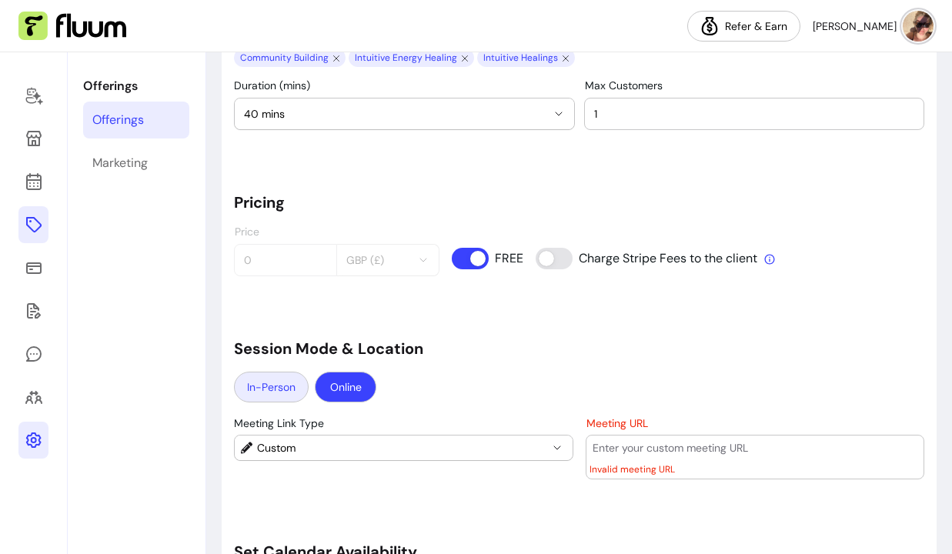
click at [300, 382] on button "In-Person" at bounding box center [271, 387] width 75 height 31
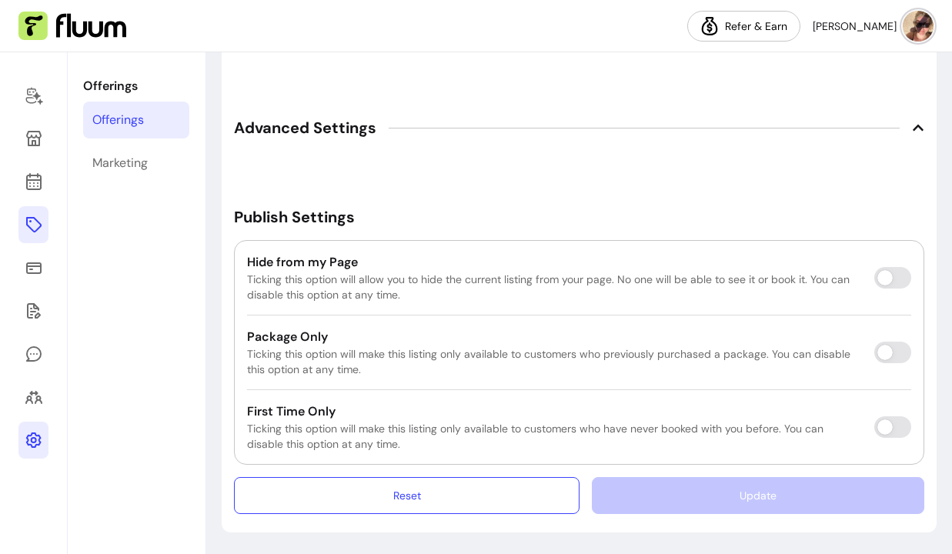
scroll to position [2859, 0]
click at [663, 504] on div "Update" at bounding box center [758, 495] width 332 height 37
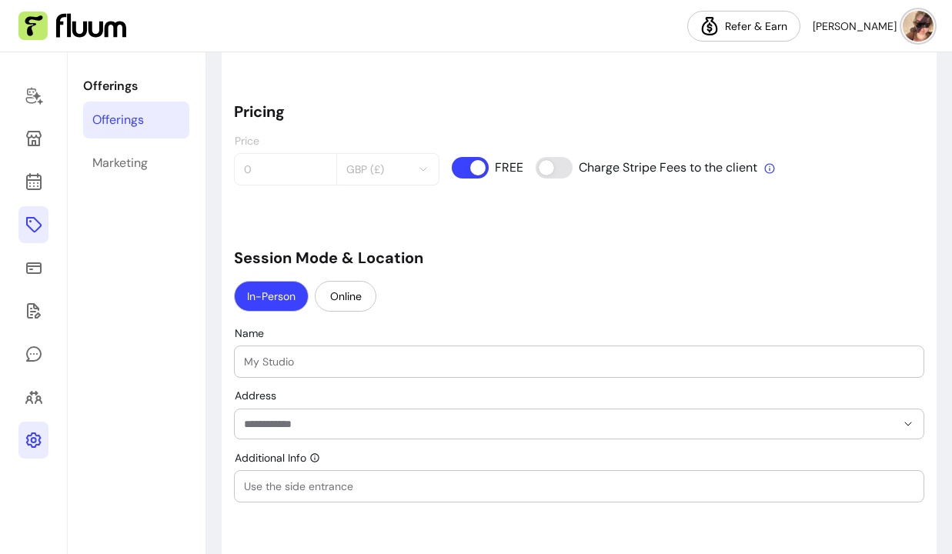
scroll to position [1175, 0]
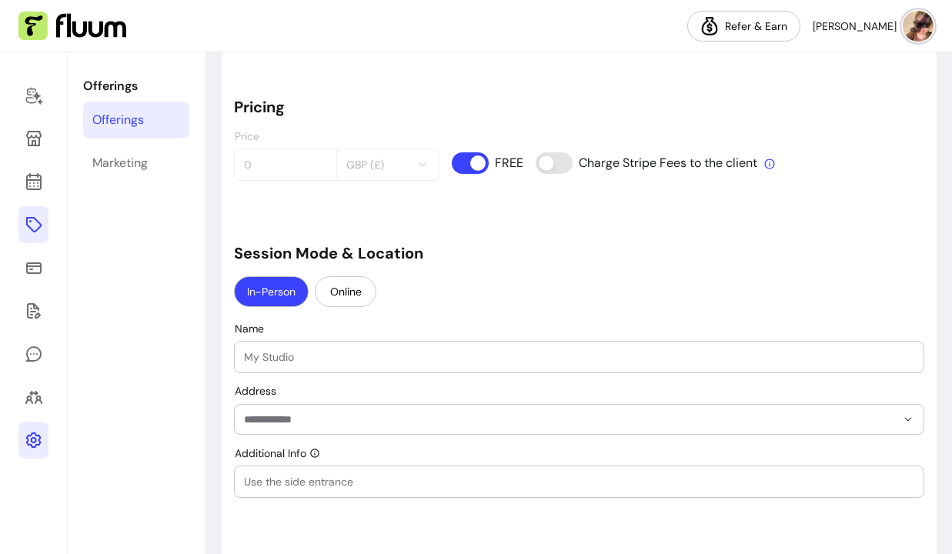
click at [503, 352] on input "Name" at bounding box center [579, 356] width 670 height 15
type input "my studio"
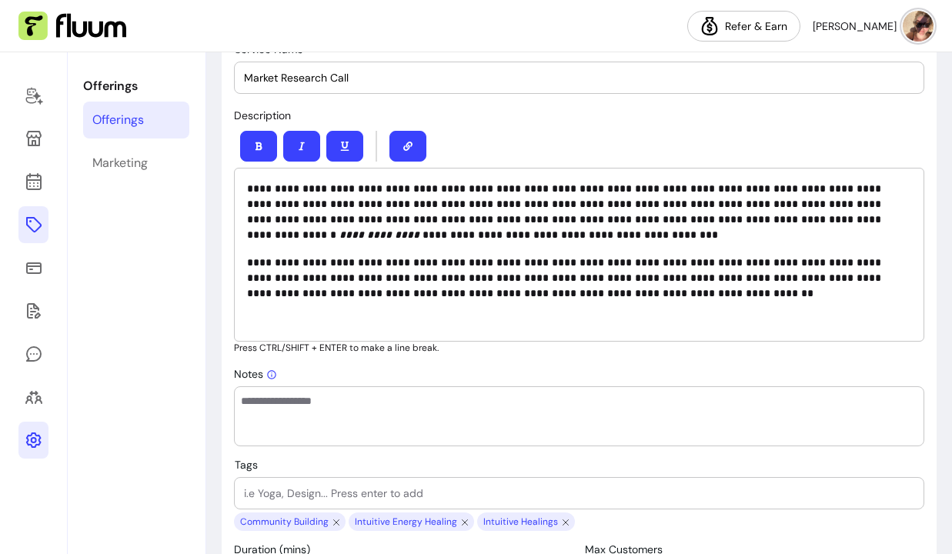
scroll to position [572, 0]
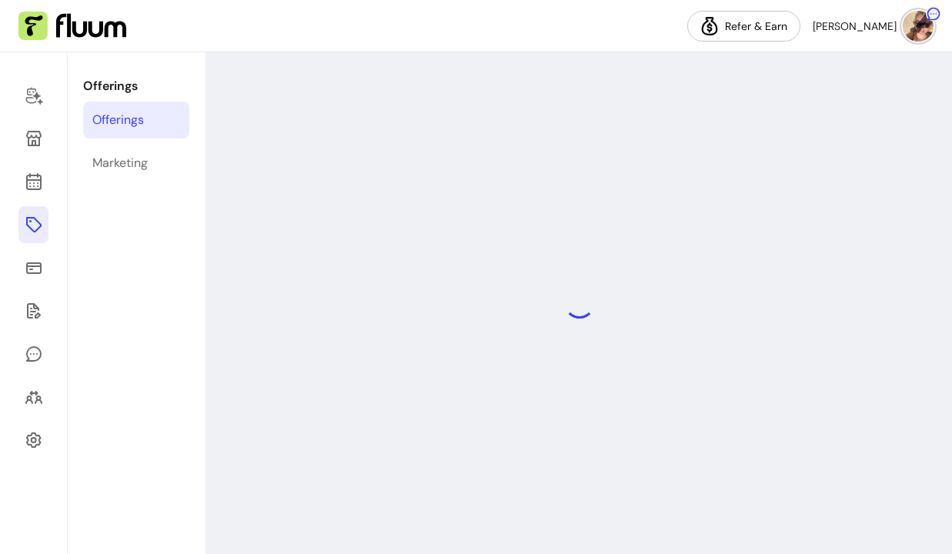
select select "**"
select select "***"
select select "******"
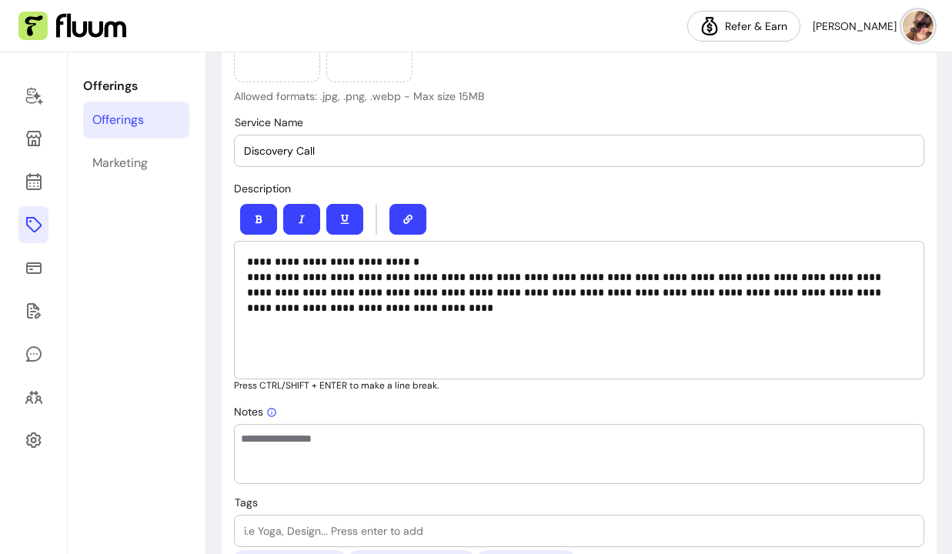
scroll to position [475, 0]
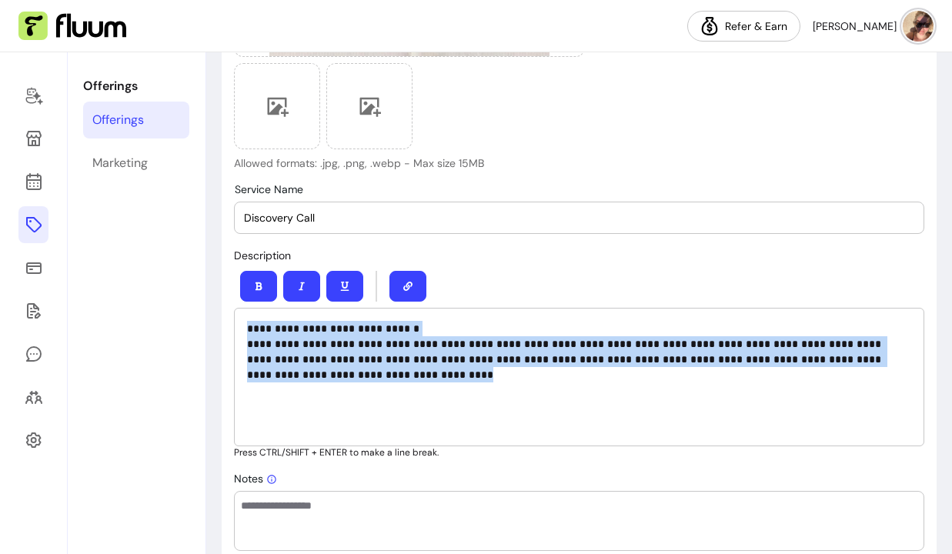
drag, startPoint x: 303, startPoint y: 383, endPoint x: 237, endPoint y: 324, distance: 88.8
click at [237, 324] on div "**********" at bounding box center [579, 377] width 690 height 138
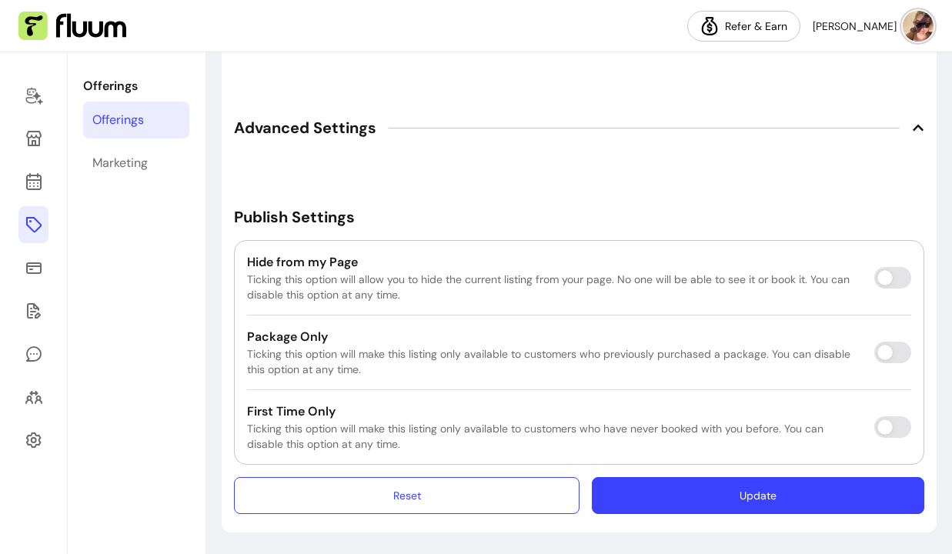
click at [652, 512] on button "Update" at bounding box center [758, 495] width 332 height 37
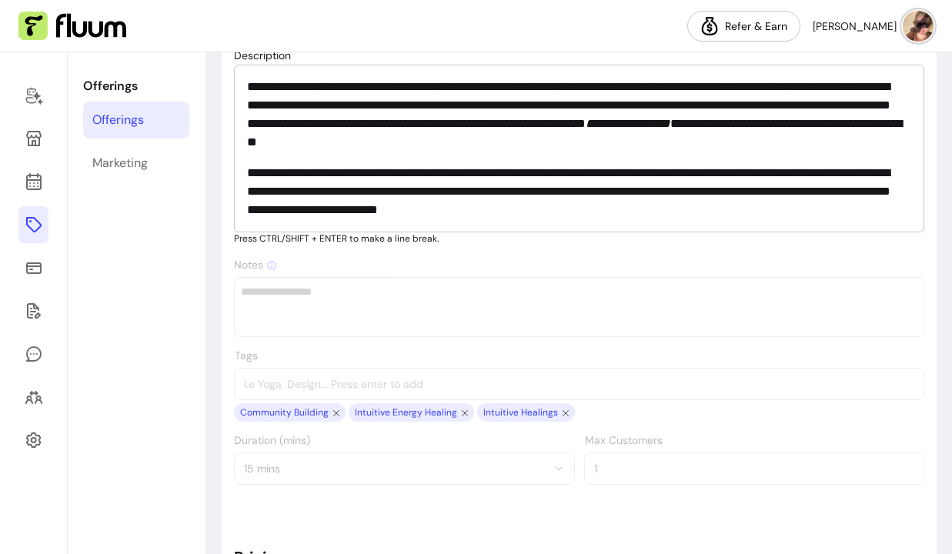
scroll to position [664, 0]
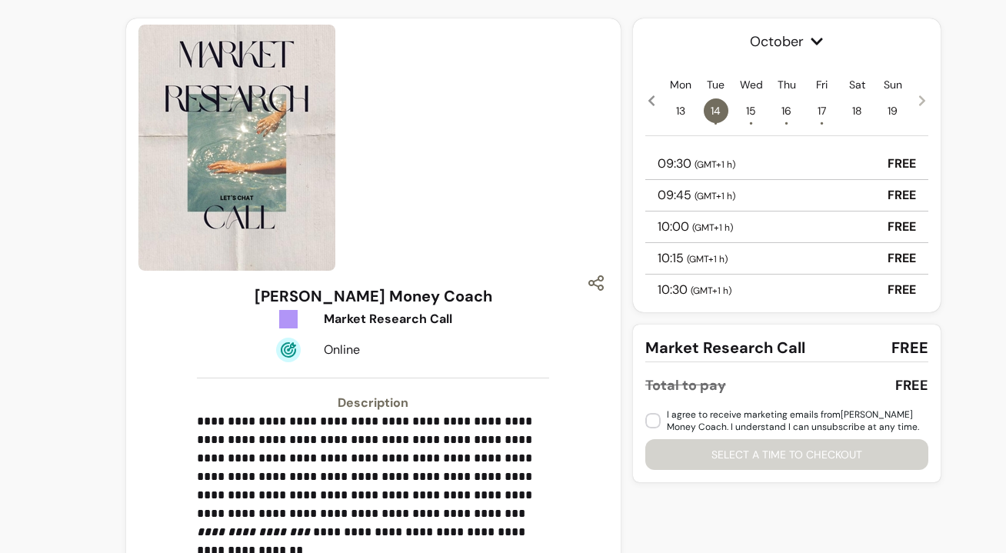
click at [921, 100] on icon at bounding box center [922, 101] width 12 height 12
click at [653, 98] on icon at bounding box center [651, 101] width 12 height 12
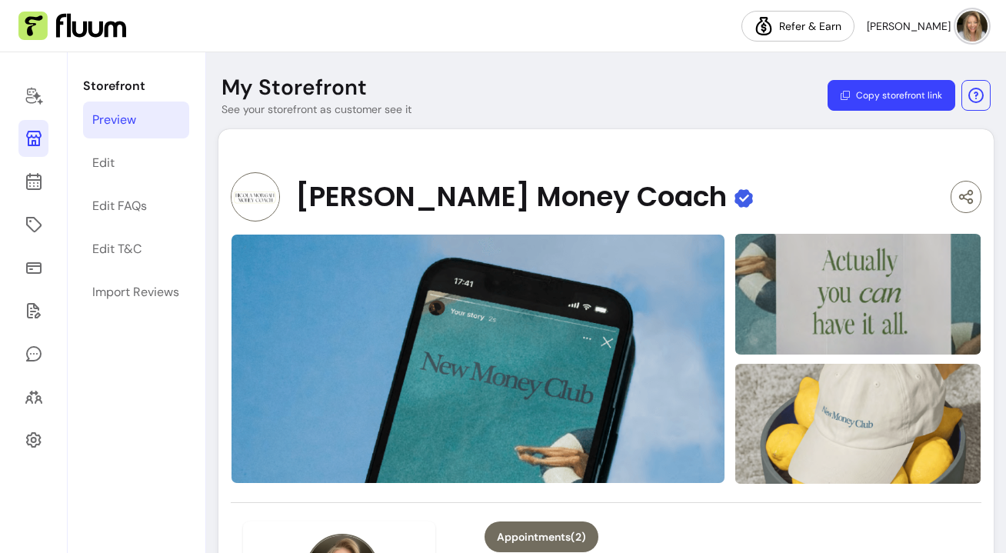
click at [973, 18] on img at bounding box center [972, 26] width 31 height 31
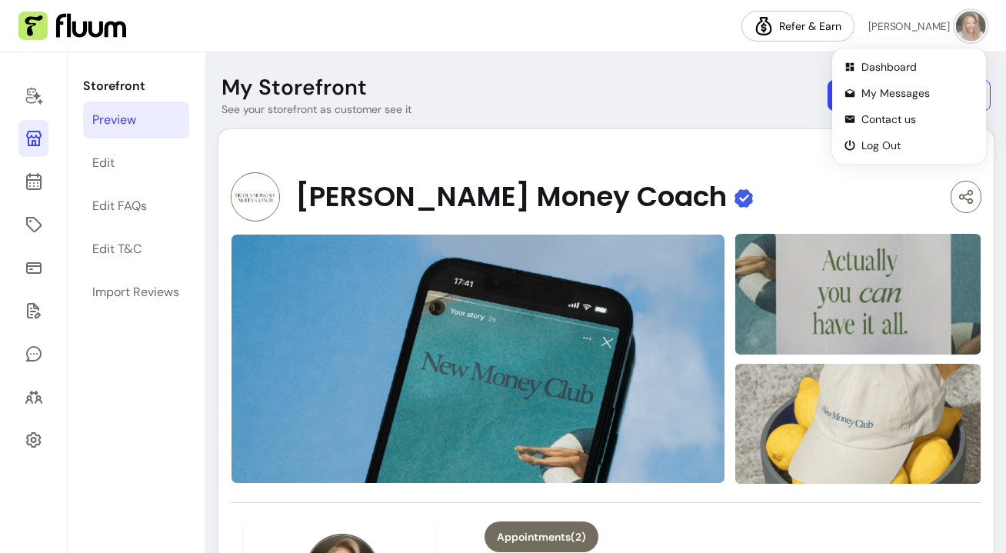
click at [902, 52] on div "Dashboard My Messages Contact us Log Out" at bounding box center [909, 106] width 148 height 109
click at [898, 62] on span "Dashboard" at bounding box center [918, 66] width 112 height 15
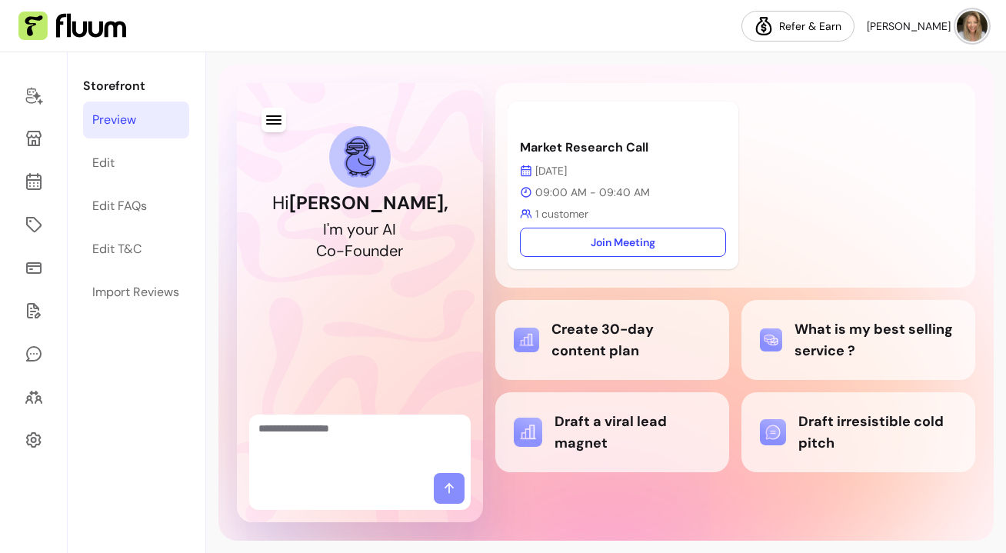
click at [92, 106] on link "Preview" at bounding box center [136, 120] width 106 height 37
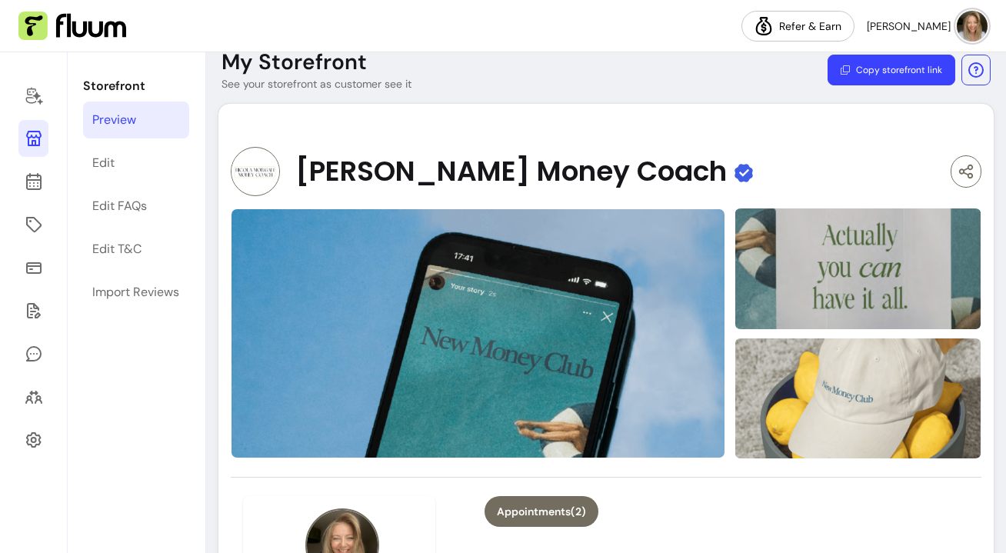
scroll to position [23, 0]
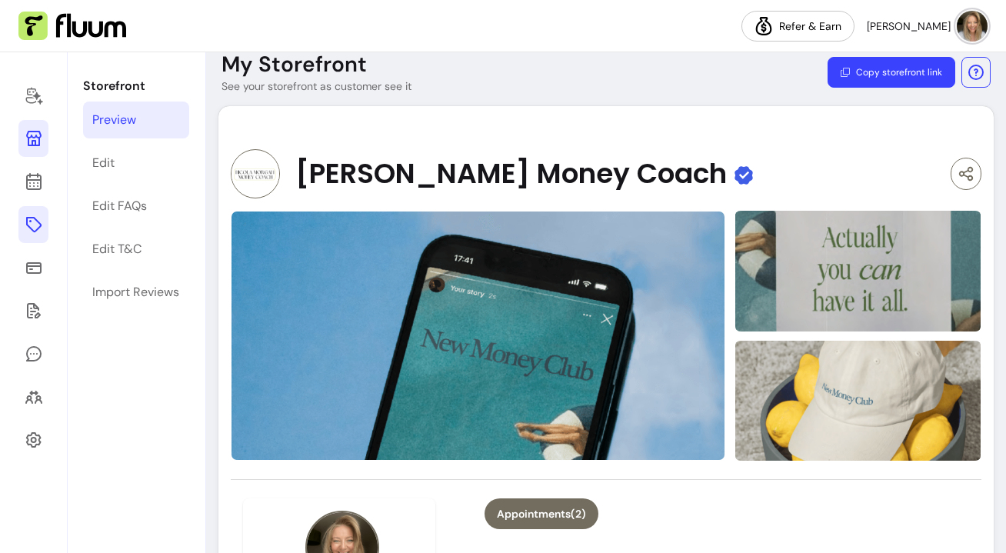
click at [25, 214] on link at bounding box center [33, 224] width 30 height 37
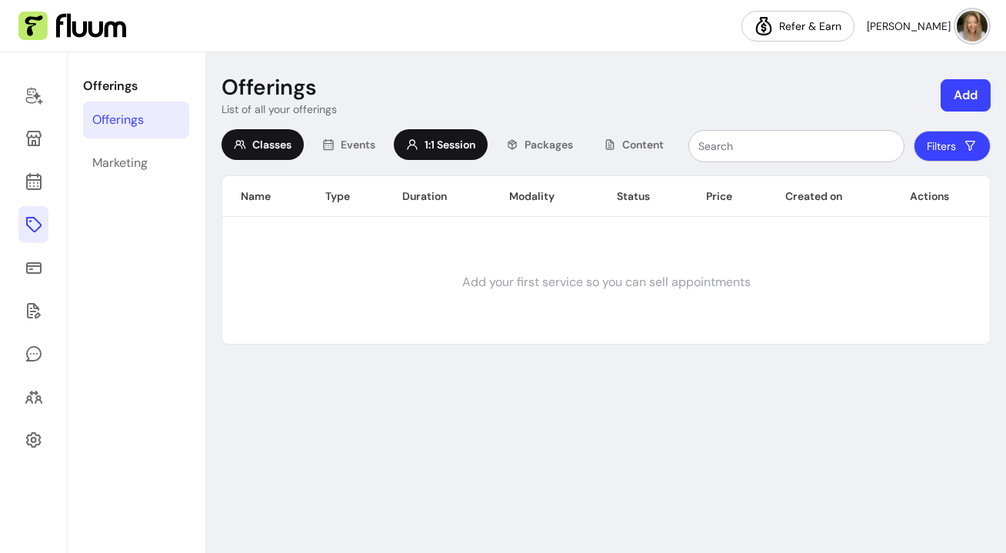
click at [455, 148] on span "1:1 Session" at bounding box center [450, 144] width 51 height 15
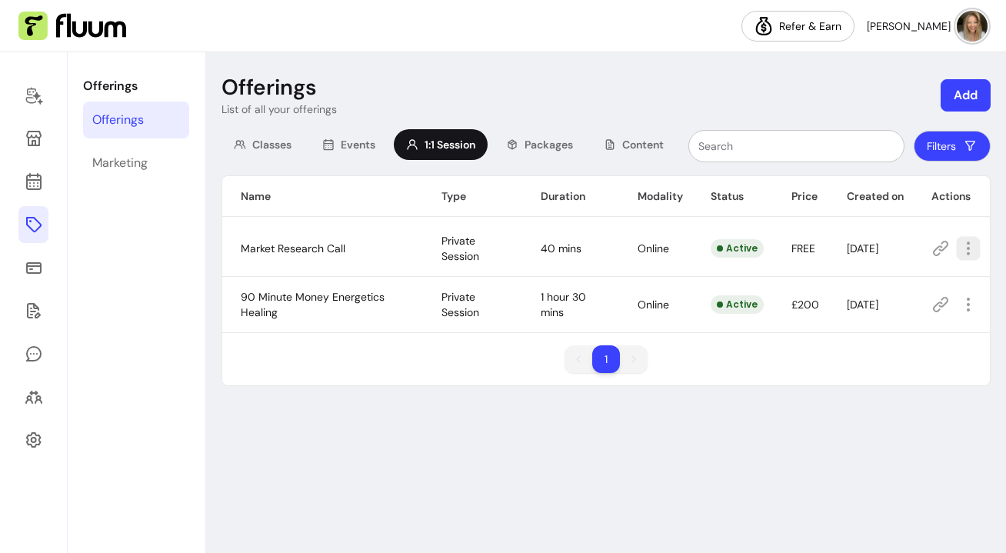
click at [969, 250] on icon "button" at bounding box center [968, 248] width 18 height 18
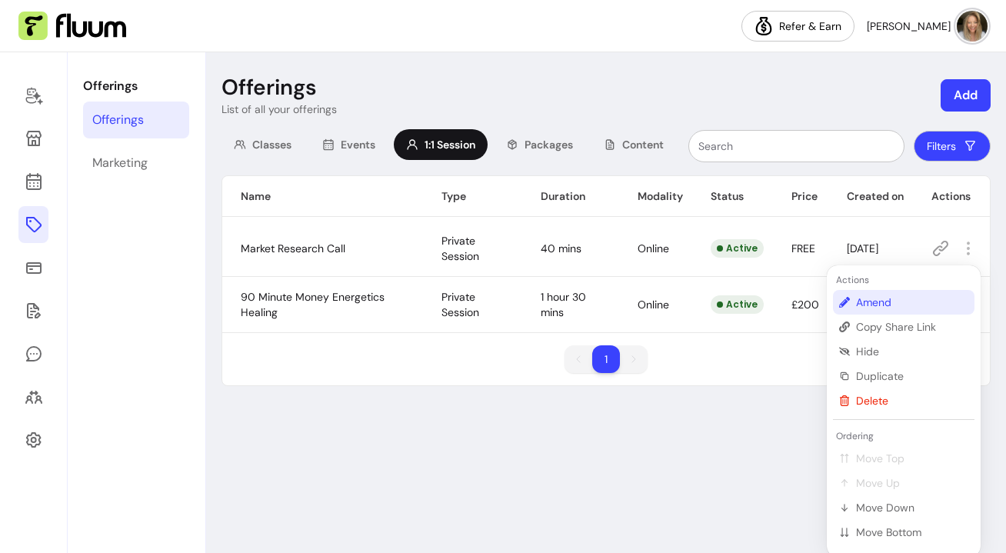
click at [921, 312] on li "Amend" at bounding box center [904, 302] width 142 height 25
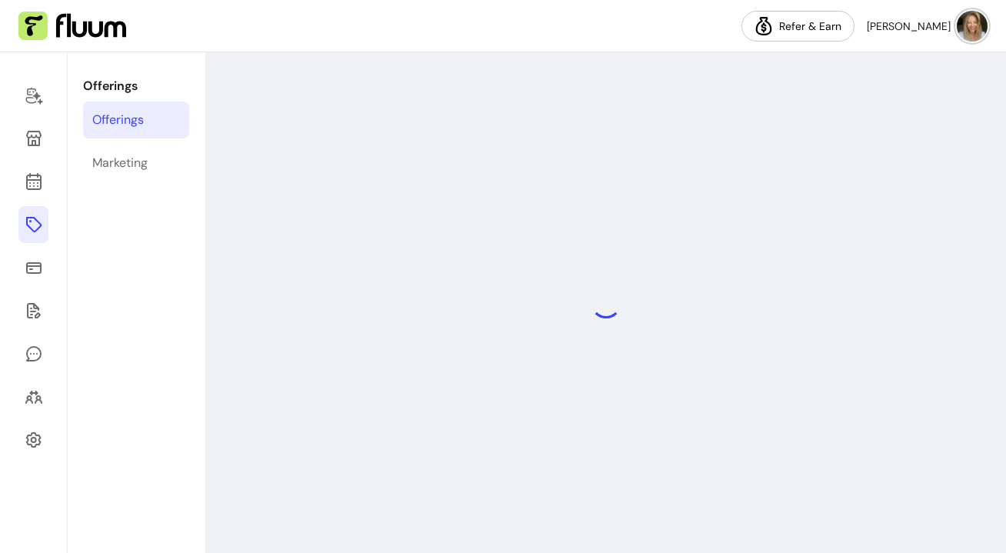
select select "**"
select select "***"
select select "******"
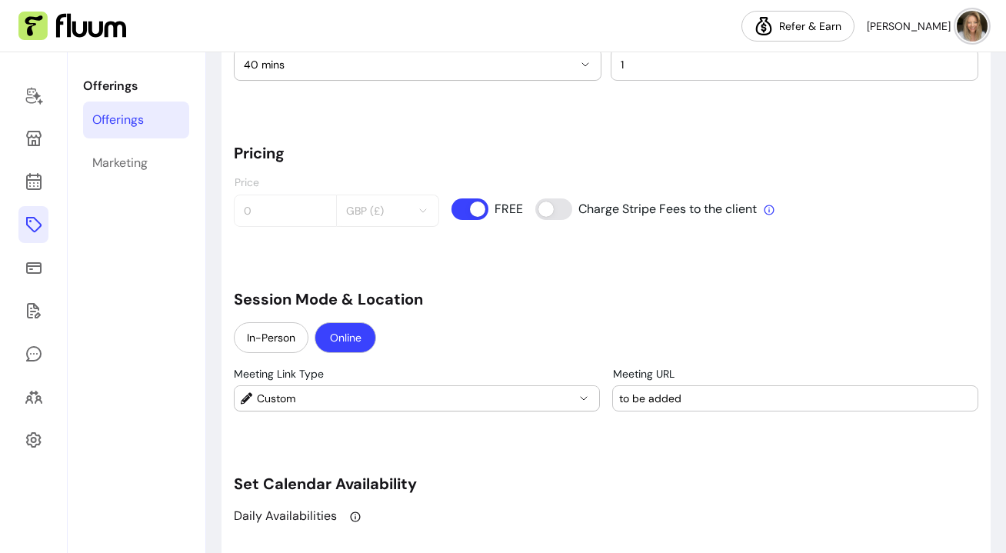
scroll to position [1105, 0]
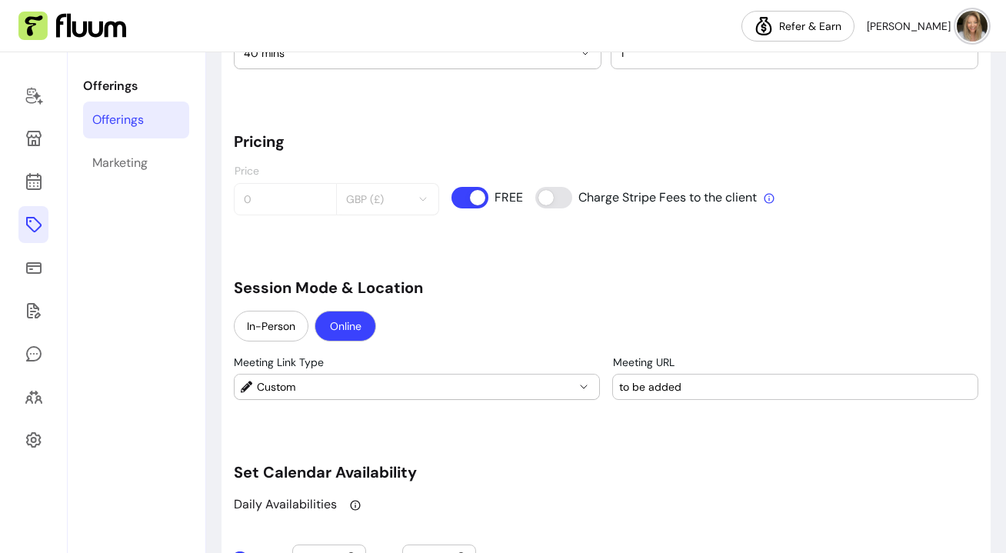
click at [652, 392] on input "to be added" at bounding box center [795, 386] width 352 height 15
click at [673, 391] on input "to be added" at bounding box center [795, 386] width 352 height 15
click at [625, 382] on input "to be added" at bounding box center [795, 386] width 352 height 15
click at [658, 379] on input "to be added" at bounding box center [795, 386] width 352 height 15
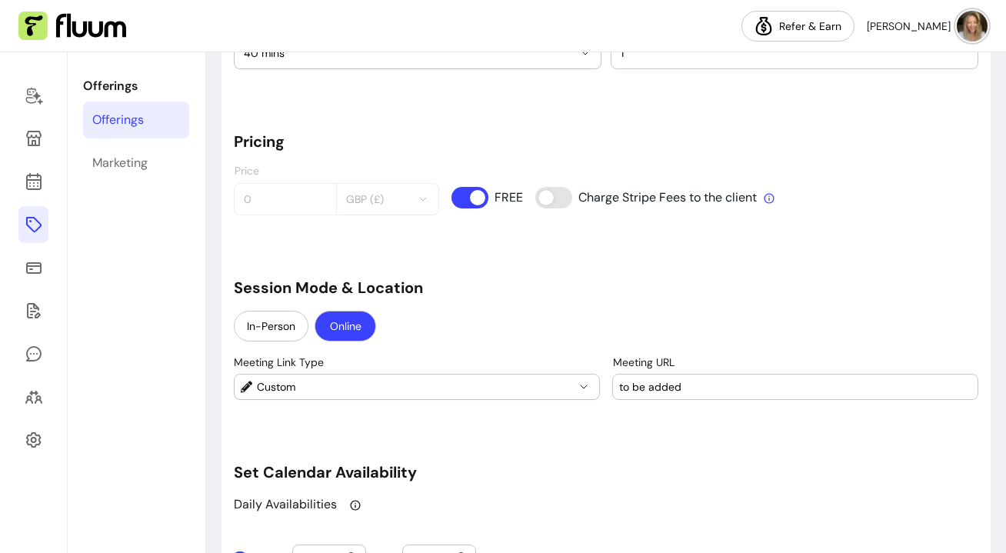
click at [658, 379] on input "to be added" at bounding box center [795, 386] width 352 height 15
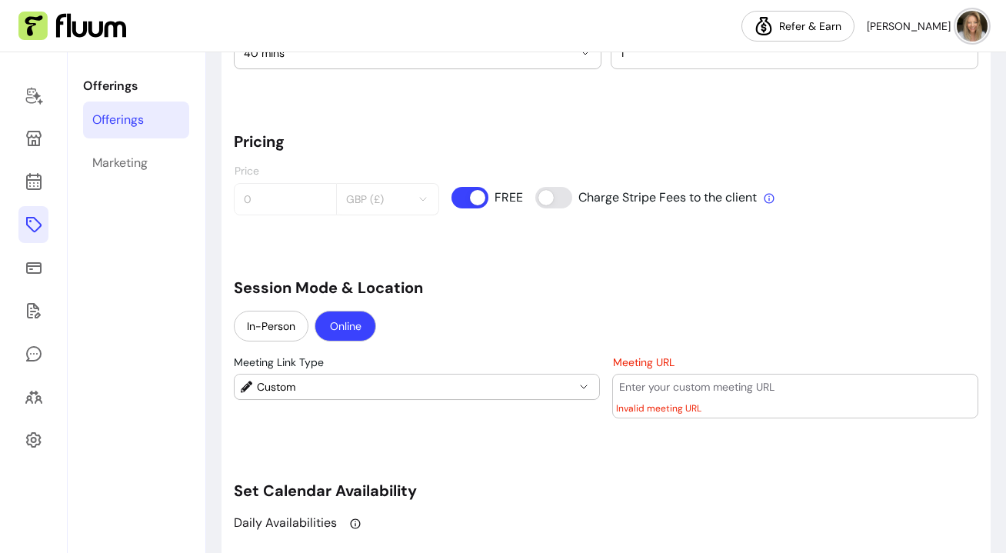
paste input "https://us06web.zoom.us/j/82004232692?pwd=g970YaNDiwWW94KLsBesDab2uM0ECL.1"
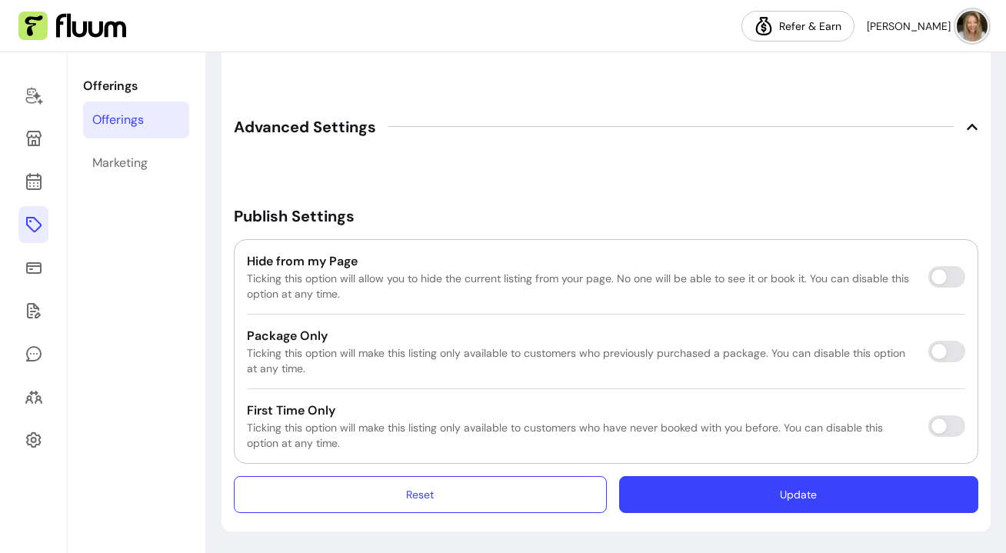
scroll to position [2566, 0]
type input "https://us06web.zoom.us/j/82004232692?pwd=g970YaNDiwWW94KLsBesDab2uM0ECL.1"
click at [690, 493] on button "Update" at bounding box center [799, 494] width 348 height 36
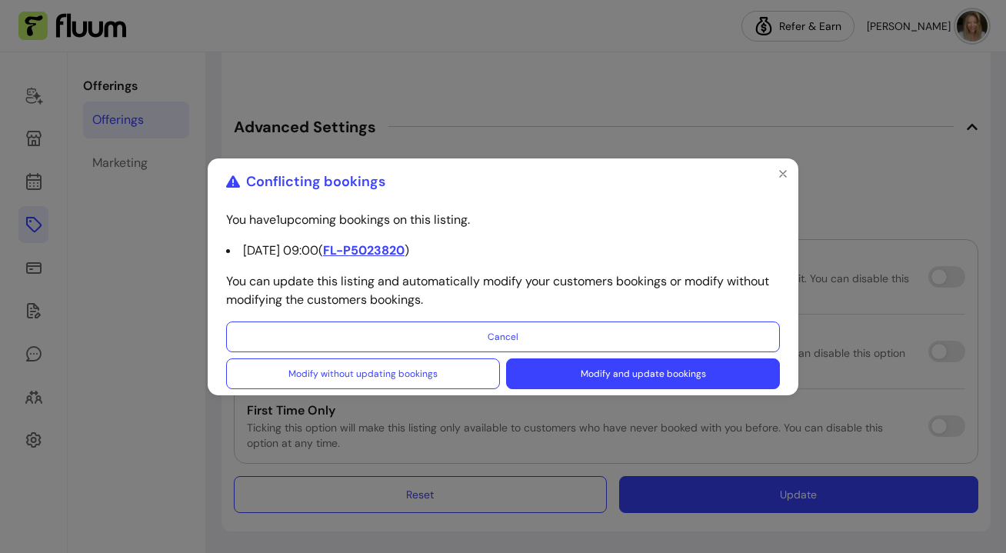
click at [705, 382] on button "Modify and update bookings" at bounding box center [643, 373] width 274 height 31
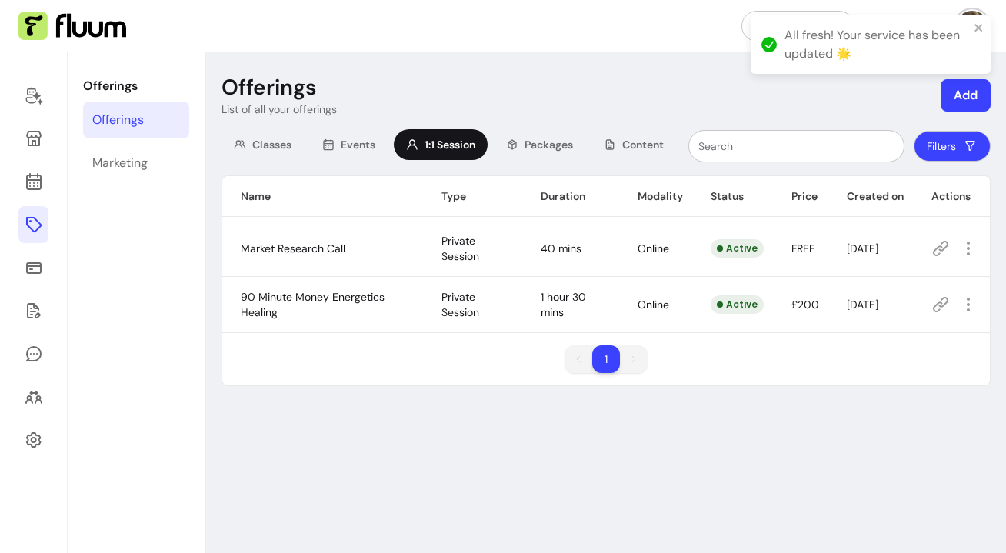
click at [940, 244] on icon at bounding box center [941, 248] width 18 height 18
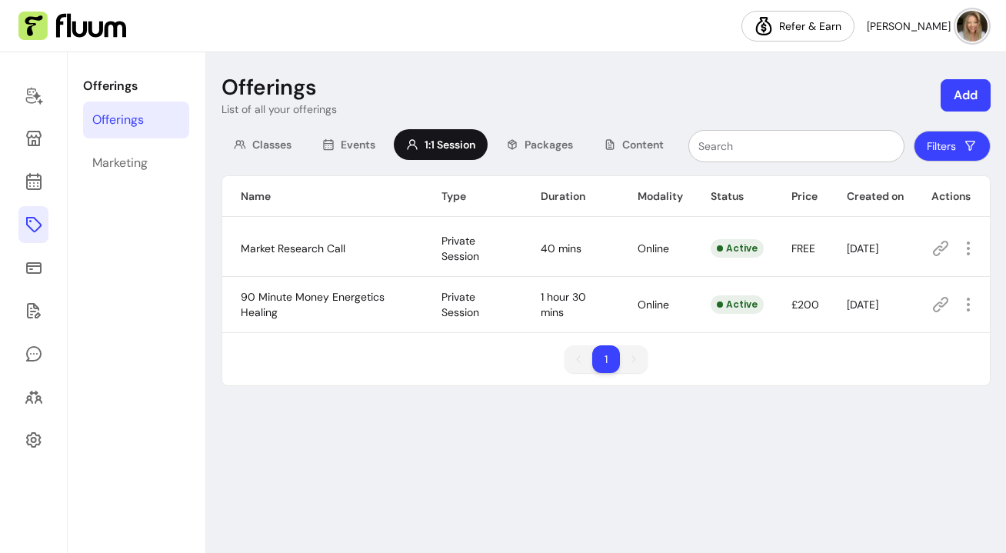
click at [938, 256] on icon at bounding box center [941, 248] width 18 height 18
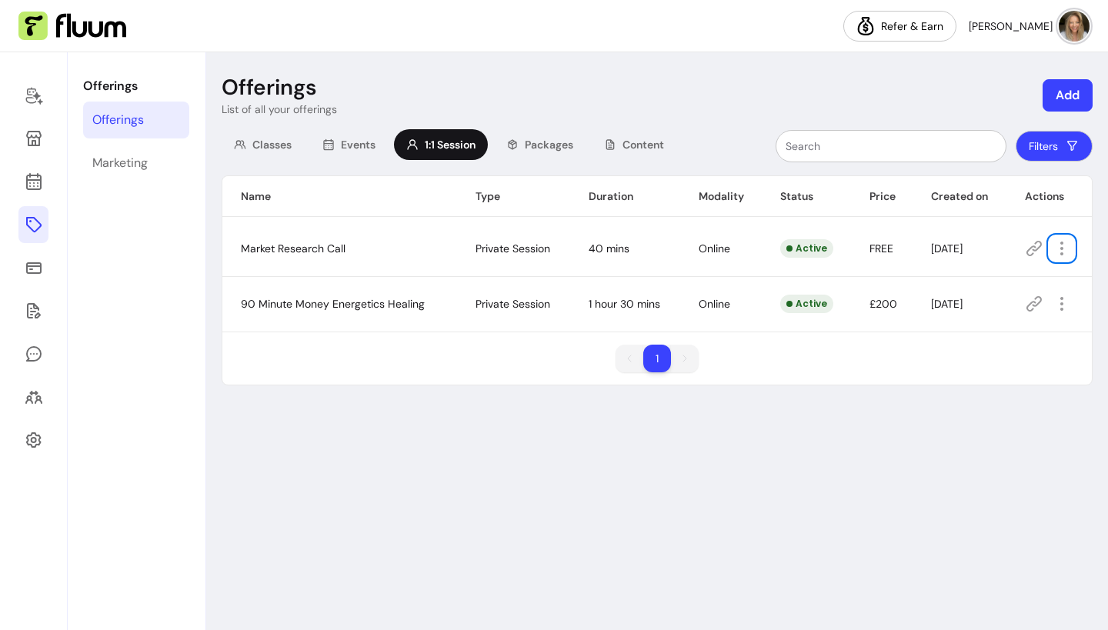
click at [1073, 34] on img at bounding box center [1074, 26] width 31 height 31
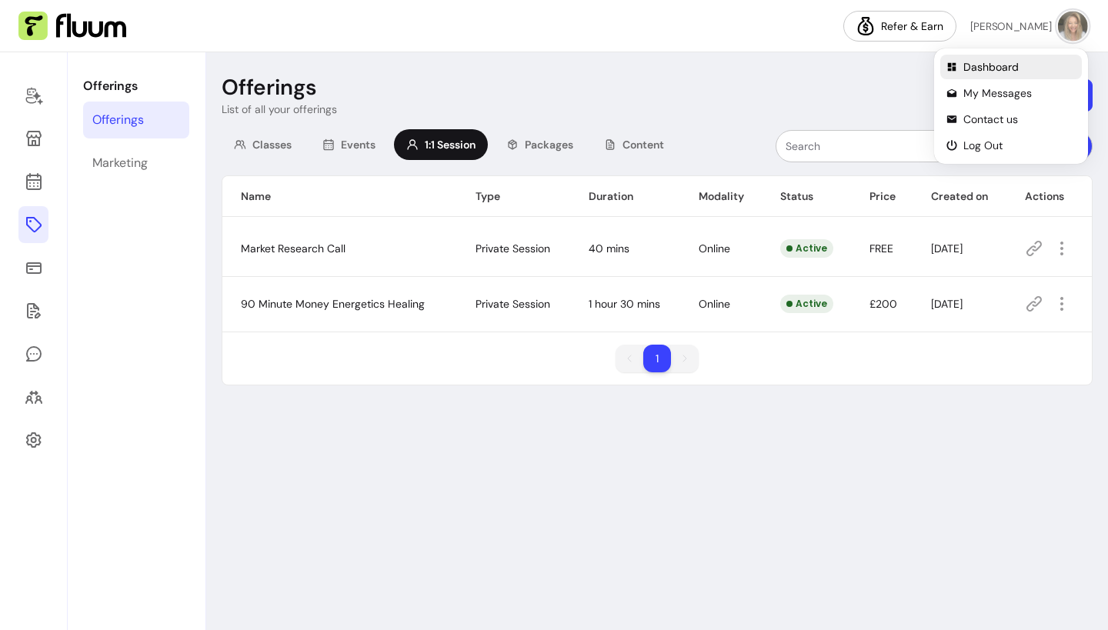
click at [1002, 64] on span "Dashboard" at bounding box center [1019, 66] width 112 height 15
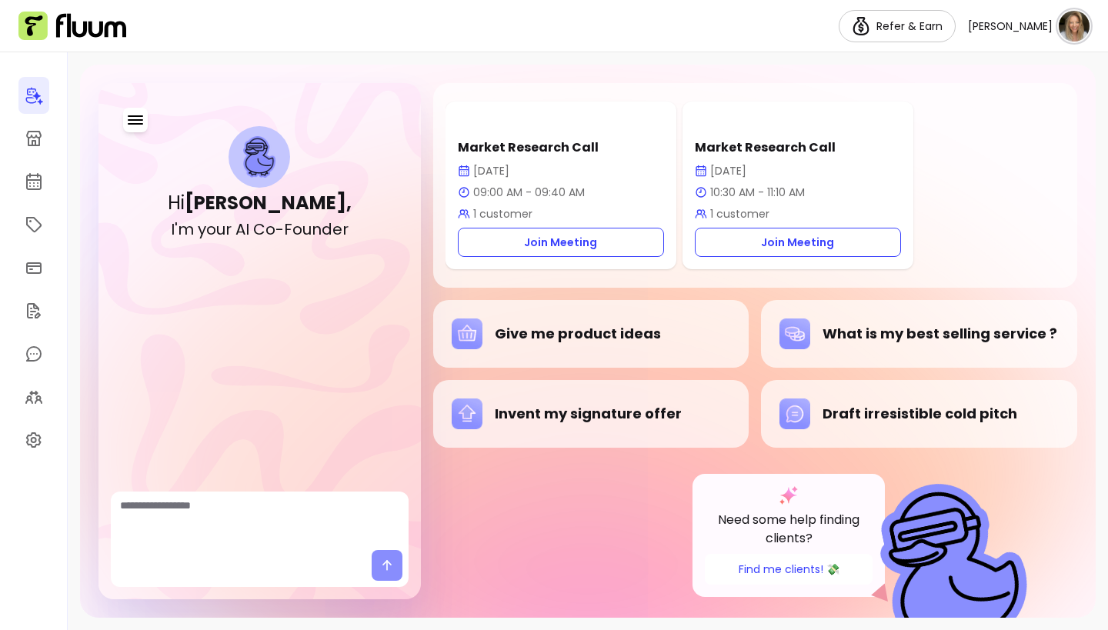
click at [511, 210] on p "1 customer" at bounding box center [561, 213] width 206 height 15
click at [533, 132] on div "Market Research Call [DATE] 09:00 AM - 09:40 AM 1 customer Join Meeting" at bounding box center [560, 186] width 231 height 168
click at [522, 148] on p "Market Research Call" at bounding box center [561, 147] width 206 height 18
click at [19, 184] on link at bounding box center [33, 181] width 31 height 37
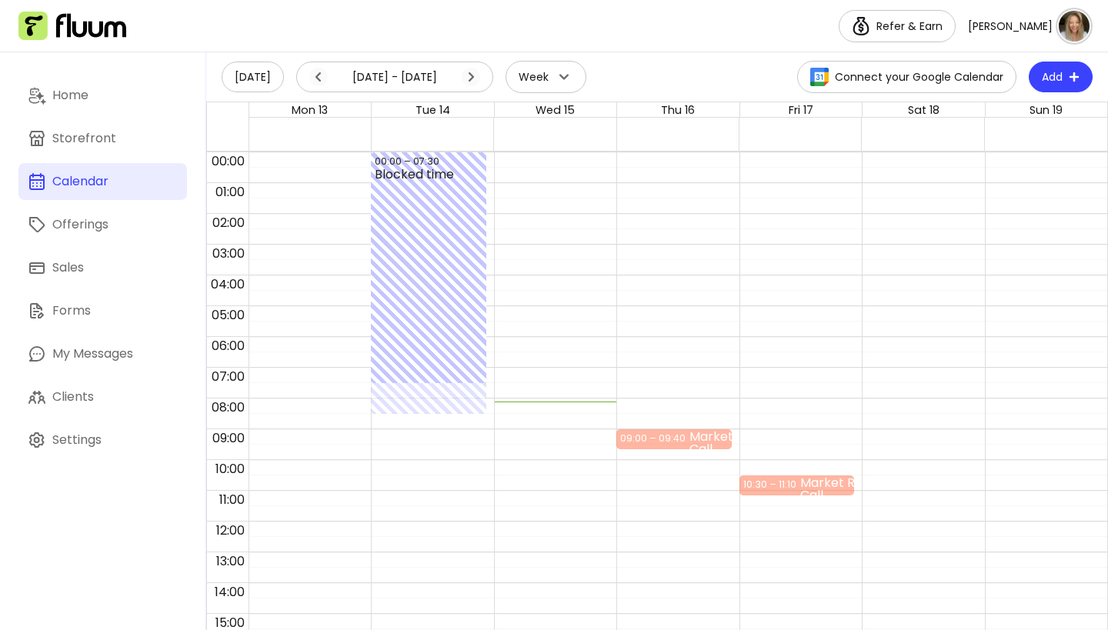
click at [699, 282] on div "04:00 – 04:30" at bounding box center [673, 284] width 107 height 15
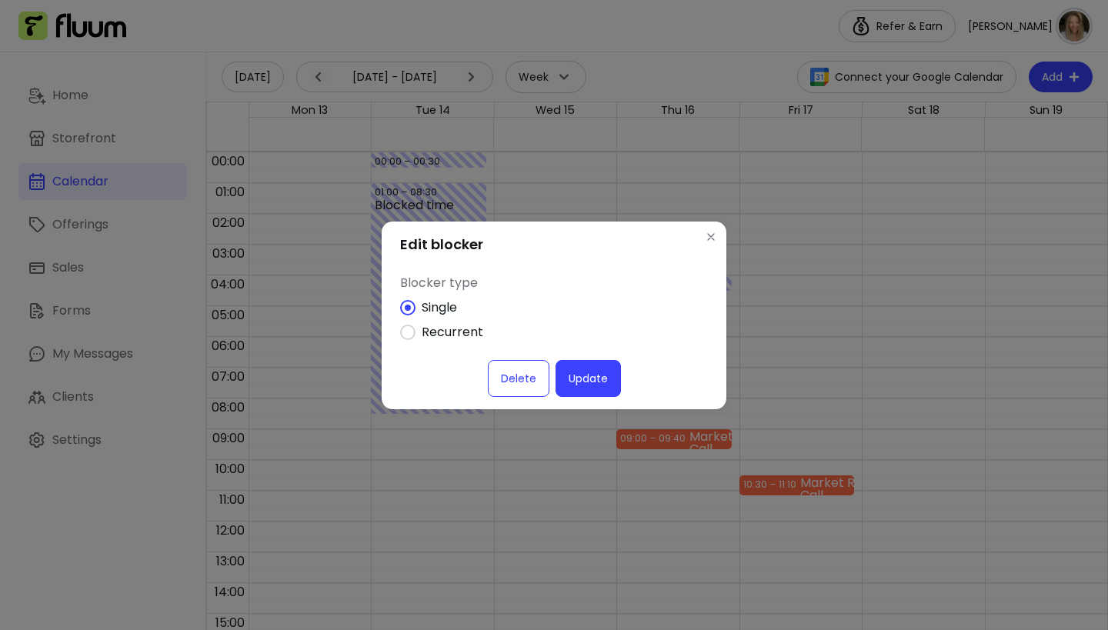
click at [535, 366] on button "Delete" at bounding box center [519, 378] width 62 height 37
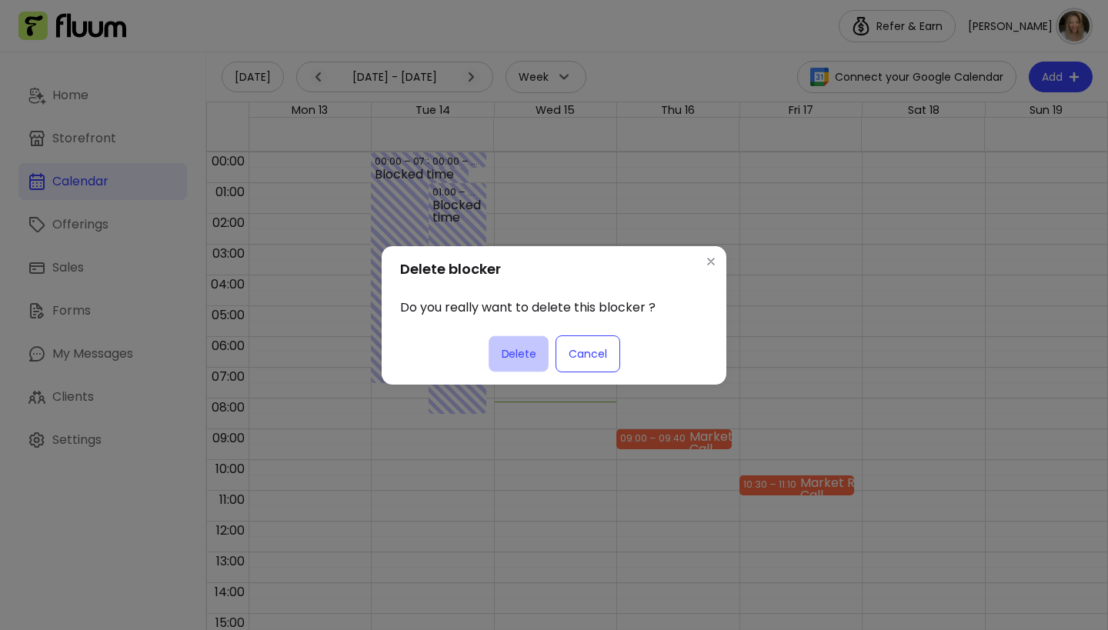
click at [535, 366] on button "Delete" at bounding box center [518, 353] width 60 height 36
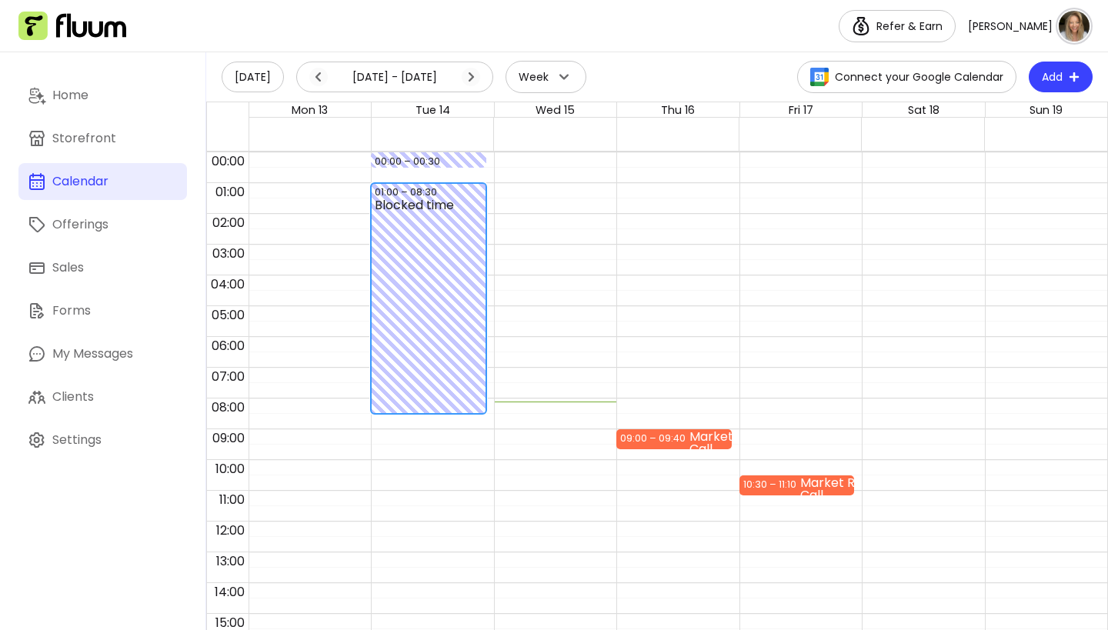
click at [475, 345] on div "Blocked time" at bounding box center [428, 313] width 107 height 228
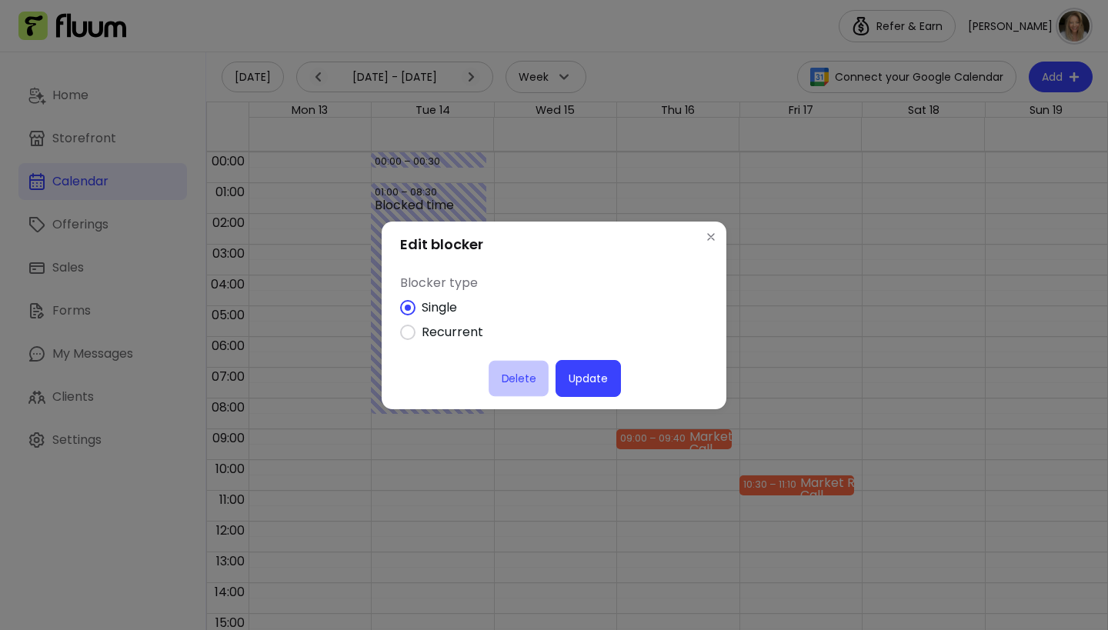
click at [509, 375] on button "Delete" at bounding box center [518, 378] width 60 height 36
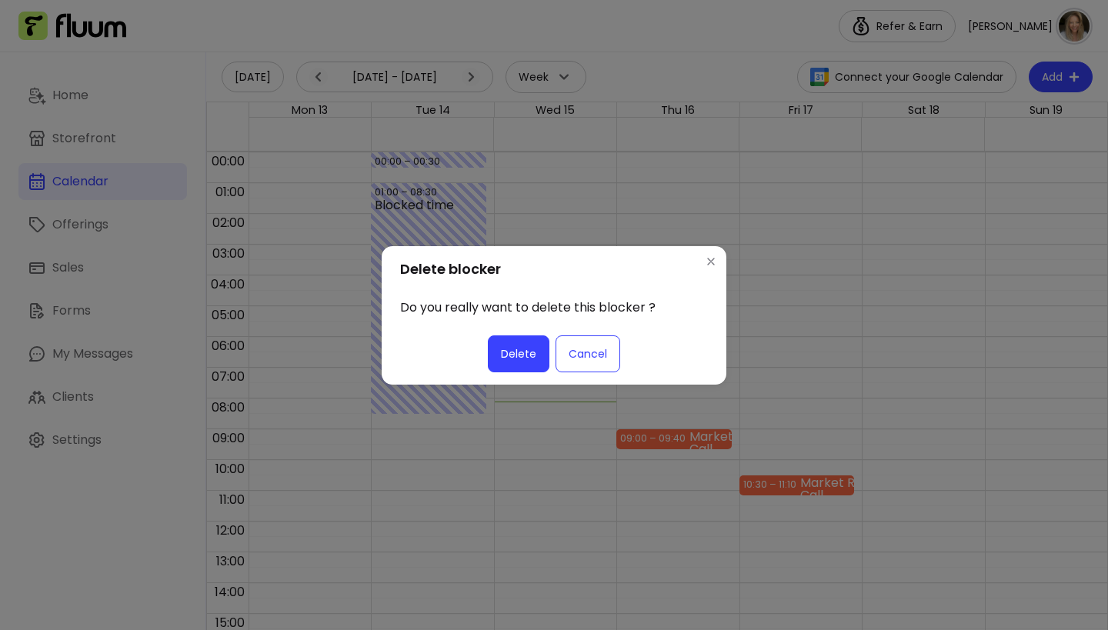
click at [515, 365] on button "Delete" at bounding box center [519, 353] width 62 height 37
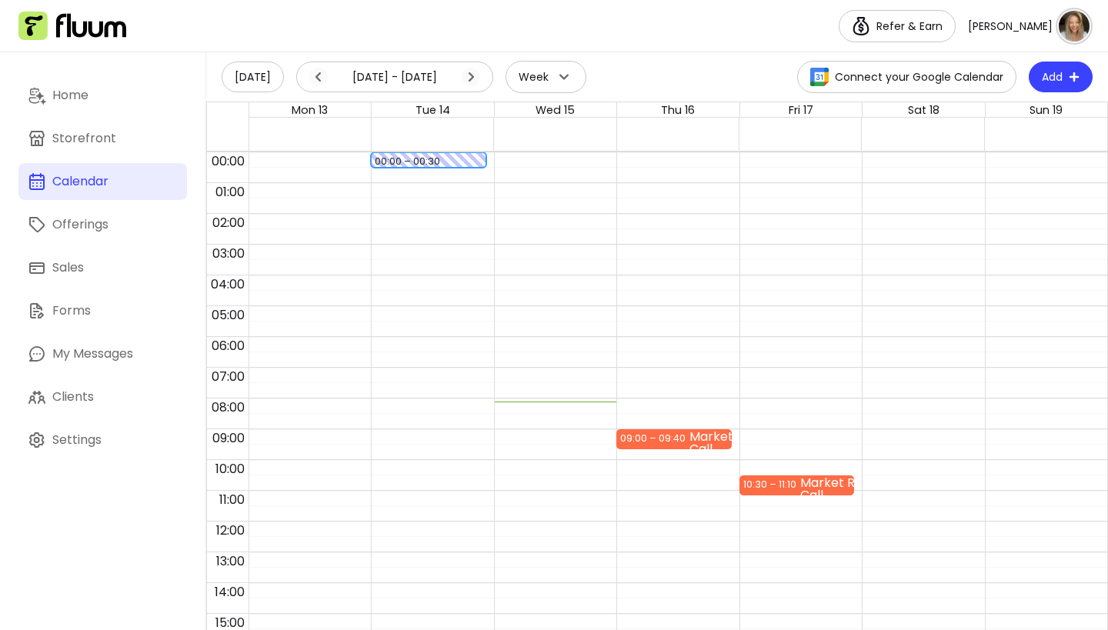
click at [447, 158] on div "00:00 – 00:30" at bounding box center [428, 161] width 107 height 15
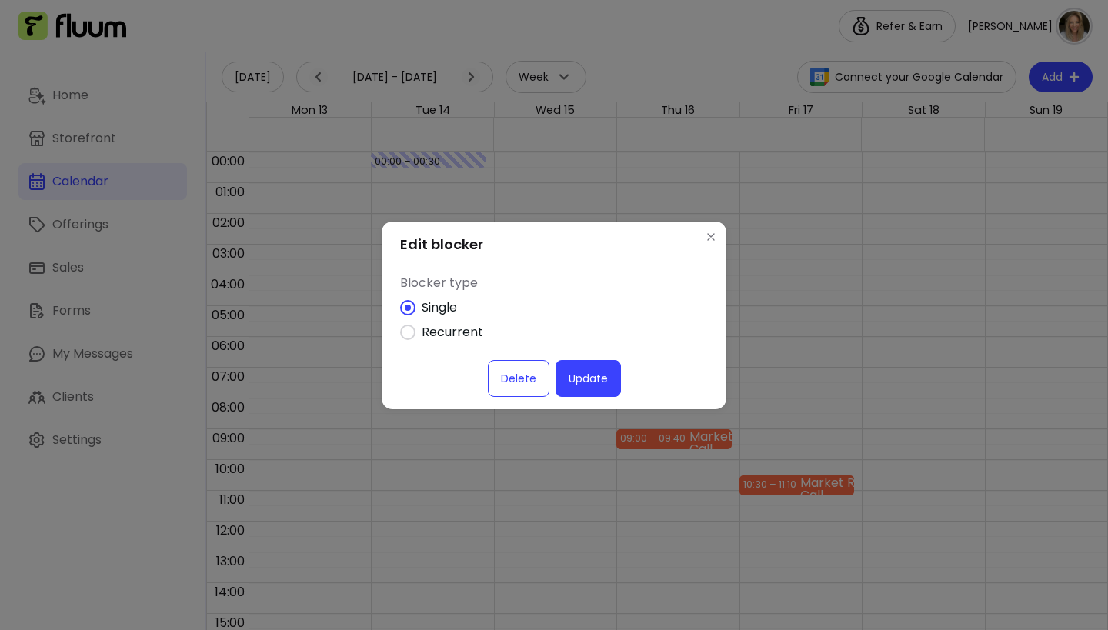
click at [518, 367] on button "Delete" at bounding box center [519, 378] width 62 height 37
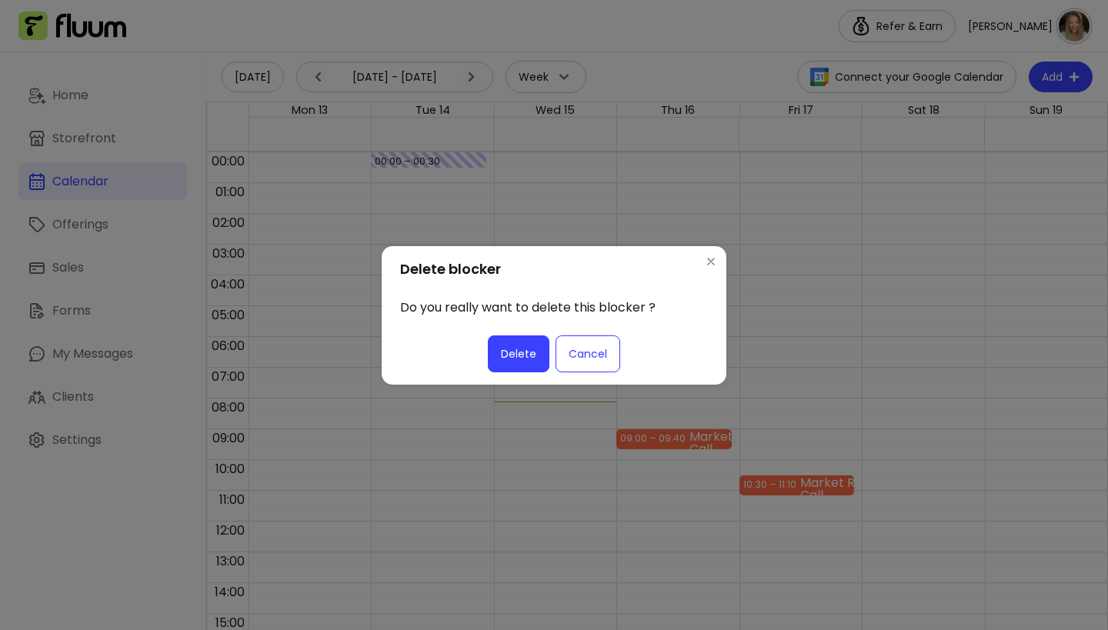
click at [518, 367] on button "Delete" at bounding box center [519, 353] width 62 height 37
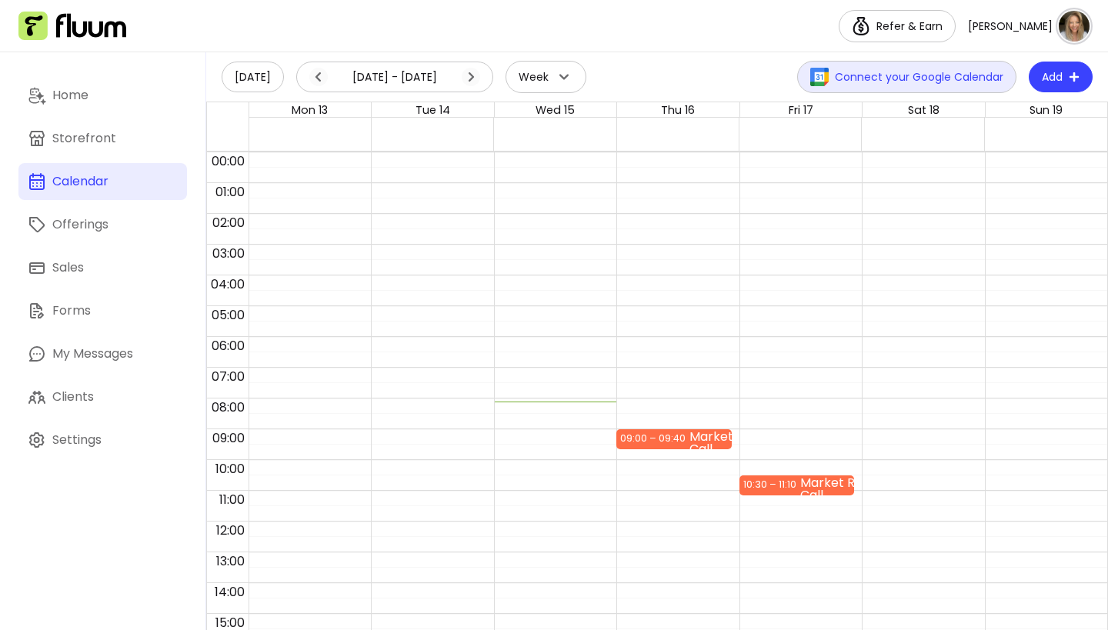
click at [916, 82] on button "Connect your Google Calendar" at bounding box center [906, 77] width 219 height 32
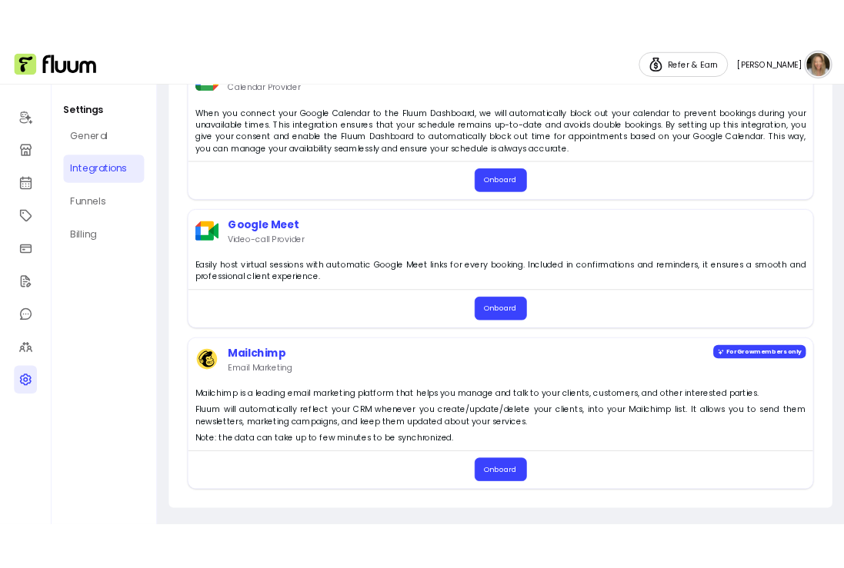
scroll to position [305, 0]
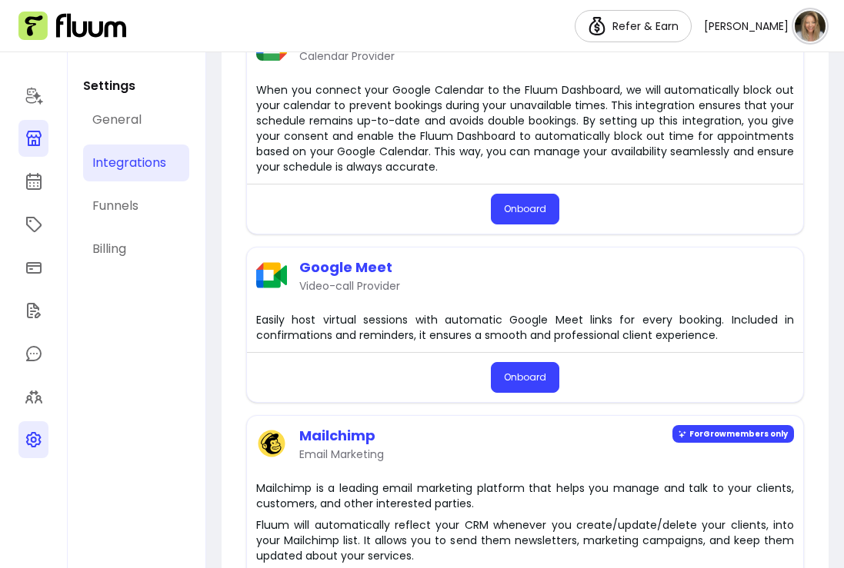
click at [35, 134] on icon at bounding box center [34, 138] width 18 height 18
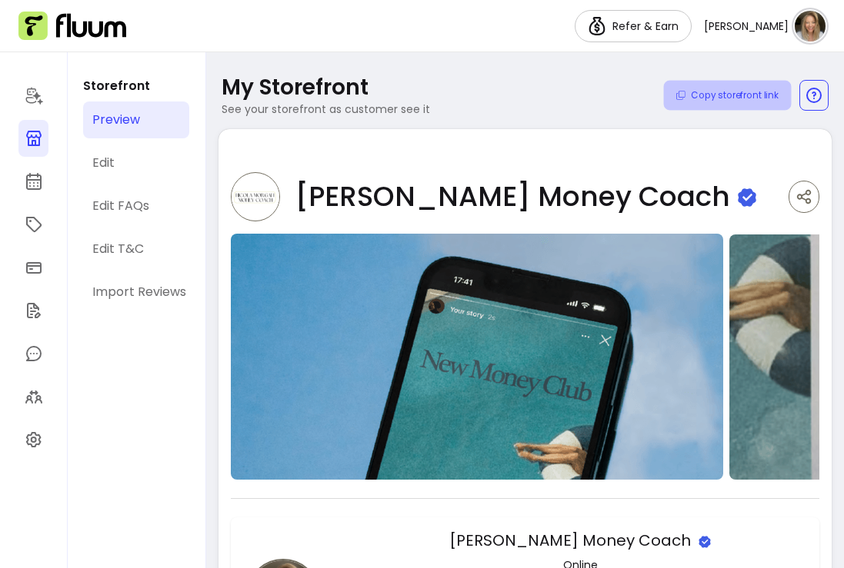
click at [758, 100] on button "Copy storefront link" at bounding box center [728, 96] width 128 height 30
